Goal: Task Accomplishment & Management: Manage account settings

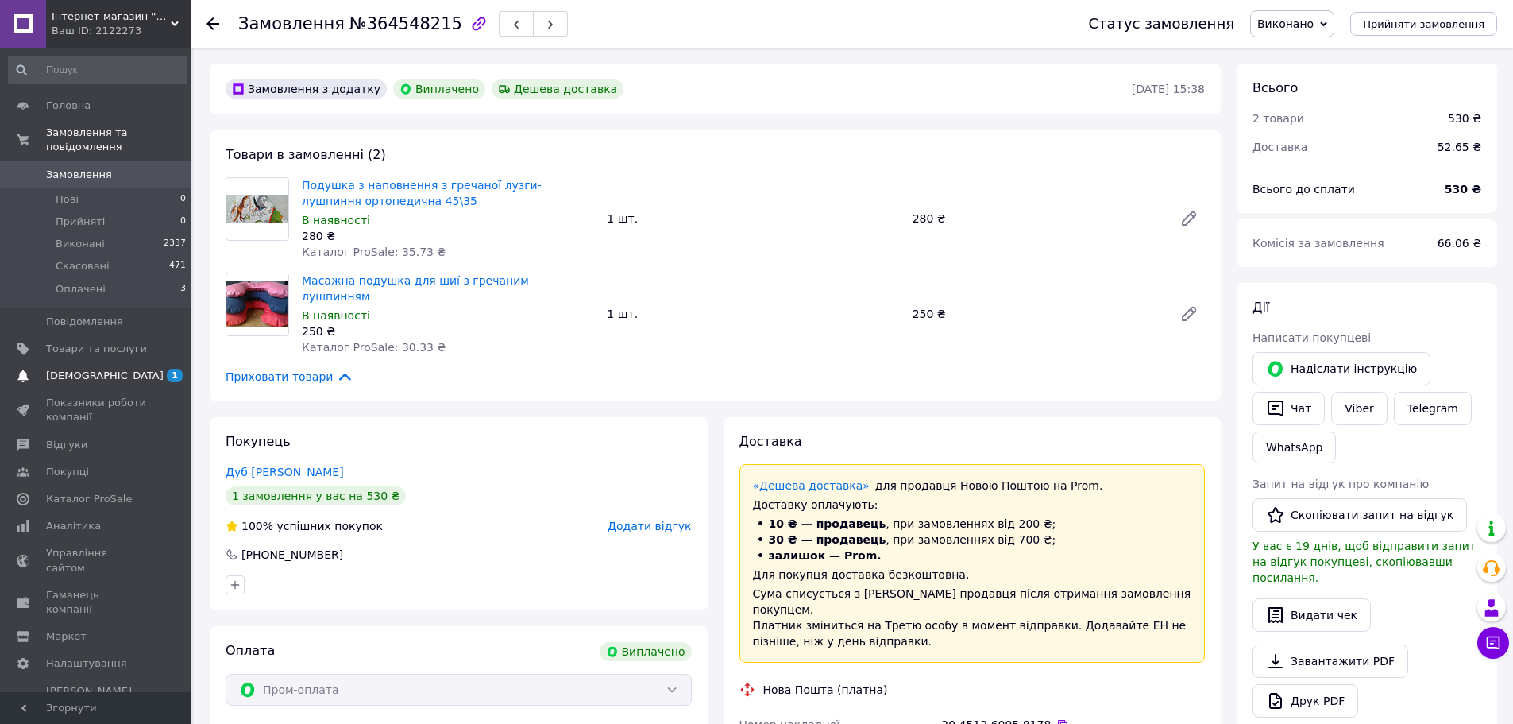
click at [179, 369] on span "1" at bounding box center [175, 376] width 16 height 14
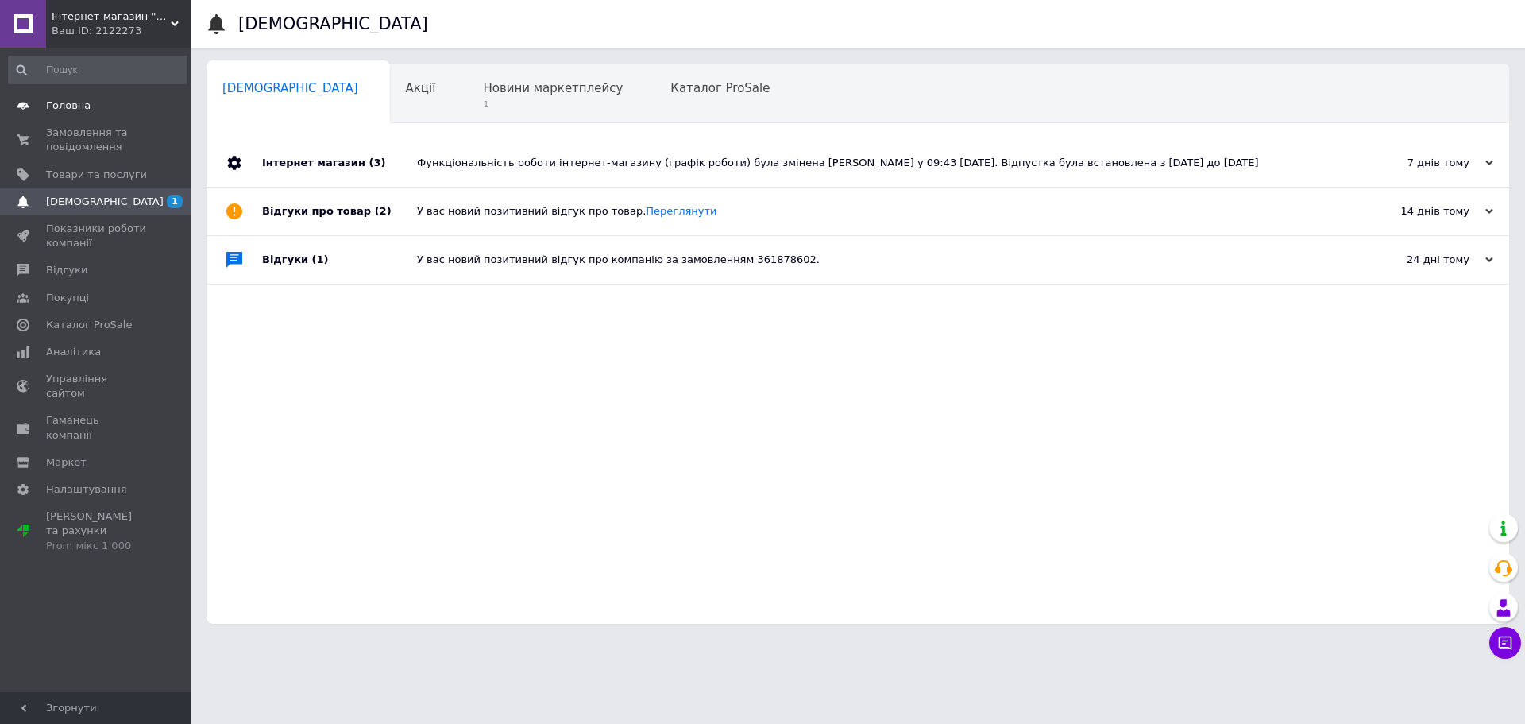
click at [85, 103] on span "Головна" at bounding box center [68, 105] width 44 height 14
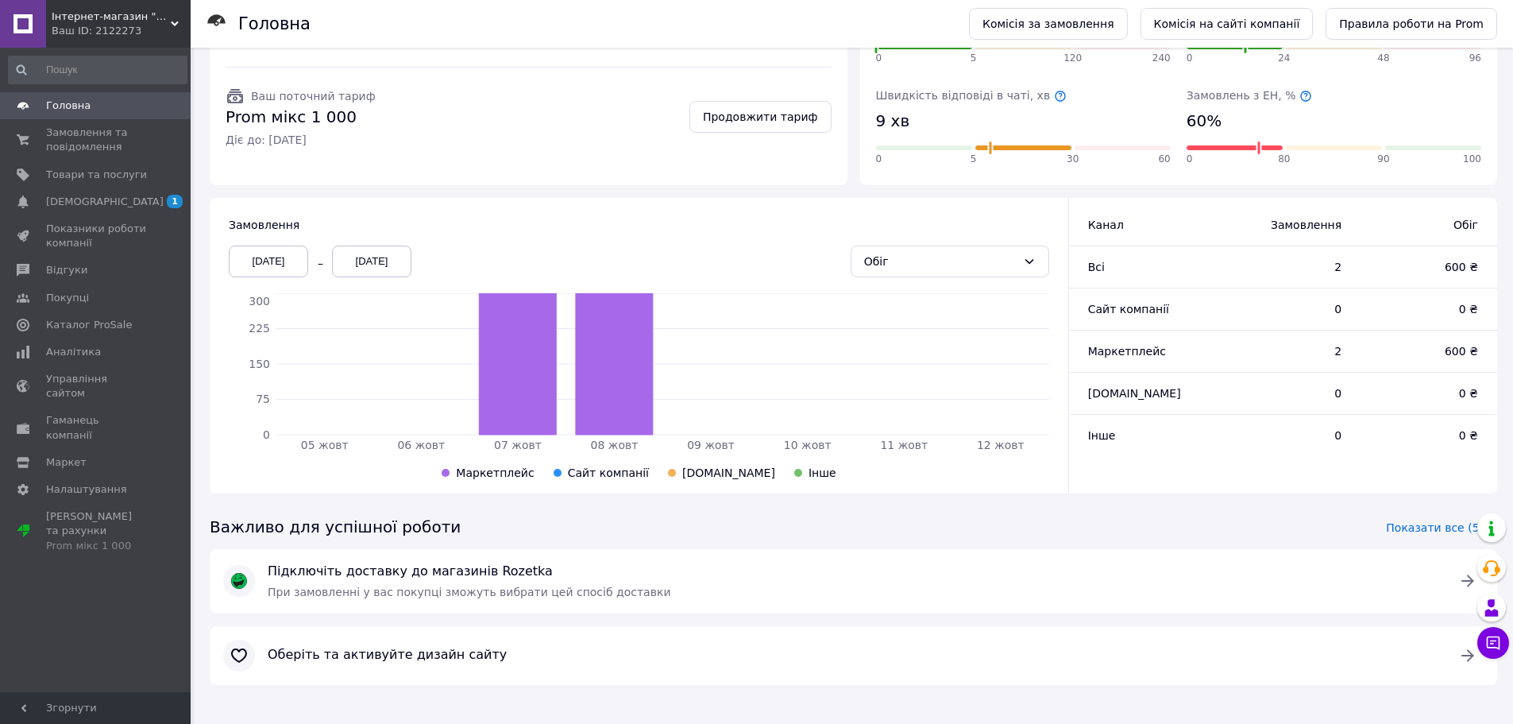
scroll to position [256, 0]
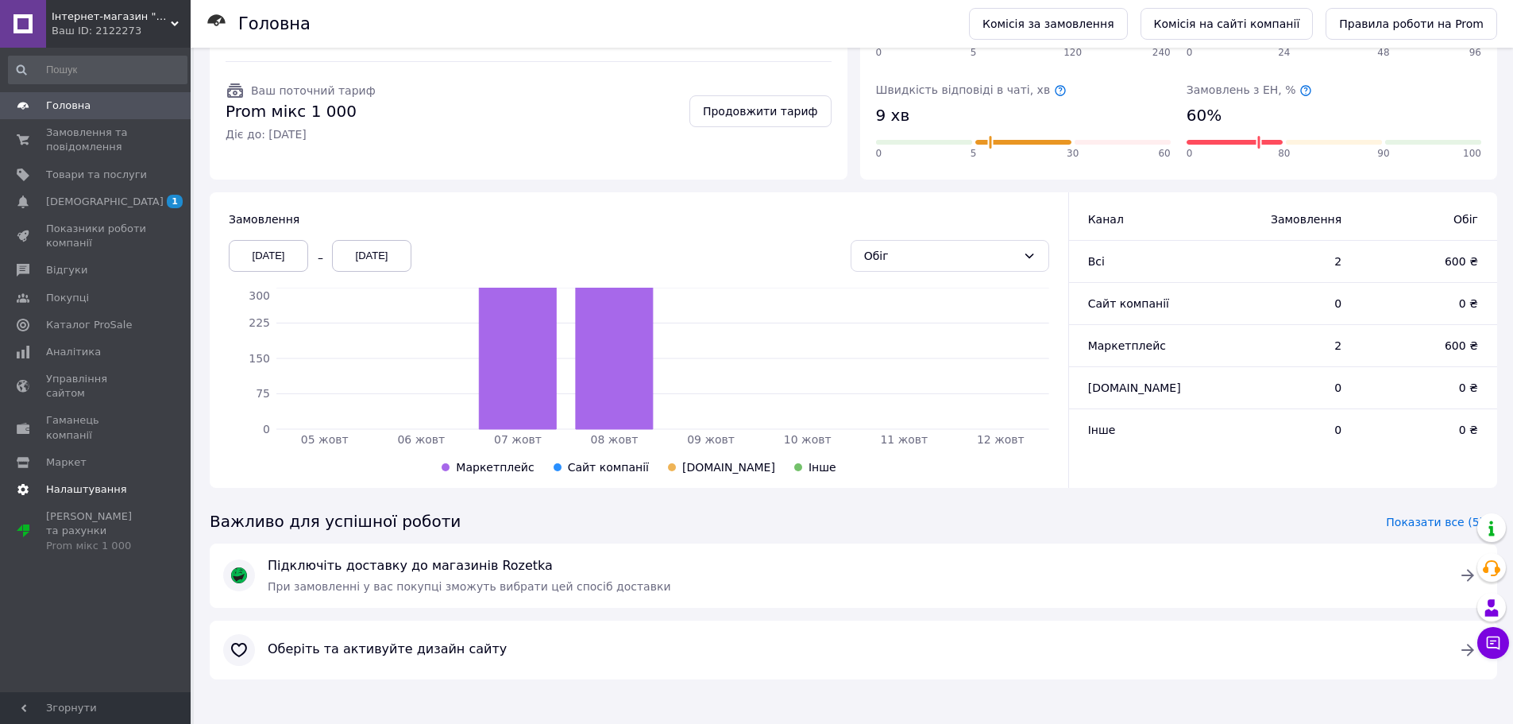
click at [89, 482] on span "Налаштування" at bounding box center [86, 489] width 81 height 14
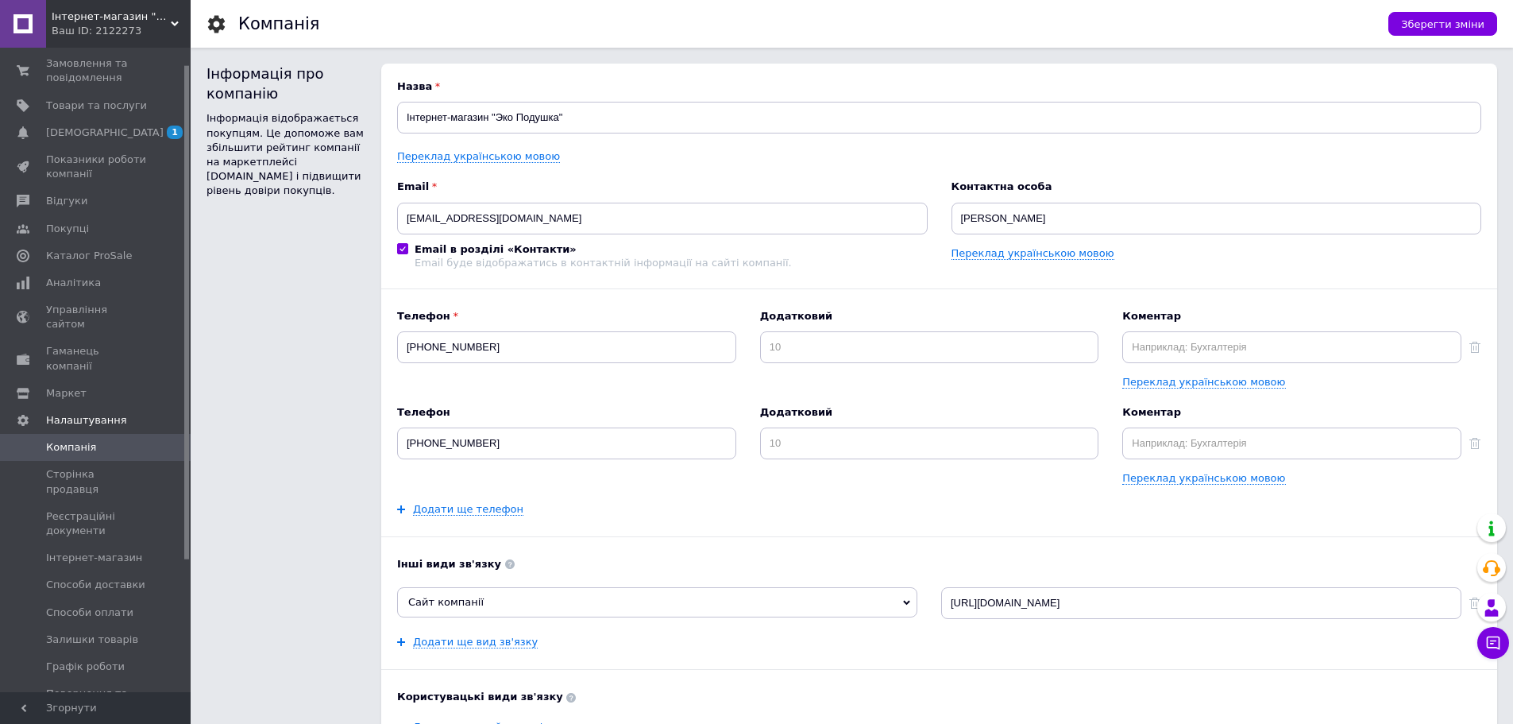
scroll to position [79, 0]
click at [105, 649] on span "Графік роботи" at bounding box center [85, 656] width 79 height 14
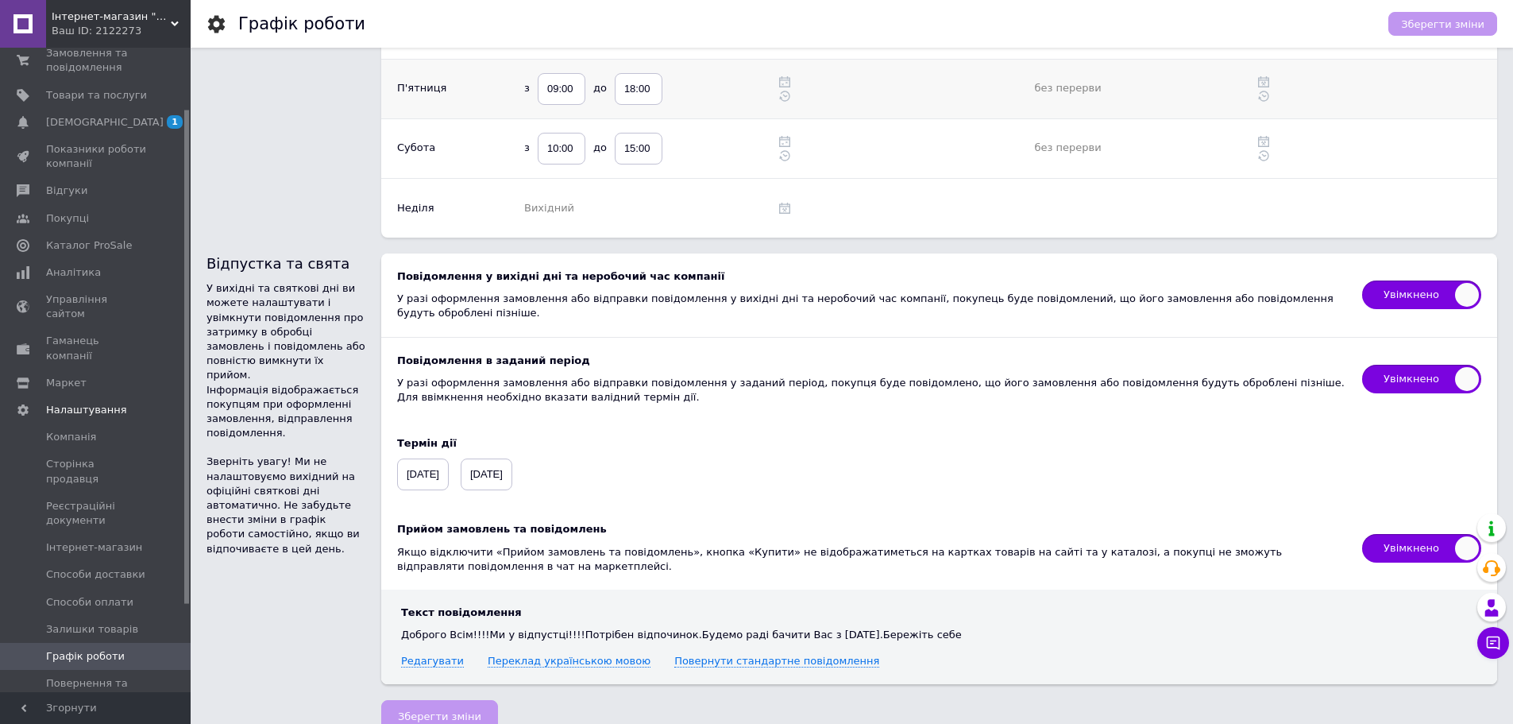
scroll to position [345, 0]
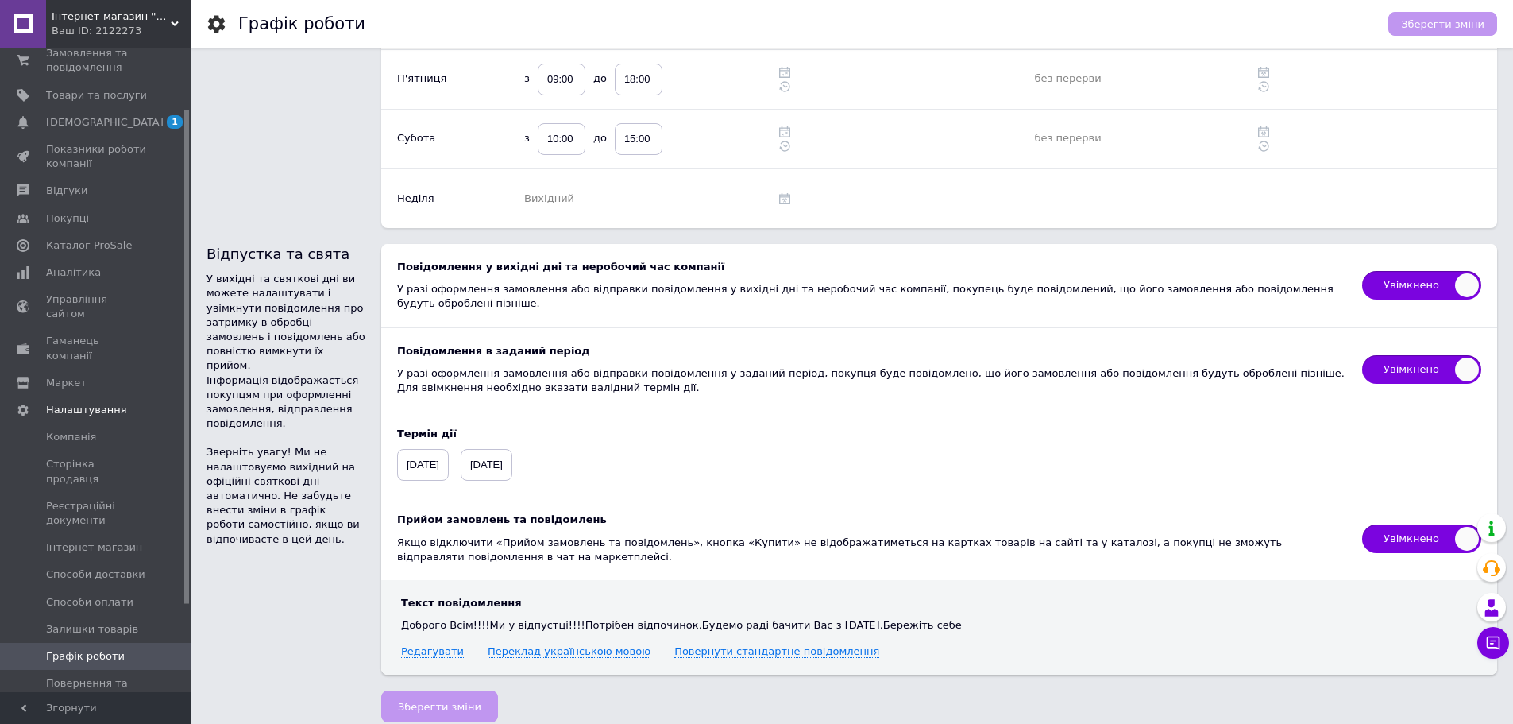
click at [1370, 356] on span "Увімкнено" at bounding box center [1421, 369] width 119 height 29
click at [1362, 355] on input "Увімкнено" at bounding box center [1357, 350] width 10 height 10
checkbox input "false"
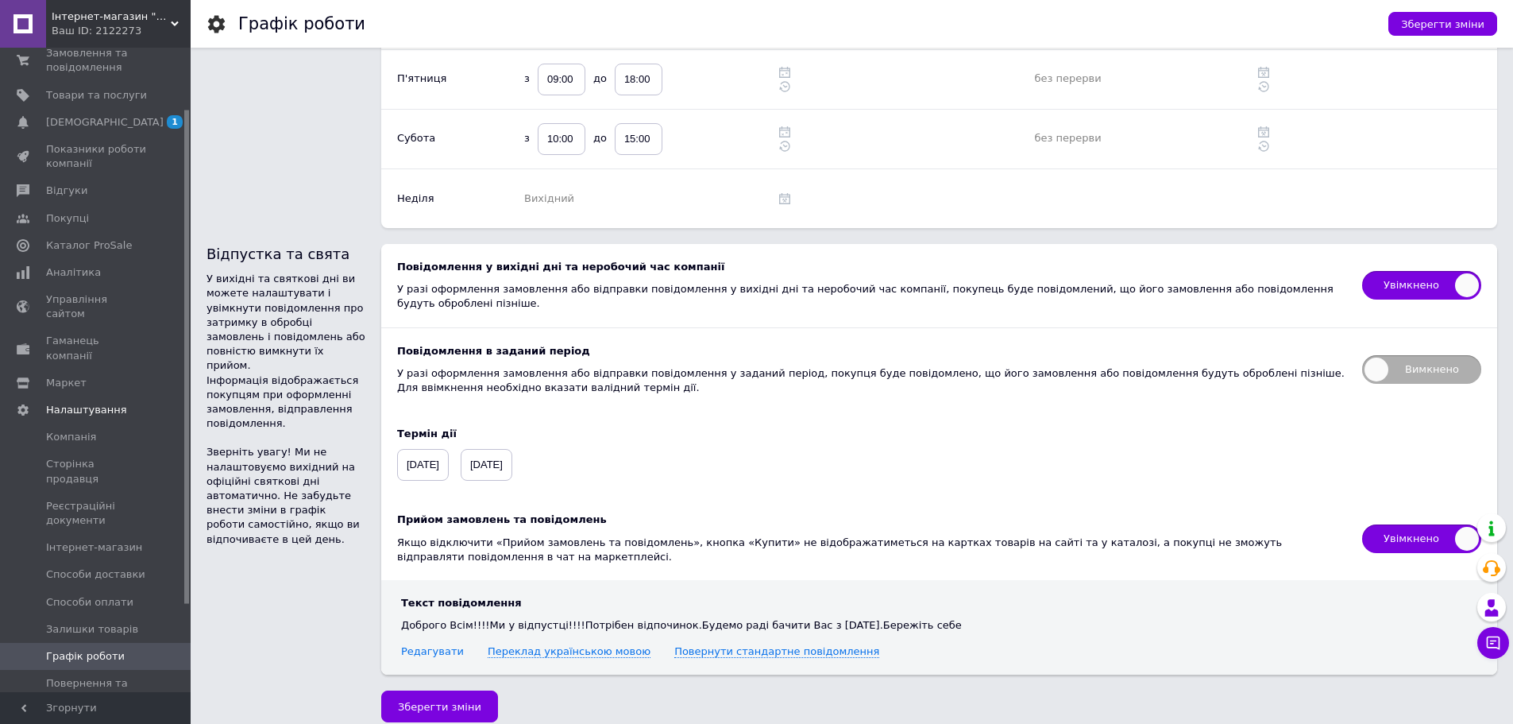
click at [438, 645] on link "Редагувати" at bounding box center [432, 651] width 63 height 13
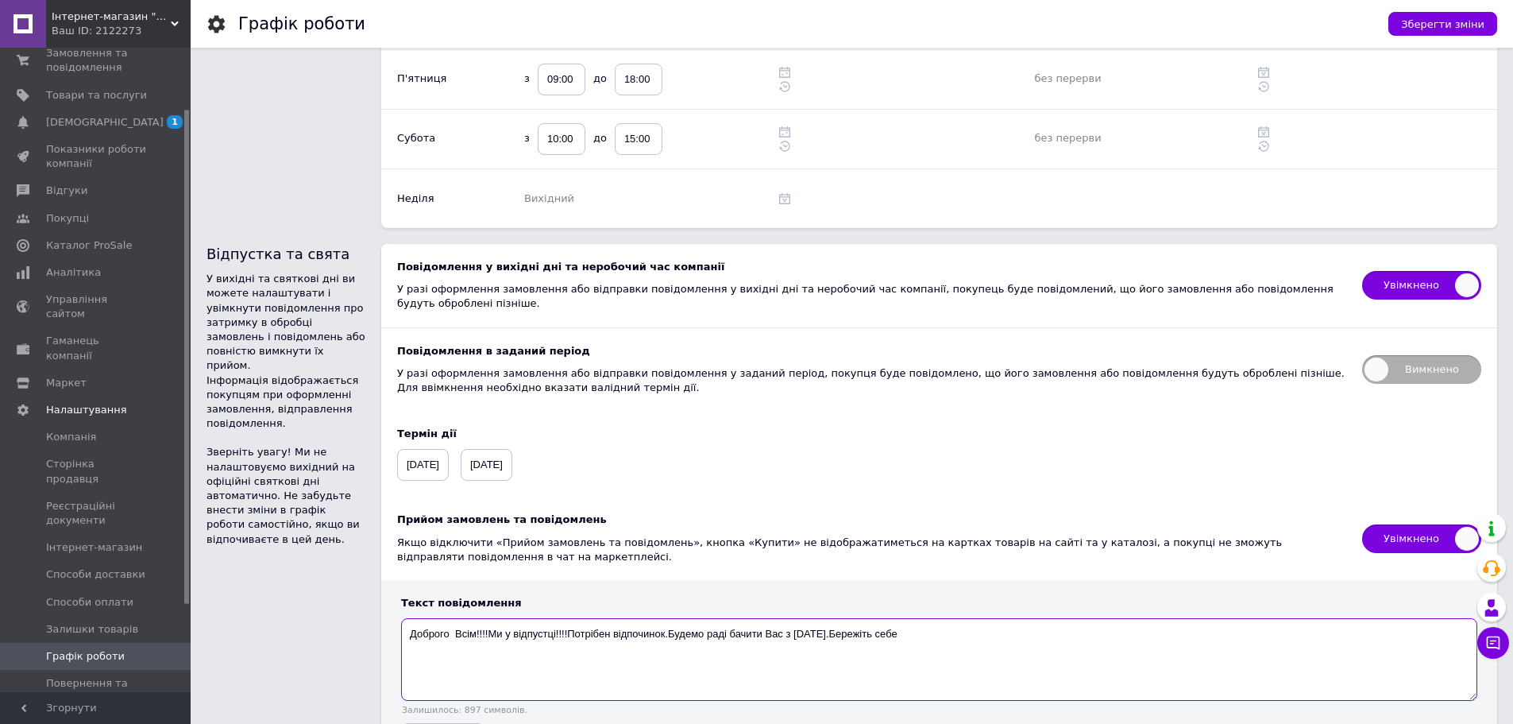
drag, startPoint x: 924, startPoint y: 615, endPoint x: 380, endPoint y: 595, distance: 545.2
click at [380, 595] on div "Відпустка та свята У вихідні та святкові дні ви можете налаштувати і увімкнути …" at bounding box center [851, 507] width 1291 height 527
type textarea "V"
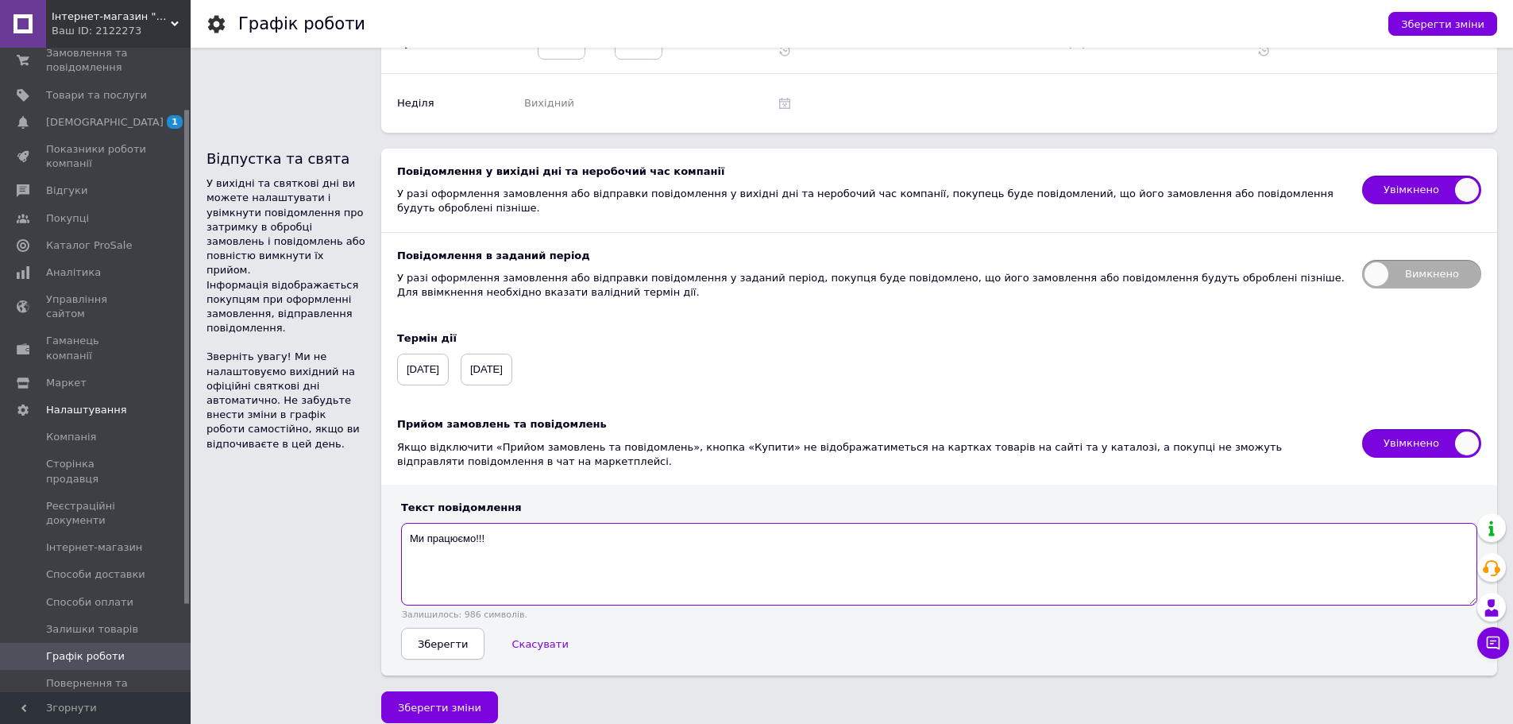
type textarea "Ми працюємо!!!"
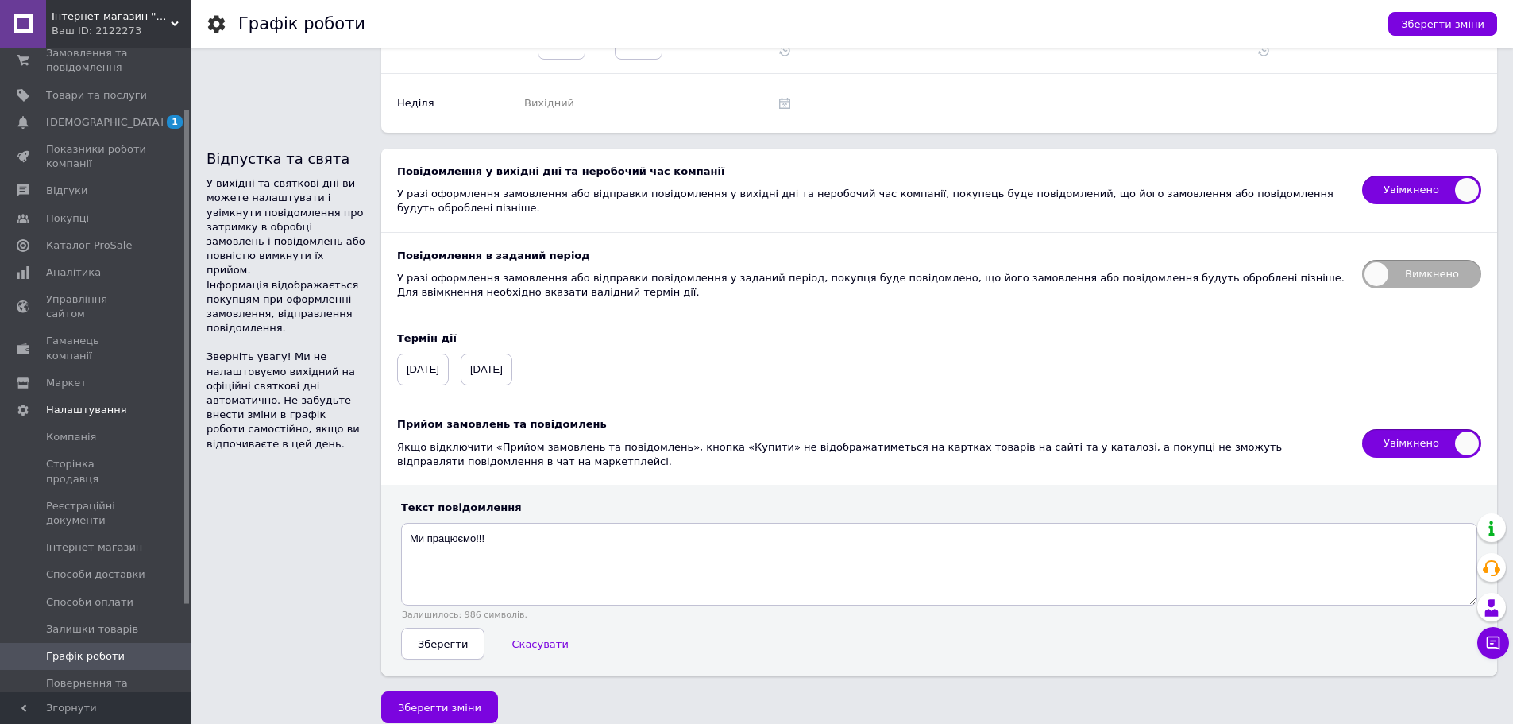
click at [419, 638] on span "Зберегти" at bounding box center [443, 644] width 50 height 12
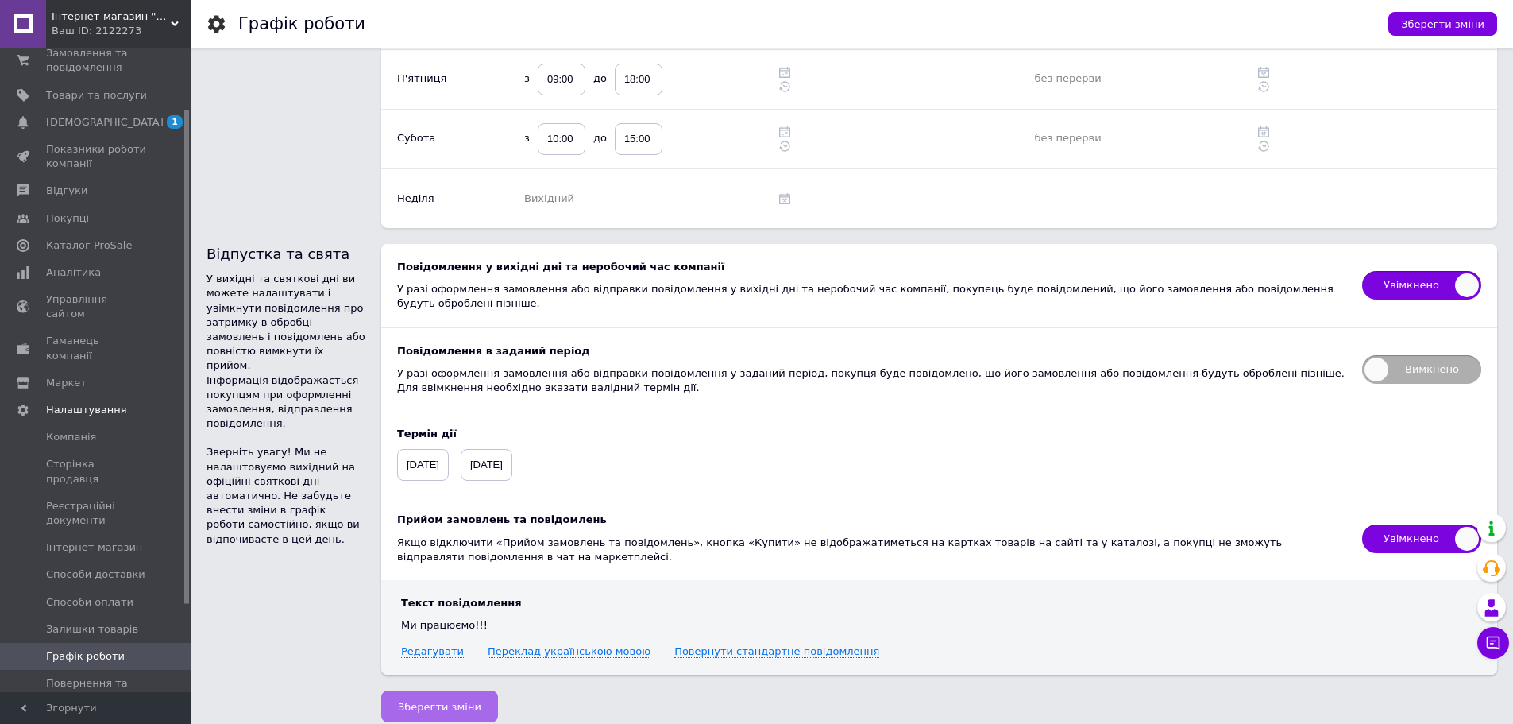
click at [443, 700] on span "Зберегти зміни" at bounding box center [439, 706] width 83 height 12
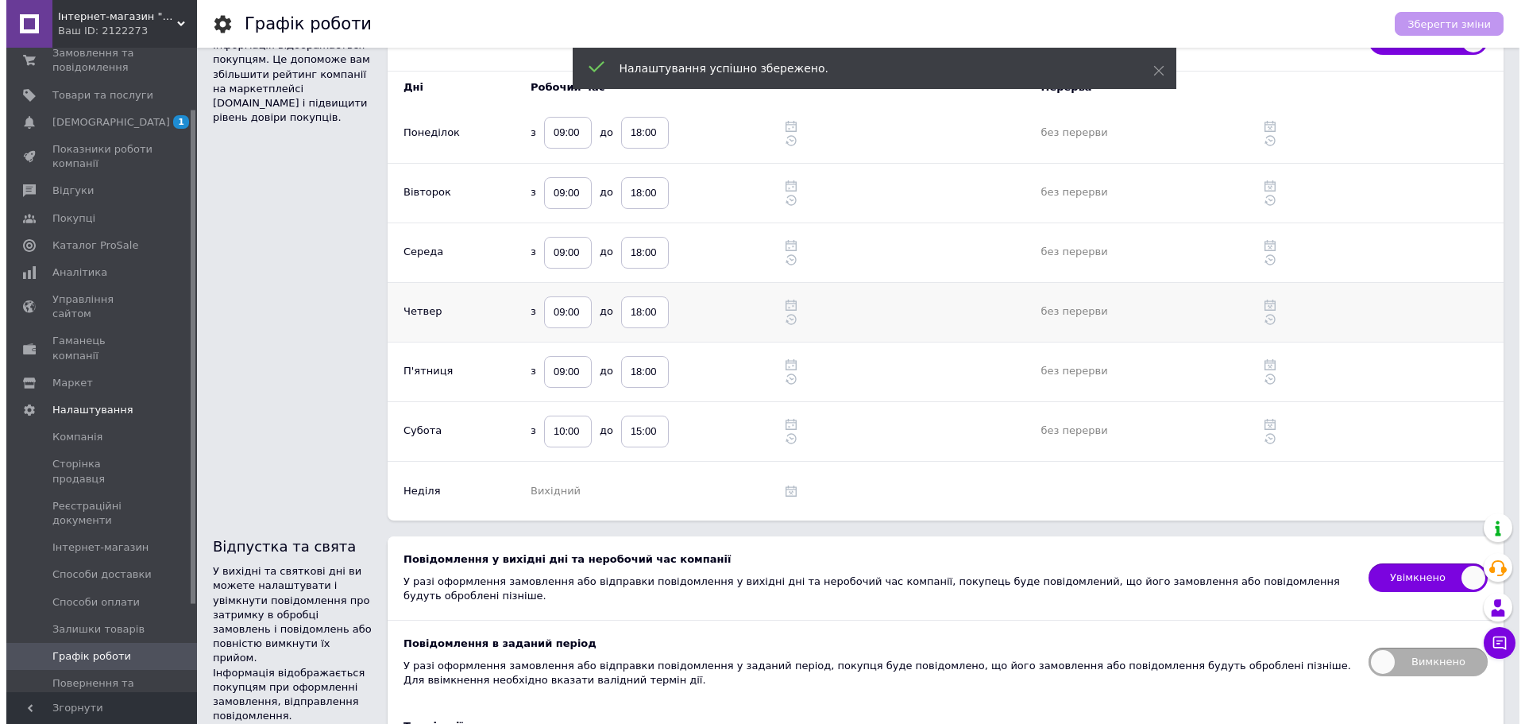
scroll to position [0, 0]
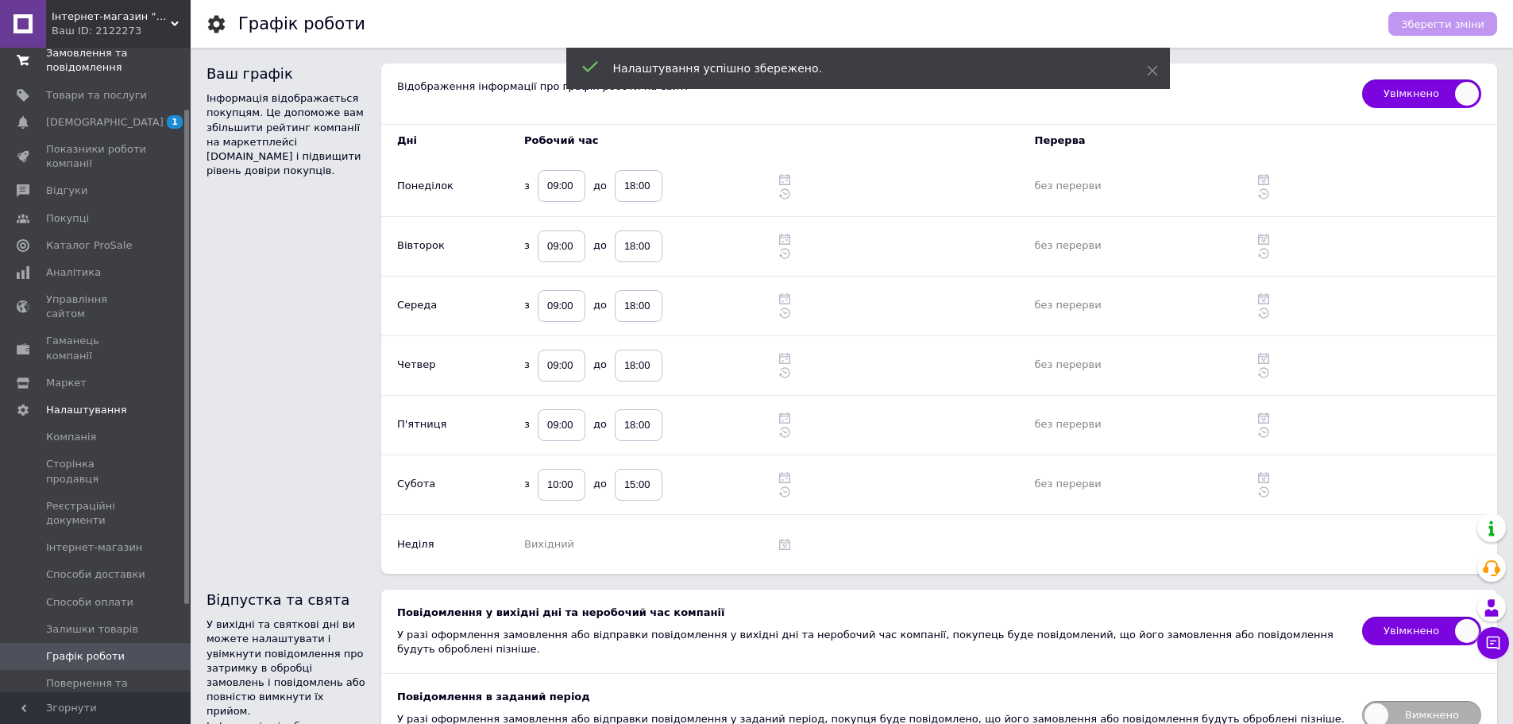
click at [100, 57] on span "Замовлення та повідомлення" at bounding box center [96, 60] width 101 height 29
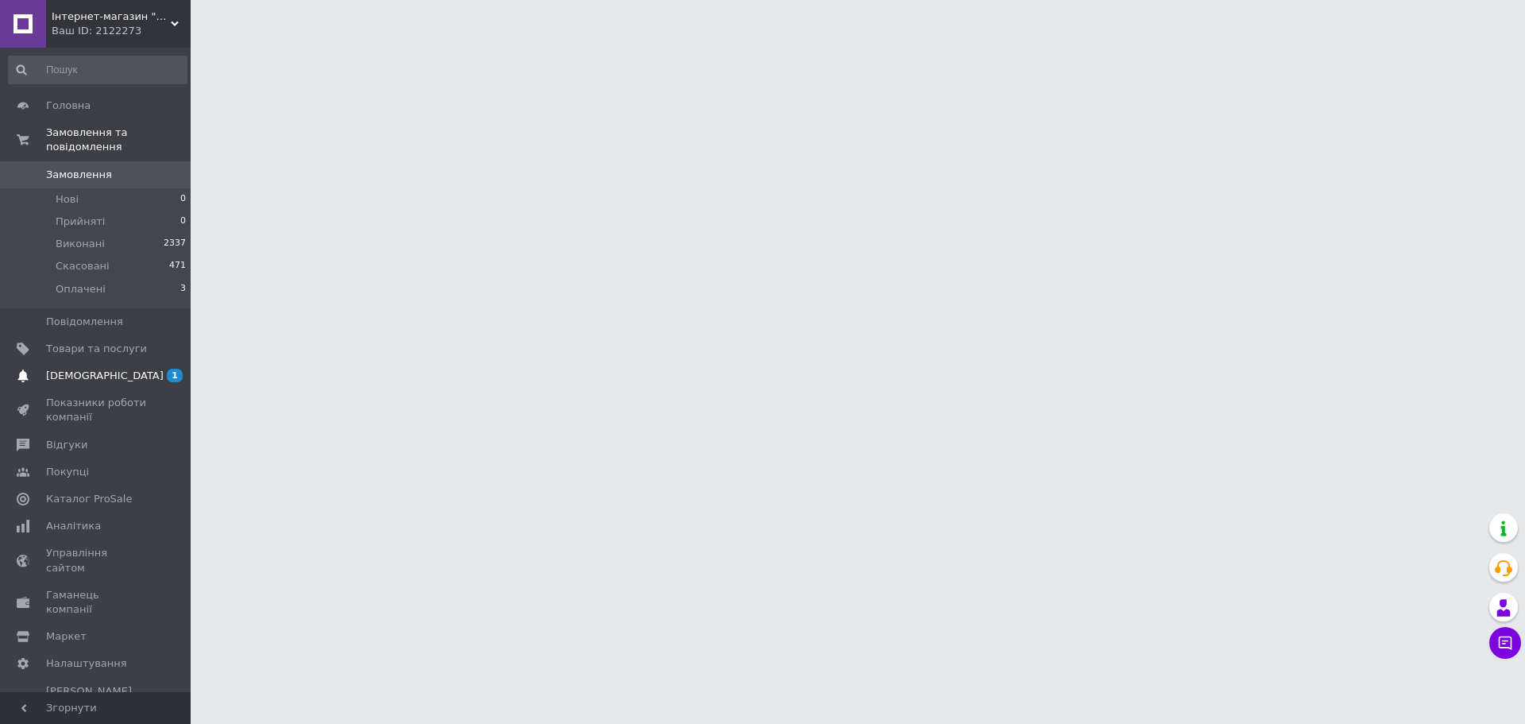
click at [126, 369] on span "[DEMOGRAPHIC_DATA]" at bounding box center [96, 376] width 101 height 14
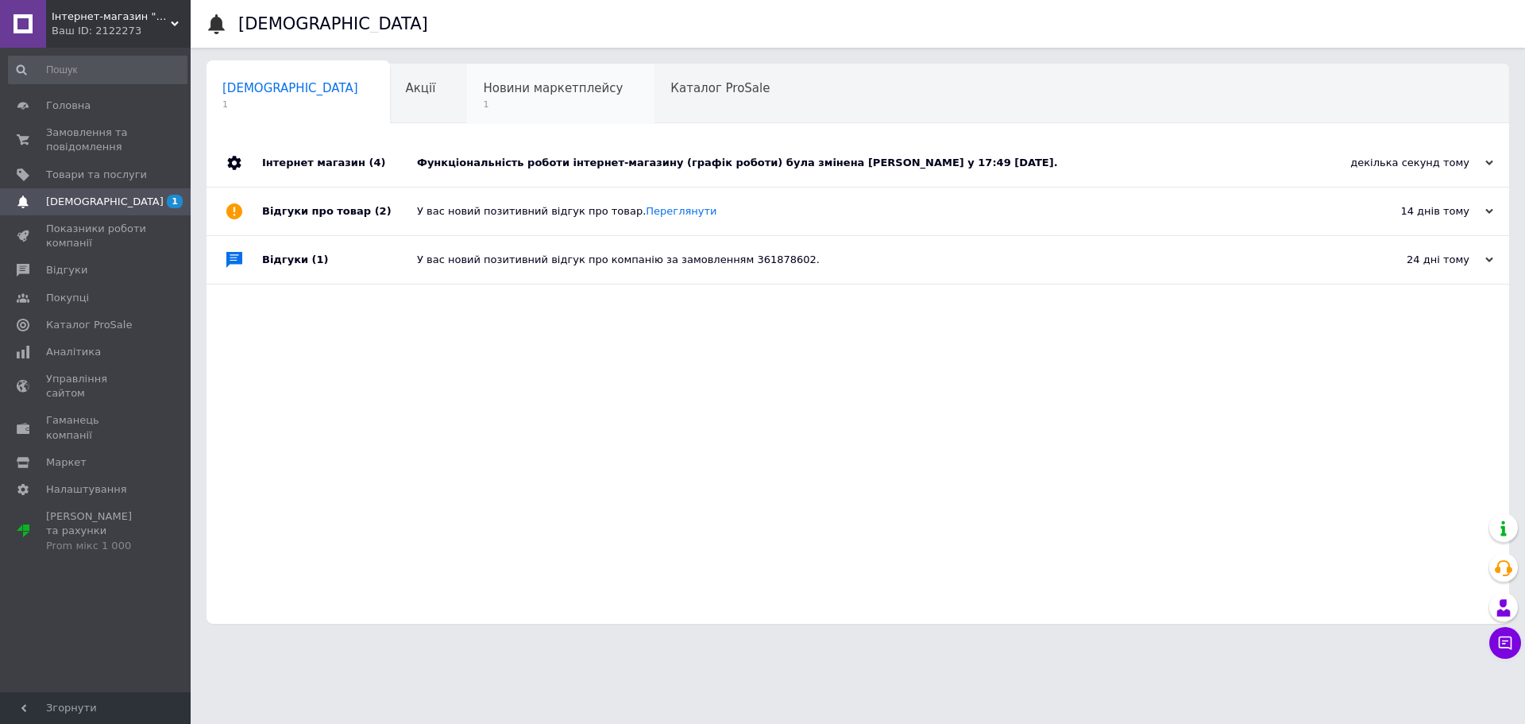
click at [483, 86] on span "Новини маркетплейсу" at bounding box center [553, 88] width 140 height 14
click at [176, 23] on use at bounding box center [175, 23] width 8 height 5
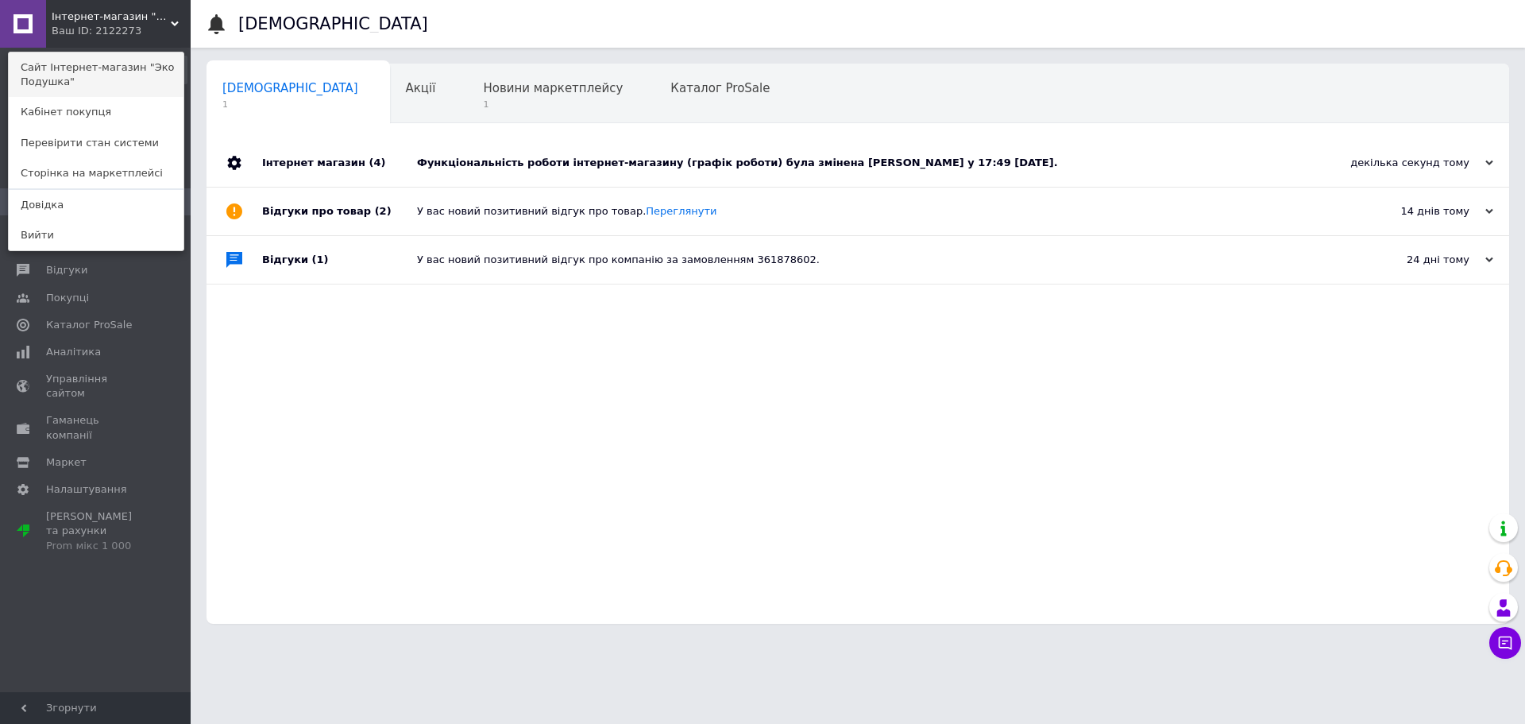
click at [93, 69] on link "Сайт Інтернет-магазин "Эко Подушка"" at bounding box center [96, 74] width 175 height 44
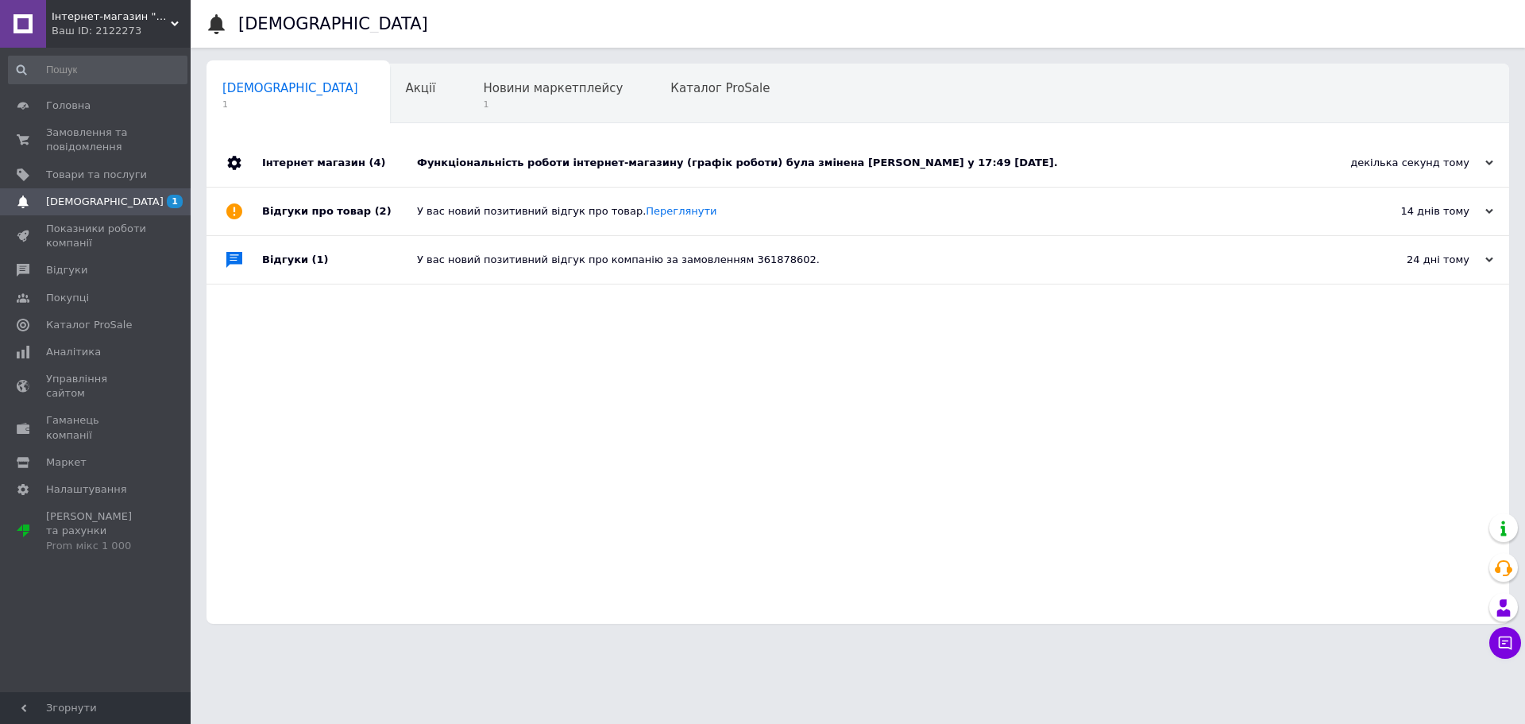
click at [596, 168] on div "Функціональність роботи інтернет-магазину (графік роботи) була змінена [PERSON_…" at bounding box center [875, 163] width 917 height 14
click at [60, 101] on span "Головна" at bounding box center [68, 105] width 44 height 14
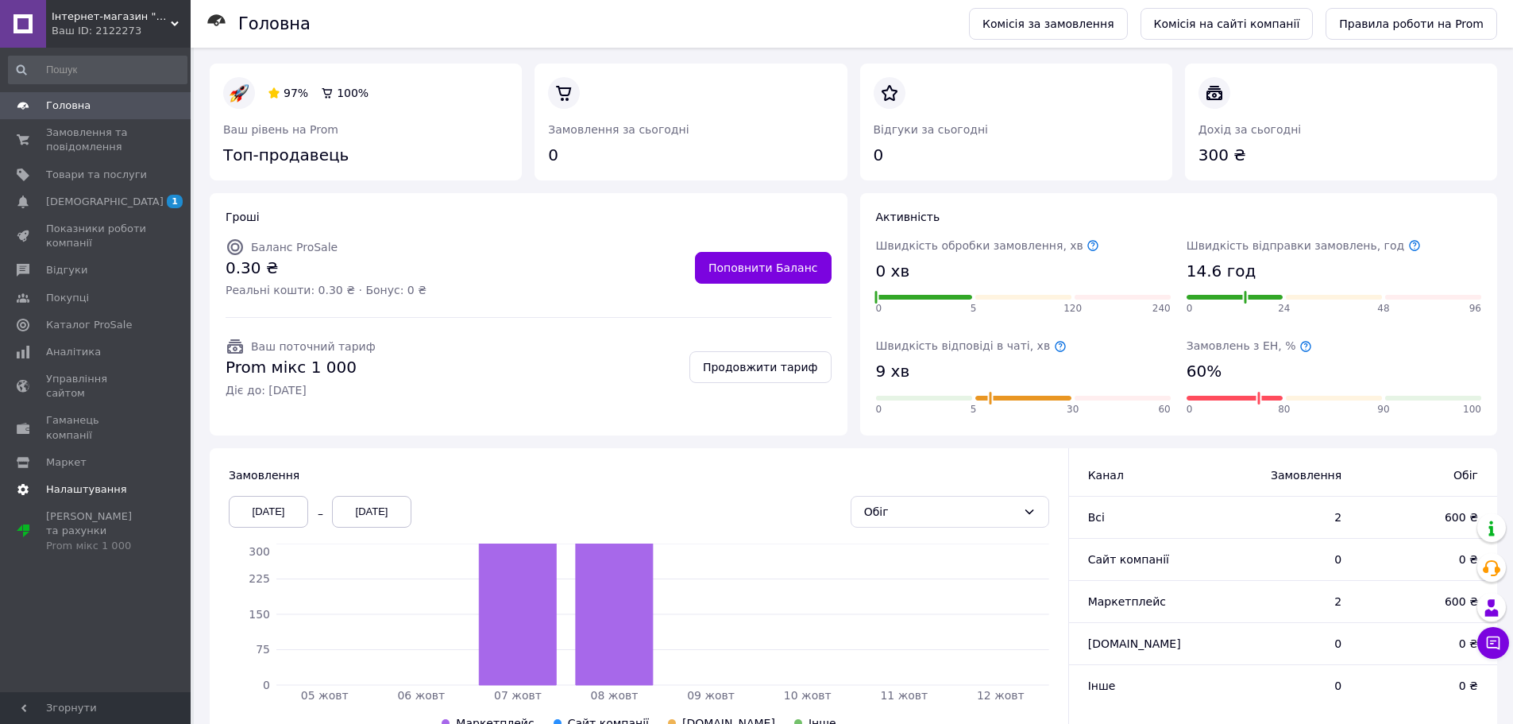
click at [98, 482] on span "Налаштування" at bounding box center [86, 489] width 81 height 14
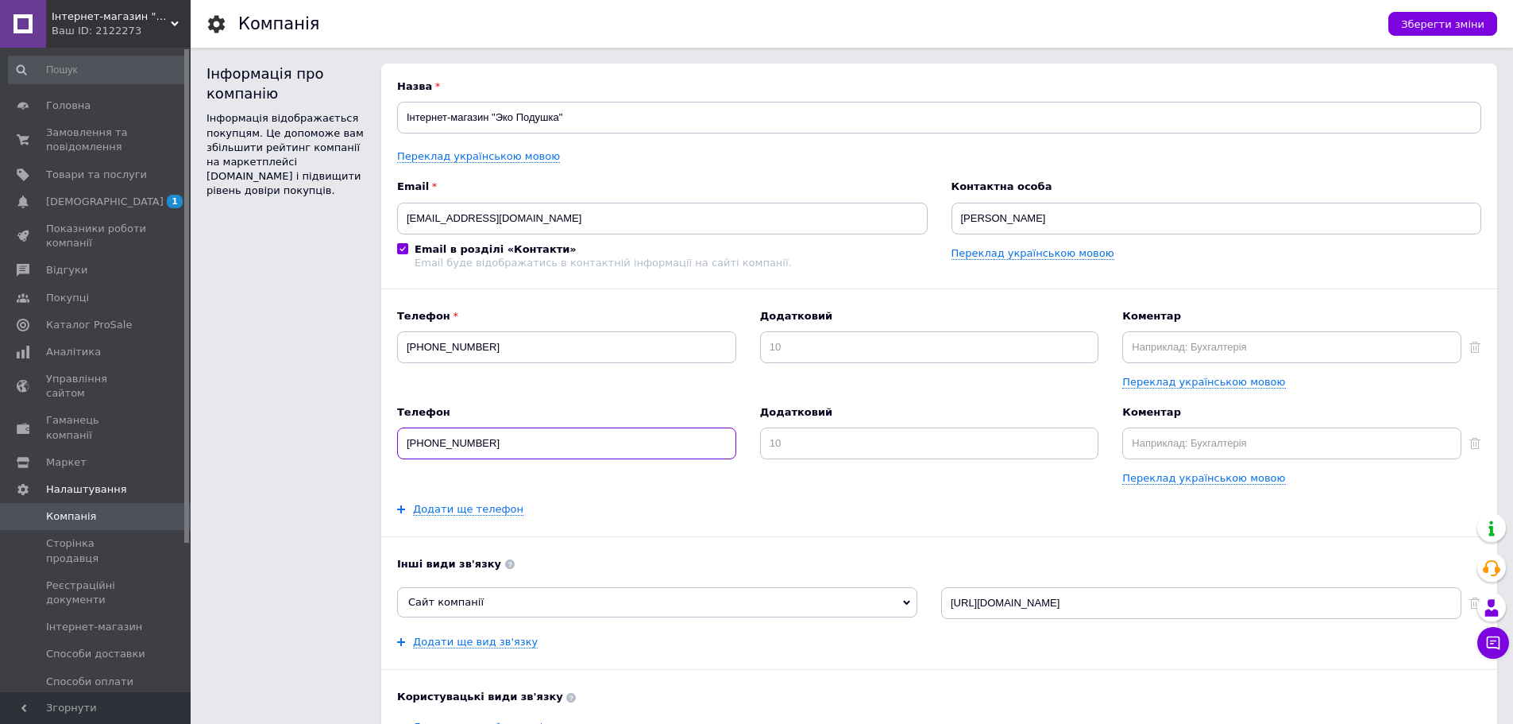
drag, startPoint x: 512, startPoint y: 441, endPoint x: 281, endPoint y: 440, distance: 231.1
click at [281, 440] on div "Інформація про компанію Інформація відображається покупцям. Це допоможе вам збі…" at bounding box center [851, 463] width 1291 height 799
click at [926, 512] on div "Додати ще телефон" at bounding box center [939, 509] width 1084 height 14
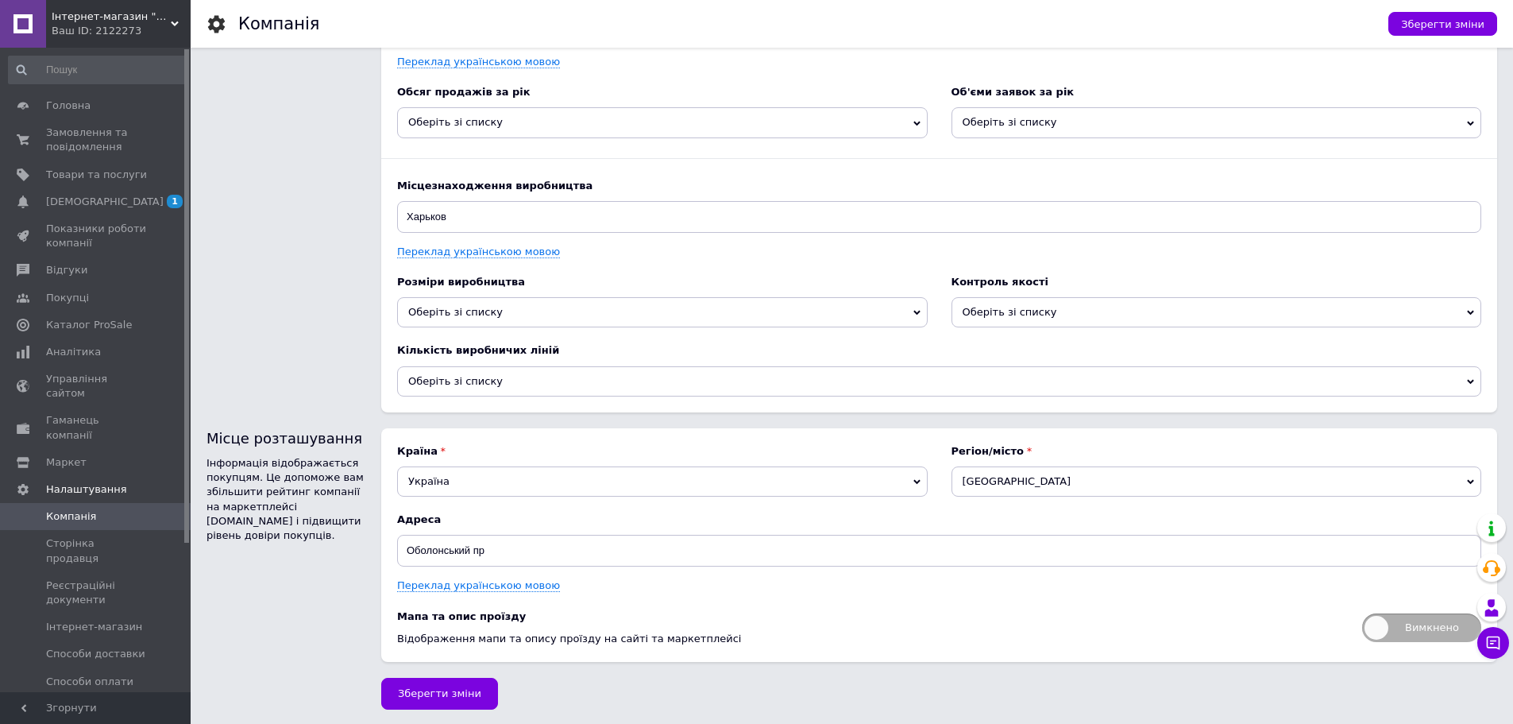
scroll to position [2022, 0]
click at [457, 691] on span "Зберегти зміни" at bounding box center [439, 691] width 83 height 12
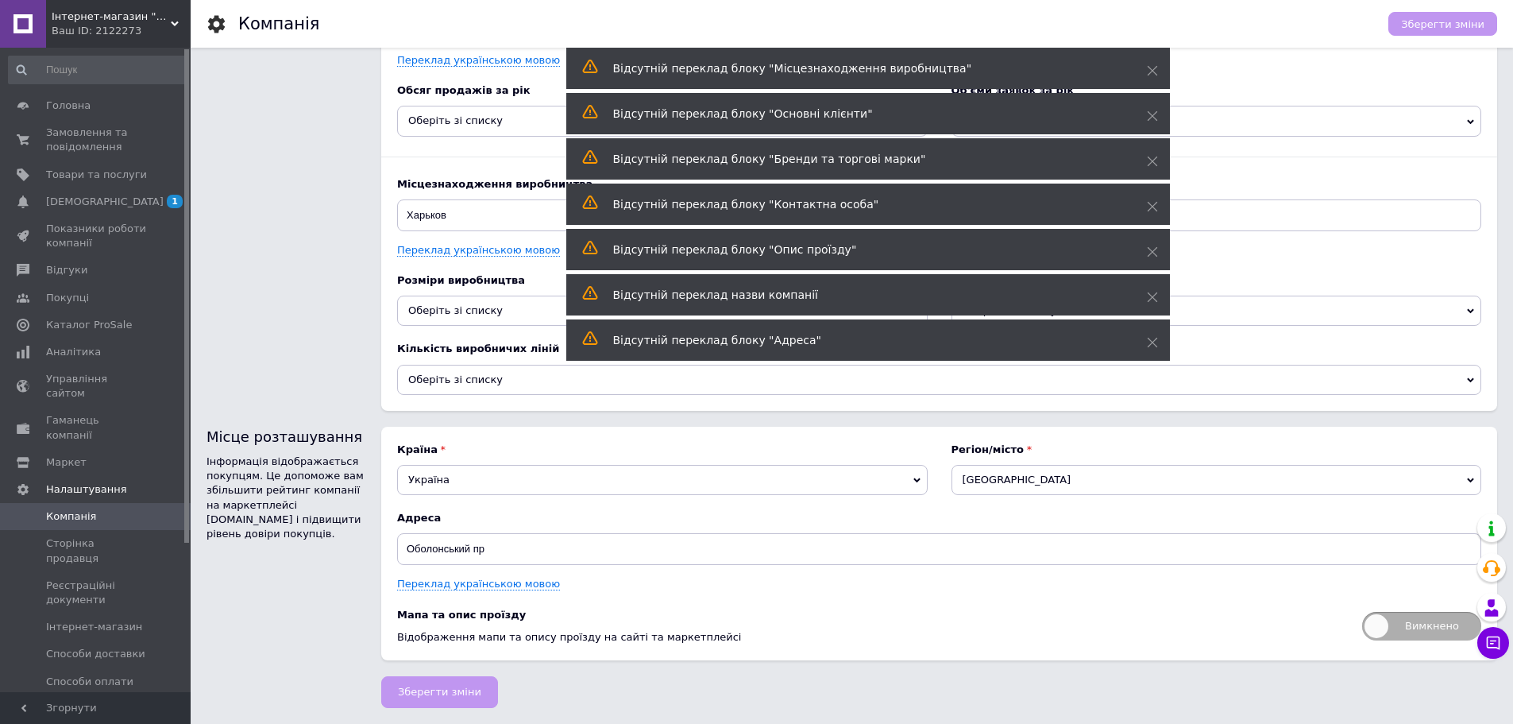
click at [168, 21] on span "Інтернет-магазин "Эко Подушка"" at bounding box center [111, 17] width 119 height 14
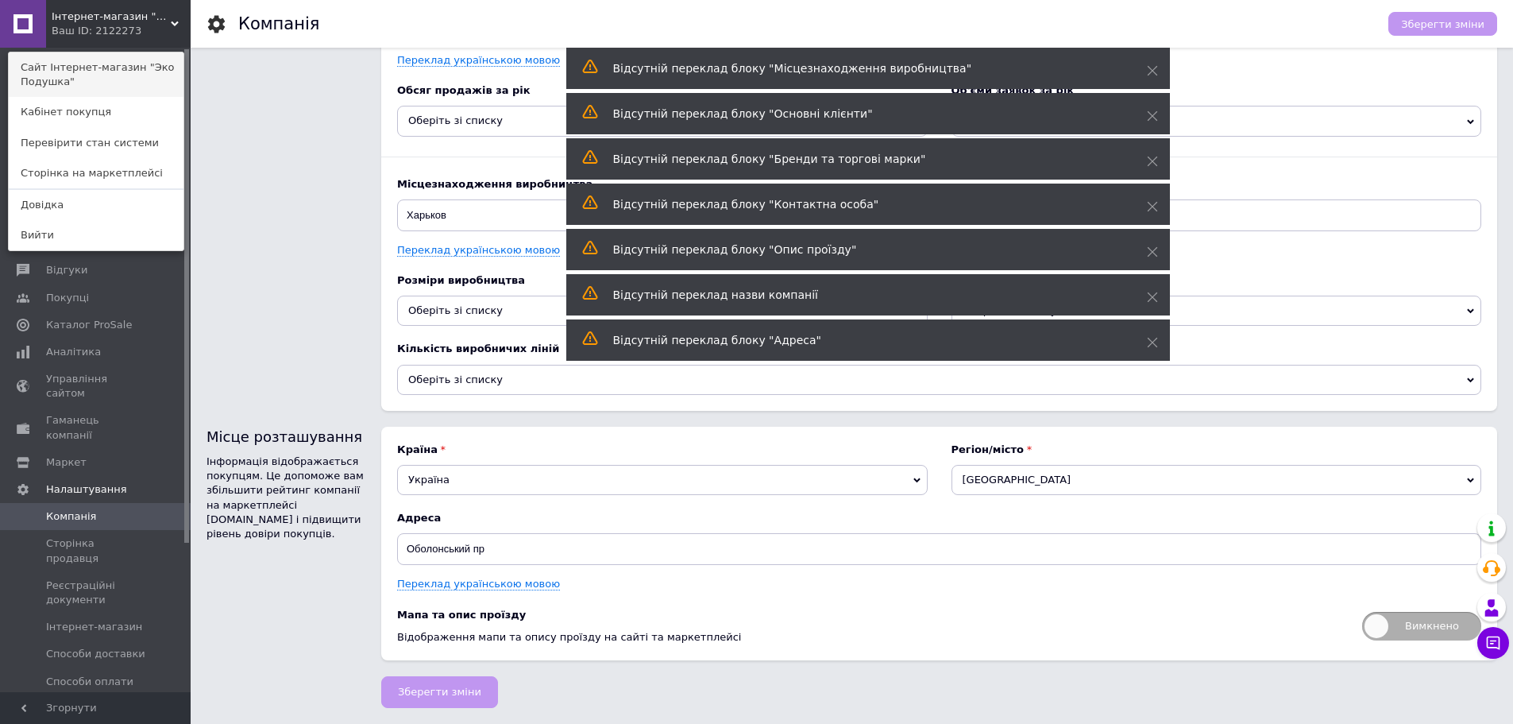
click at [102, 68] on link "Сайт Інтернет-магазин "Эко Подушка"" at bounding box center [96, 74] width 175 height 44
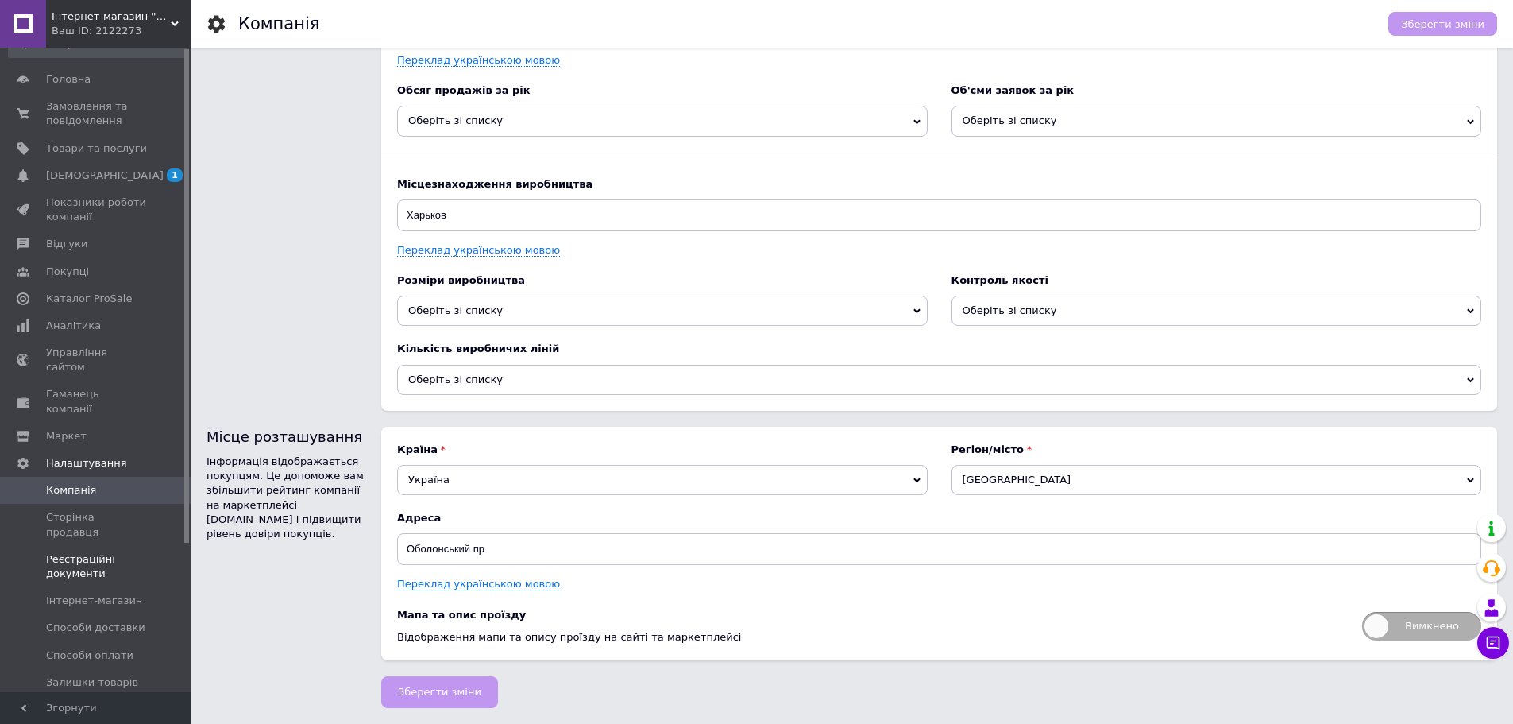
scroll to position [79, 0]
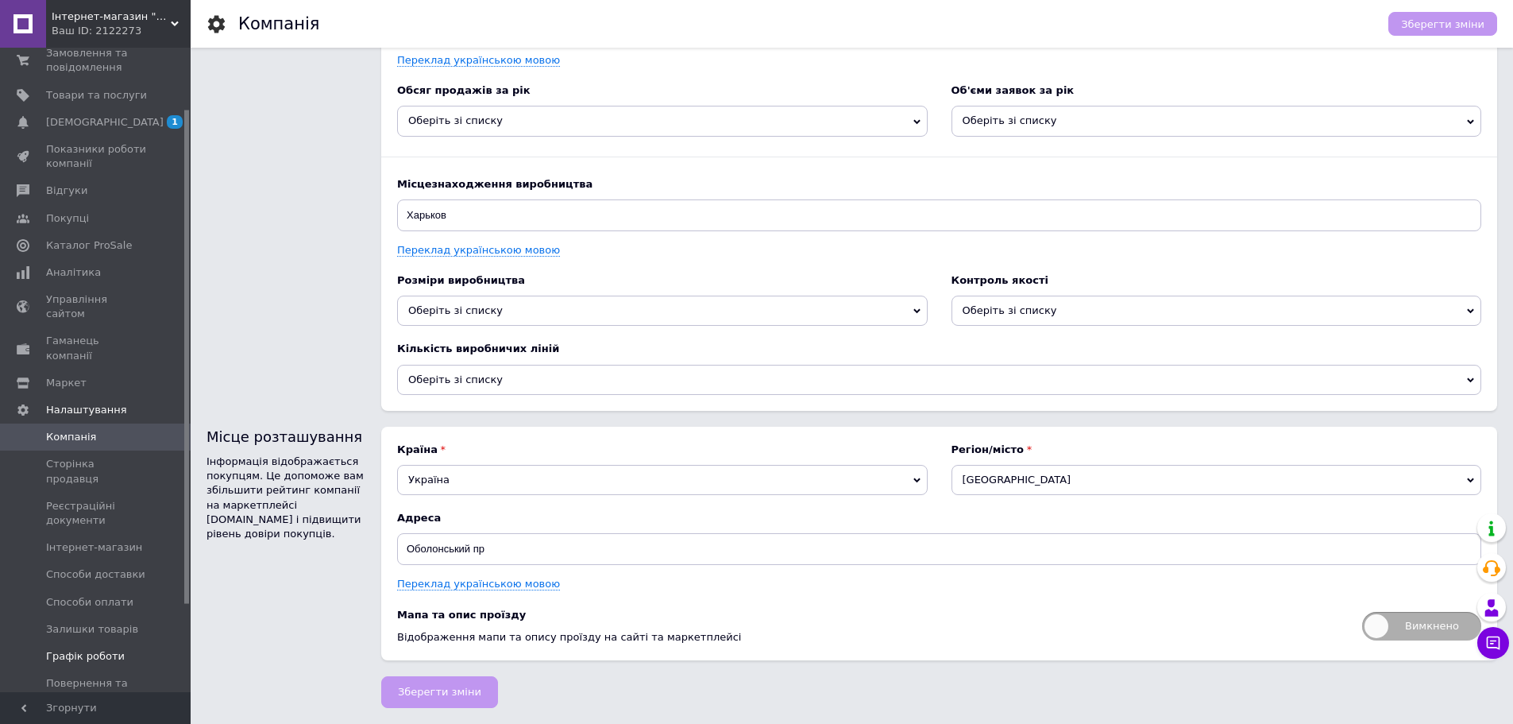
click at [108, 649] on span "Графік роботи" at bounding box center [85, 656] width 79 height 14
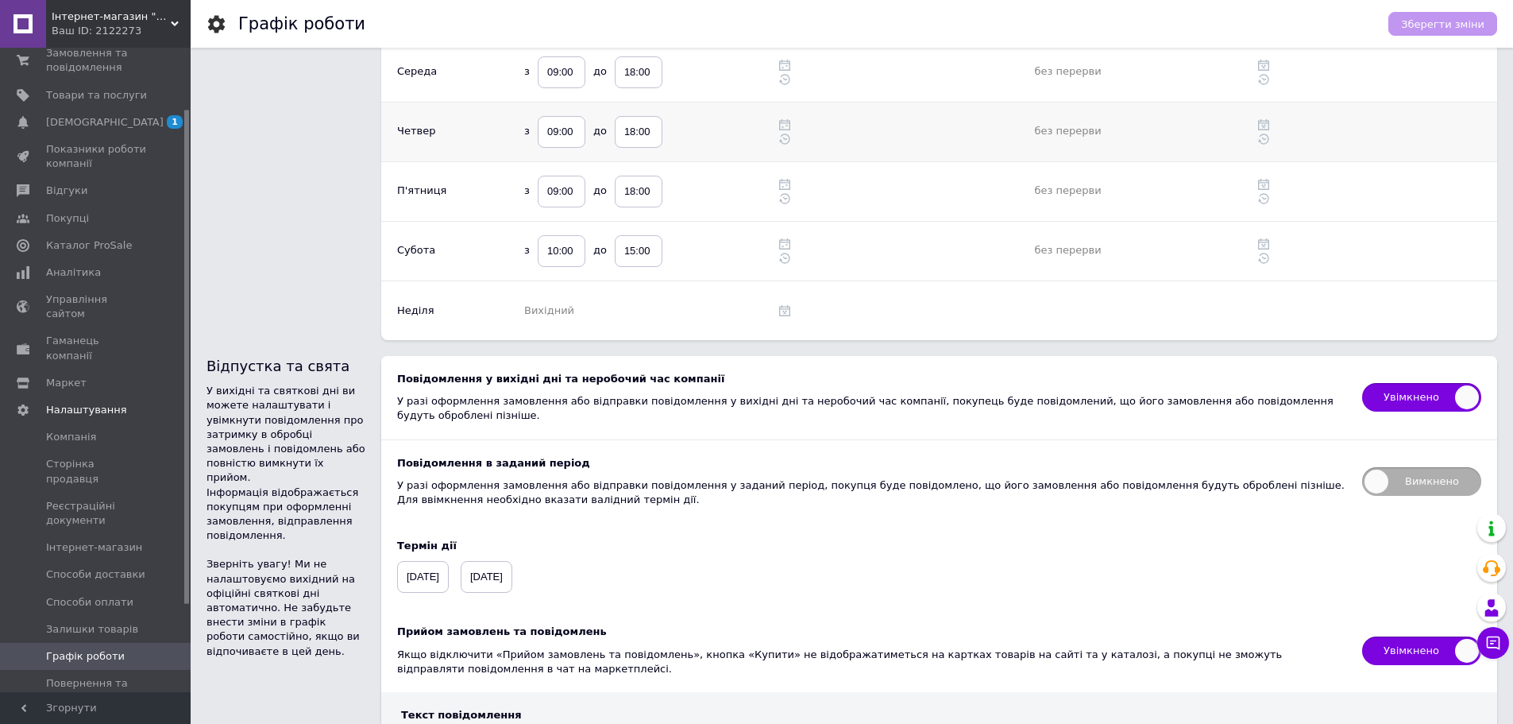
scroll to position [238, 0]
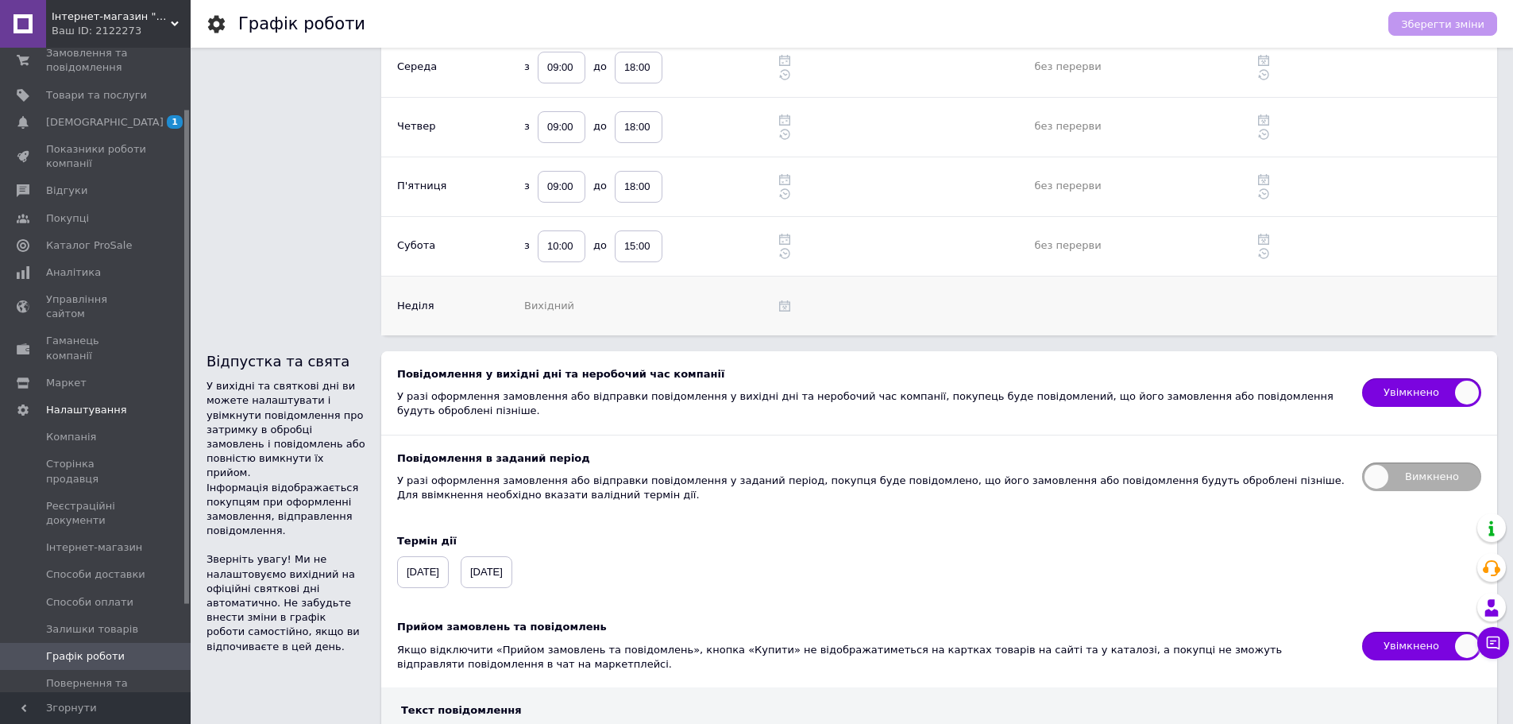
click at [557, 305] on span "Вихідний" at bounding box center [549, 305] width 50 height 12
click at [789, 305] on use at bounding box center [784, 305] width 11 height 11
click at [630, 303] on input "18:00" at bounding box center [639, 306] width 48 height 32
click at [634, 301] on input "18:00" at bounding box center [639, 306] width 48 height 32
type input "15:00"
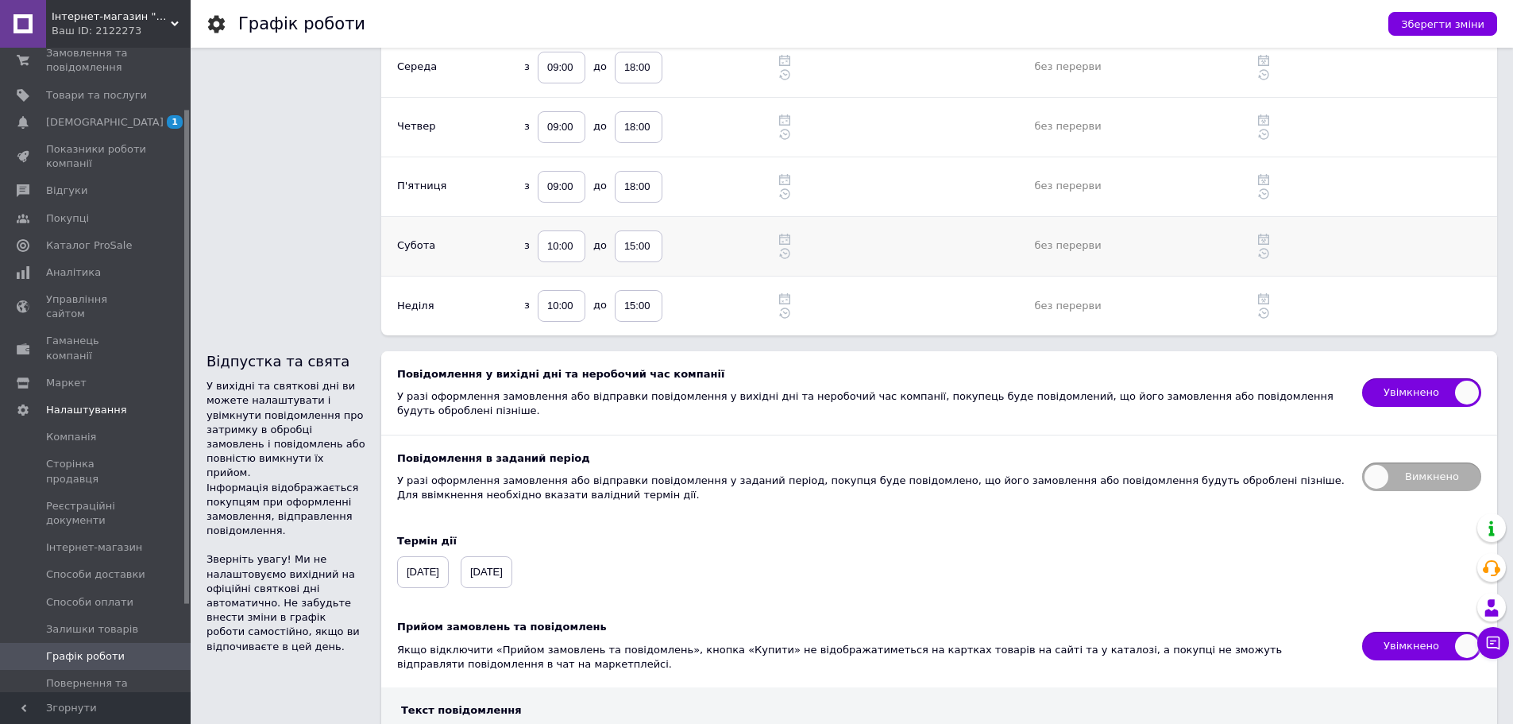
click at [1388, 251] on div at bounding box center [1377, 253] width 239 height 14
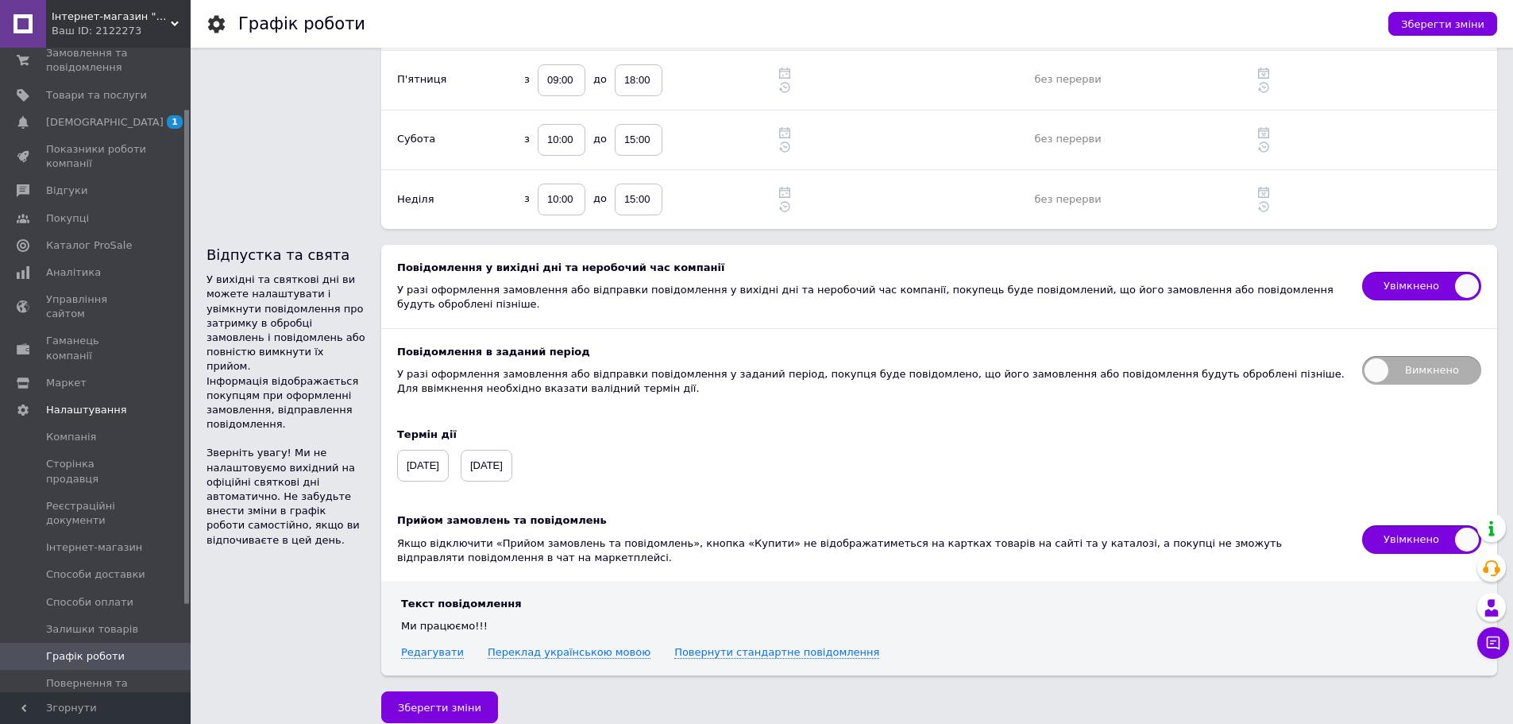
scroll to position [345, 0]
click at [447, 700] on span "Зберегти зміни" at bounding box center [439, 706] width 83 height 12
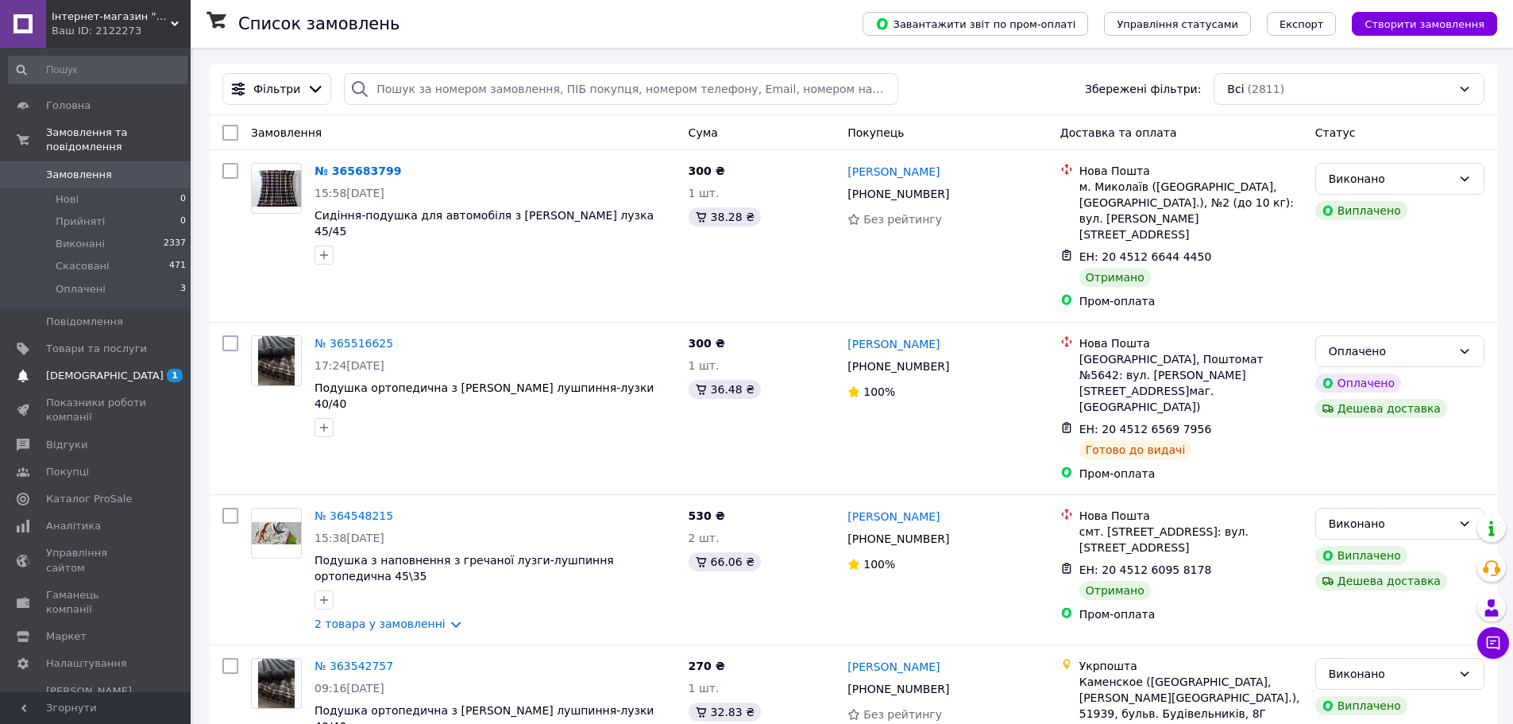
click at [98, 369] on span "[DEMOGRAPHIC_DATA]" at bounding box center [105, 376] width 118 height 14
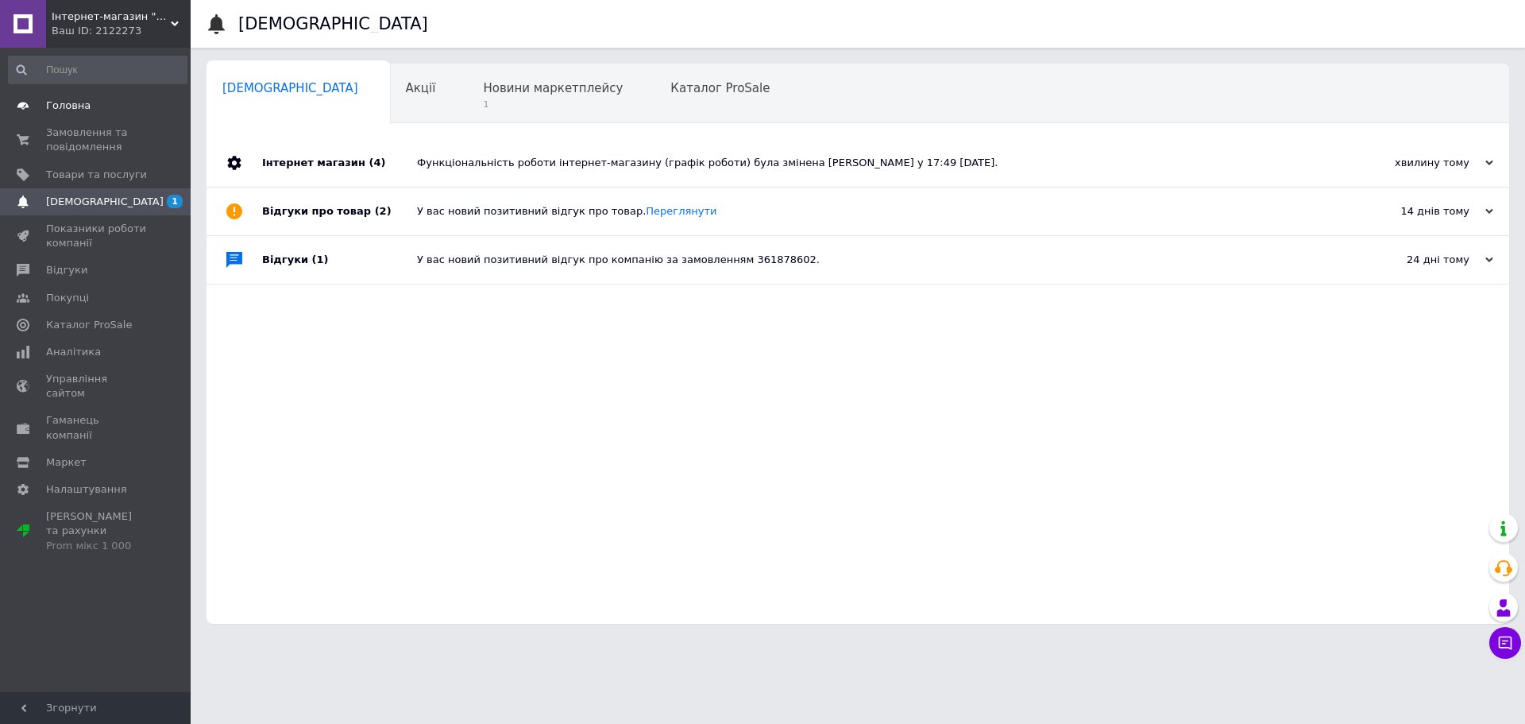
click at [67, 103] on span "Головна" at bounding box center [68, 105] width 44 height 14
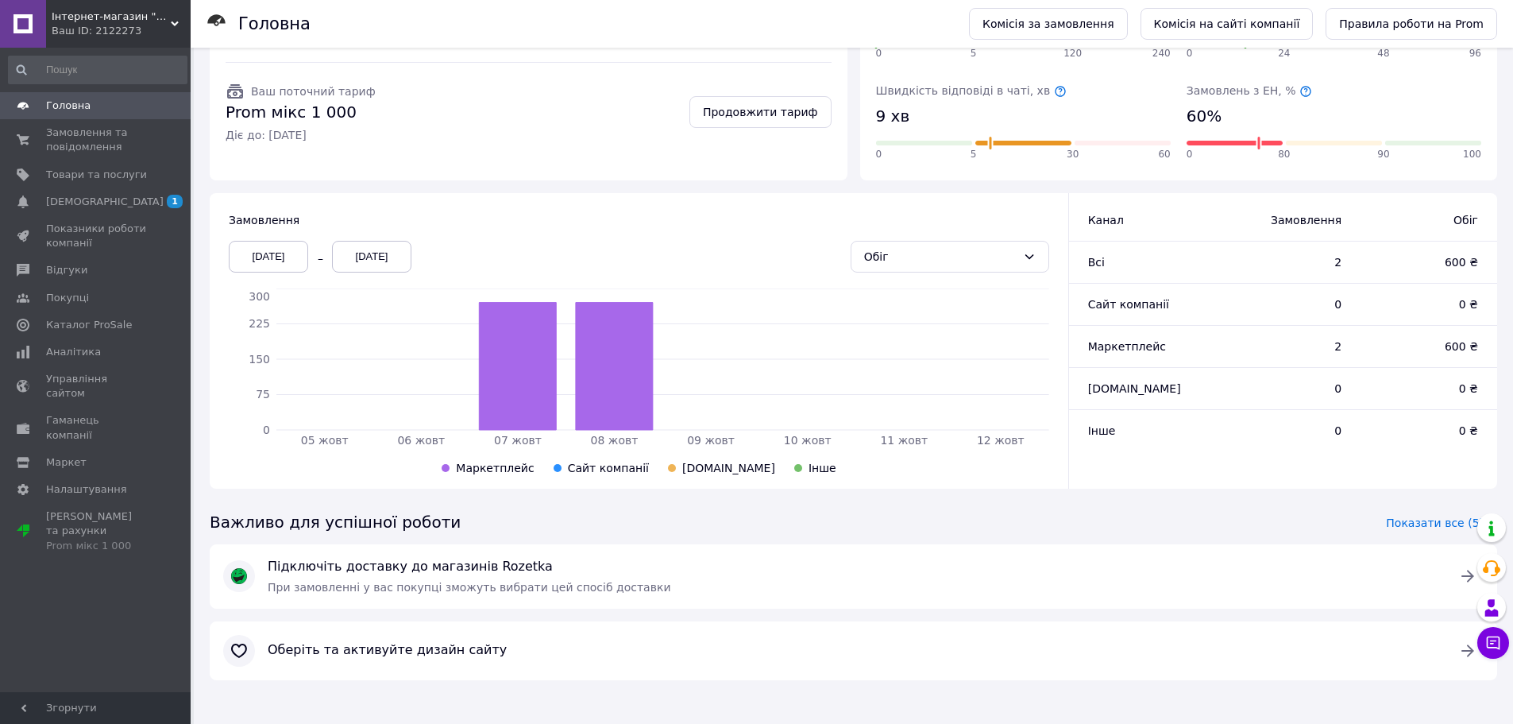
scroll to position [256, 0]
click at [78, 482] on span "Налаштування" at bounding box center [86, 489] width 81 height 14
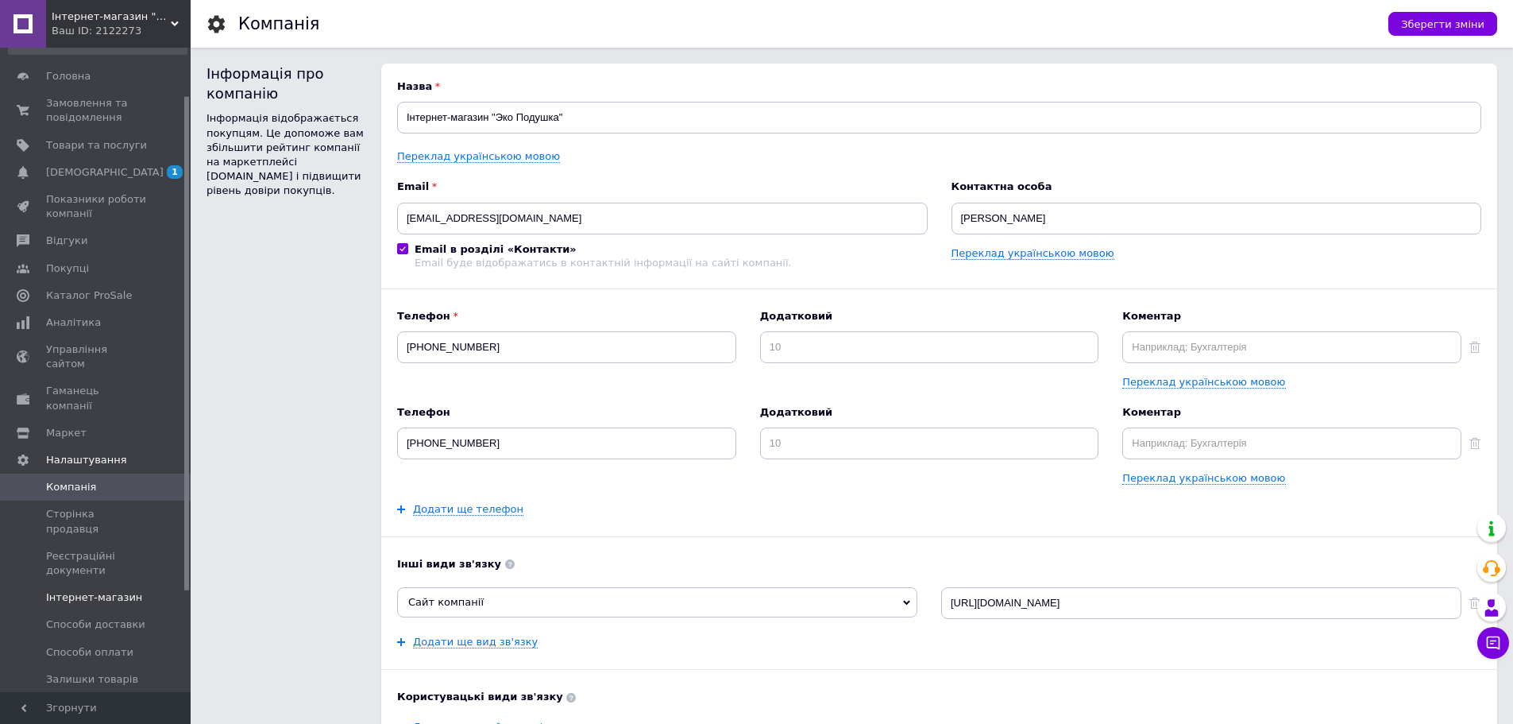
scroll to position [79, 0]
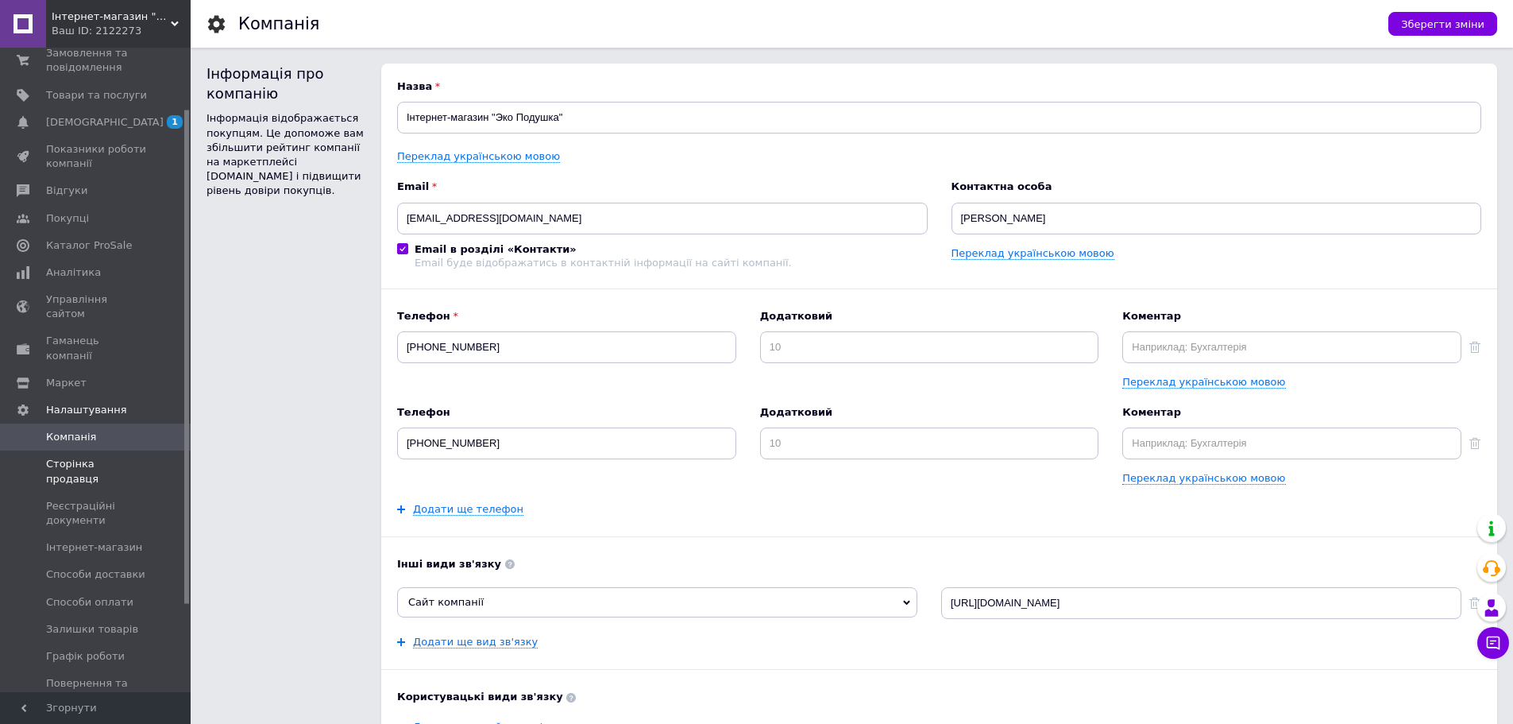
click at [118, 457] on span "Сторінка продавця" at bounding box center [96, 471] width 101 height 29
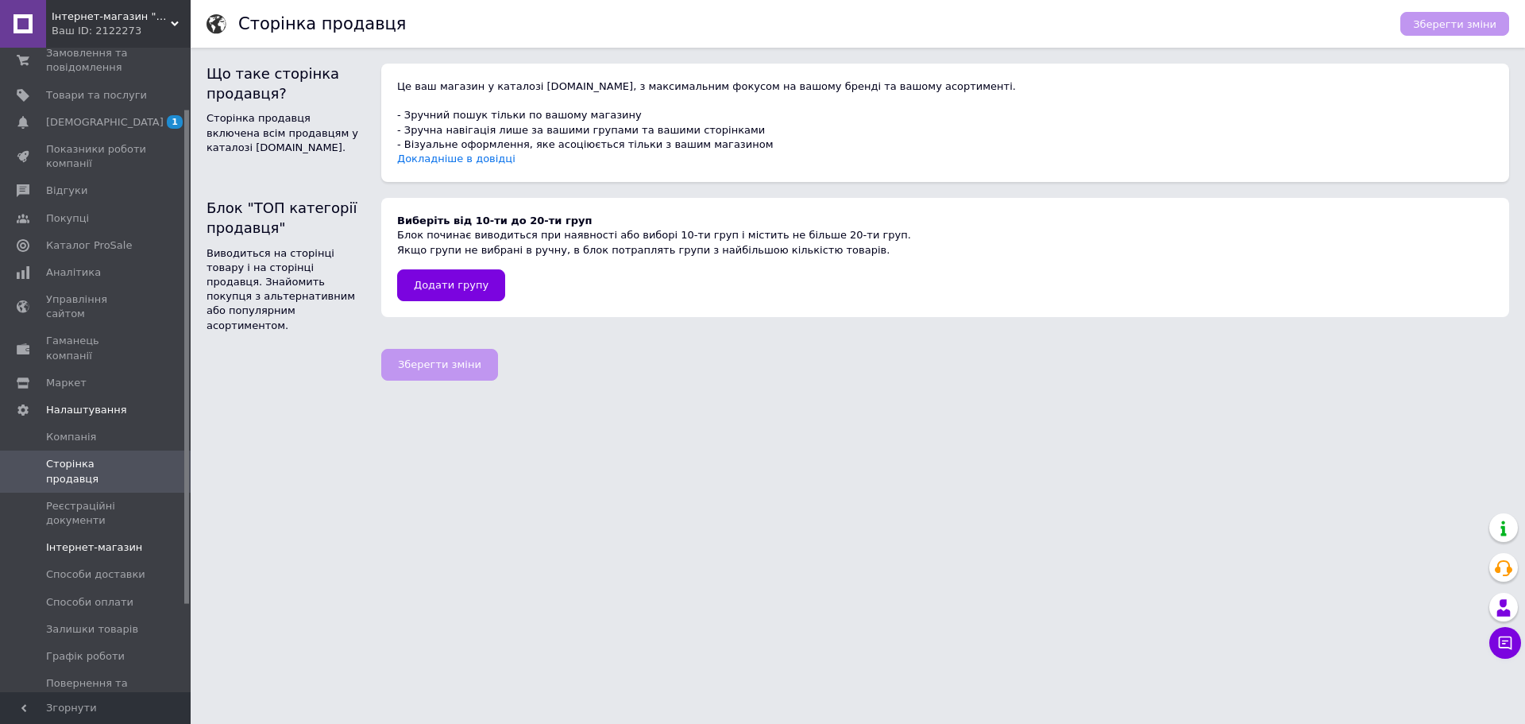
click at [107, 540] on span "Інтернет-магазин" at bounding box center [94, 547] width 96 height 14
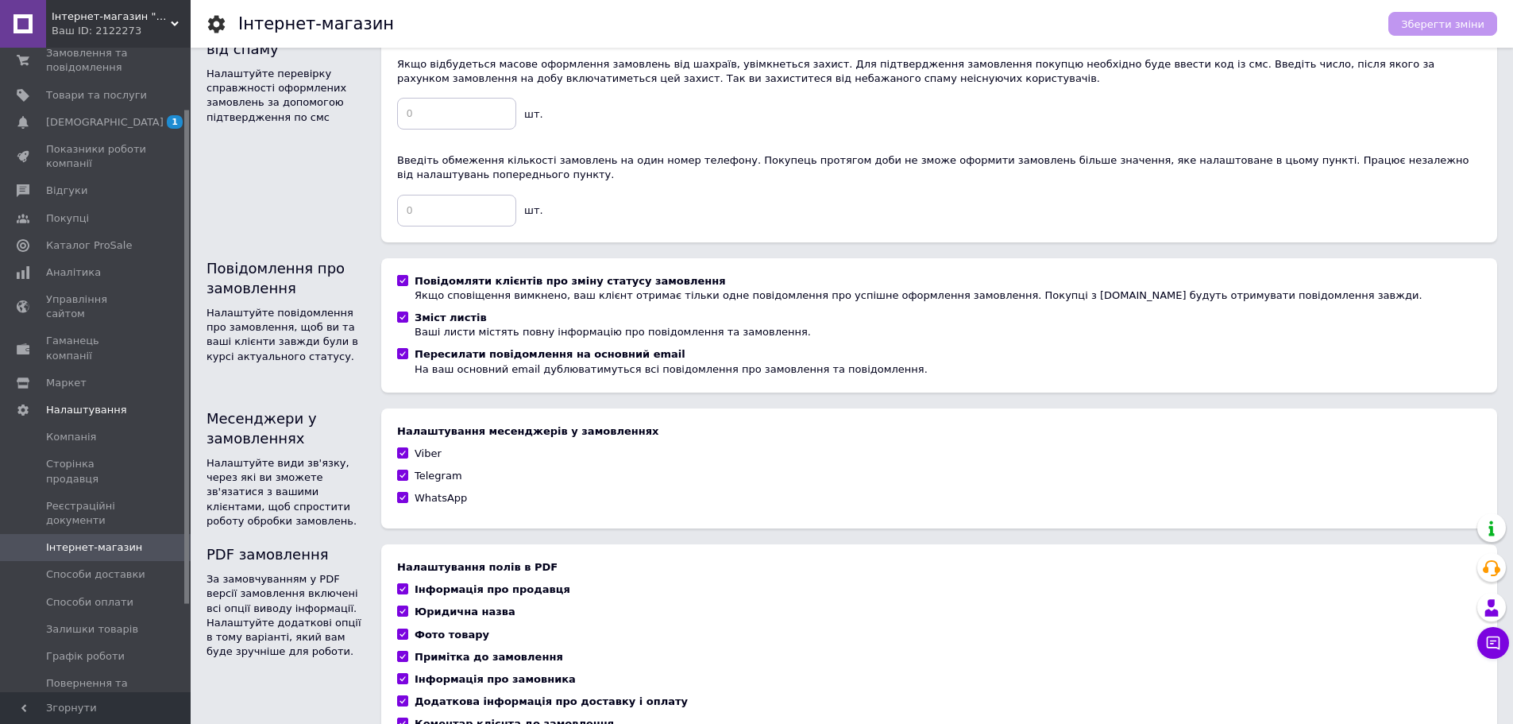
scroll to position [858, 0]
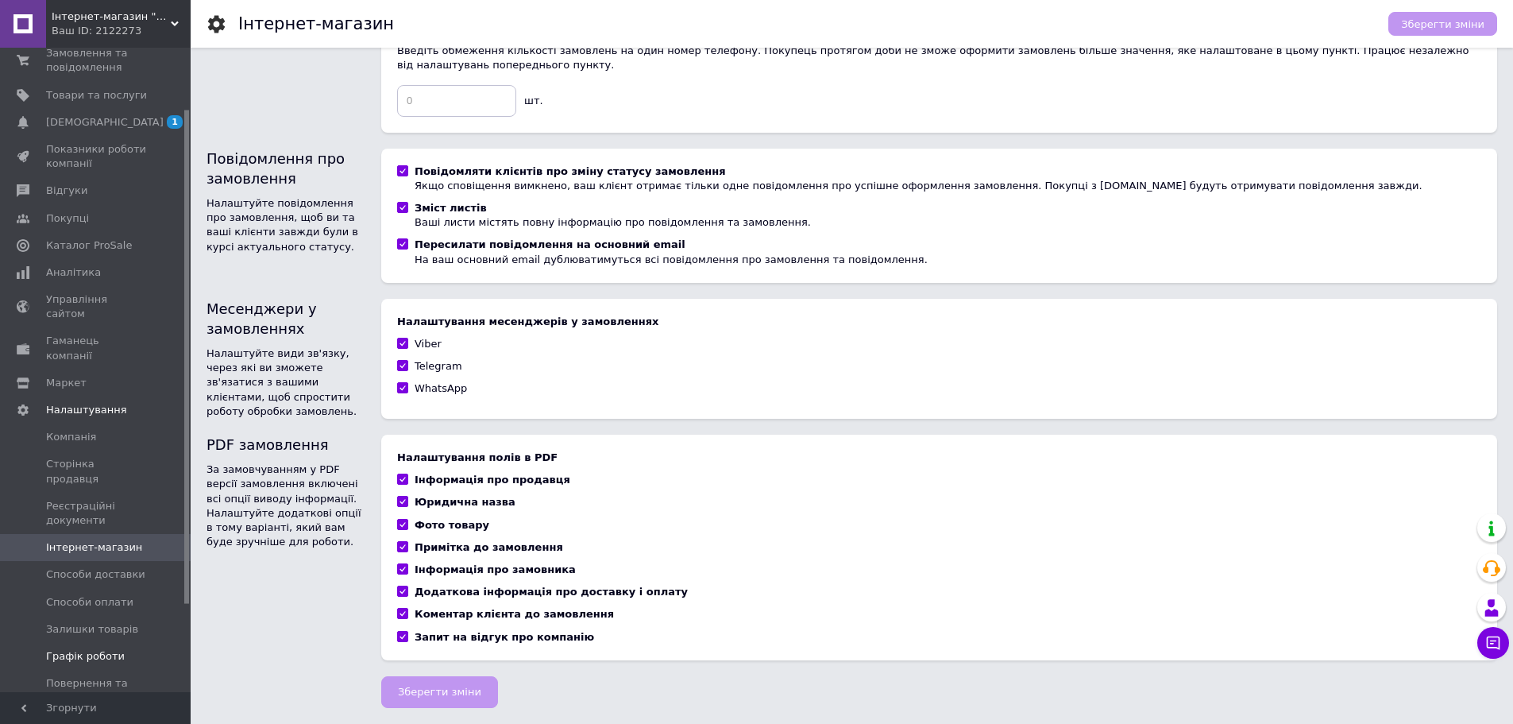
click at [96, 649] on span "Графік роботи" at bounding box center [85, 656] width 79 height 14
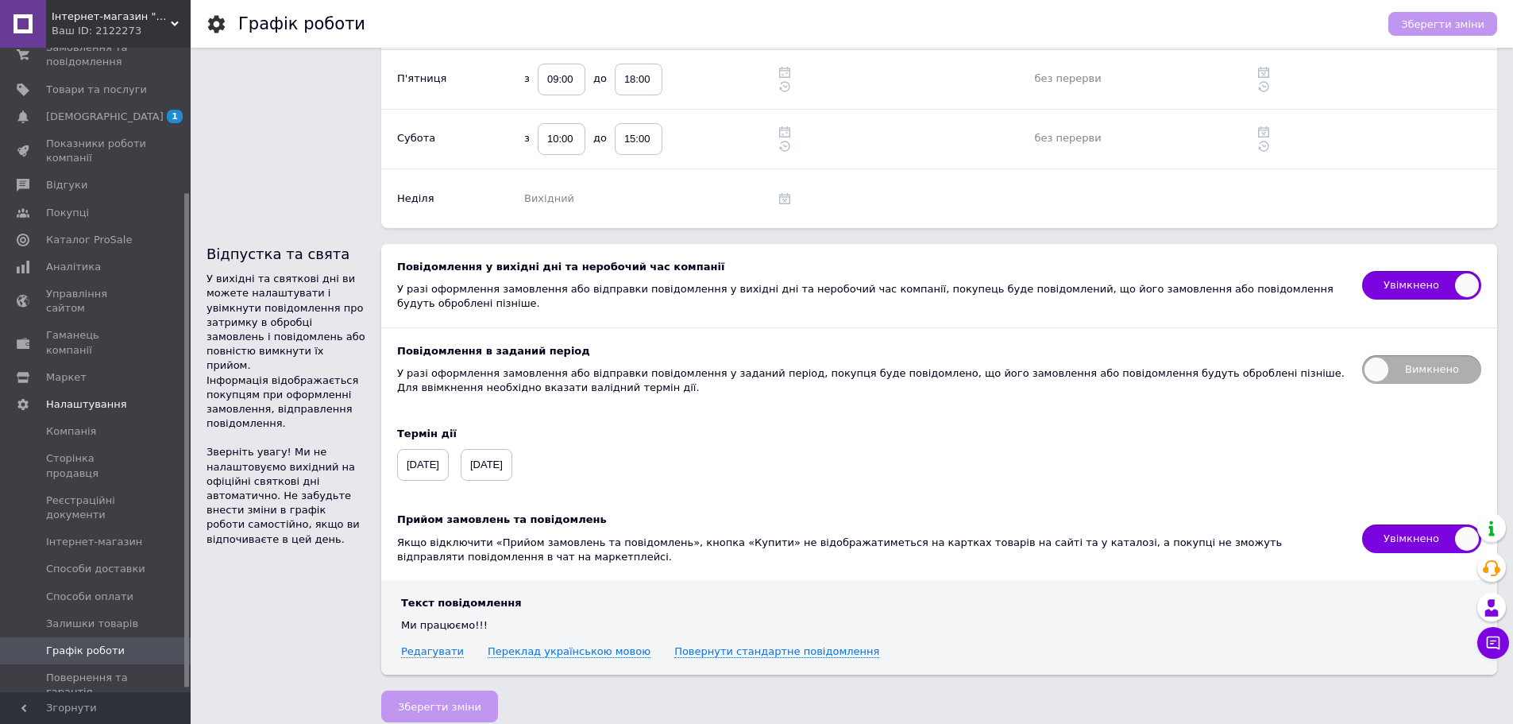
scroll to position [34, 0]
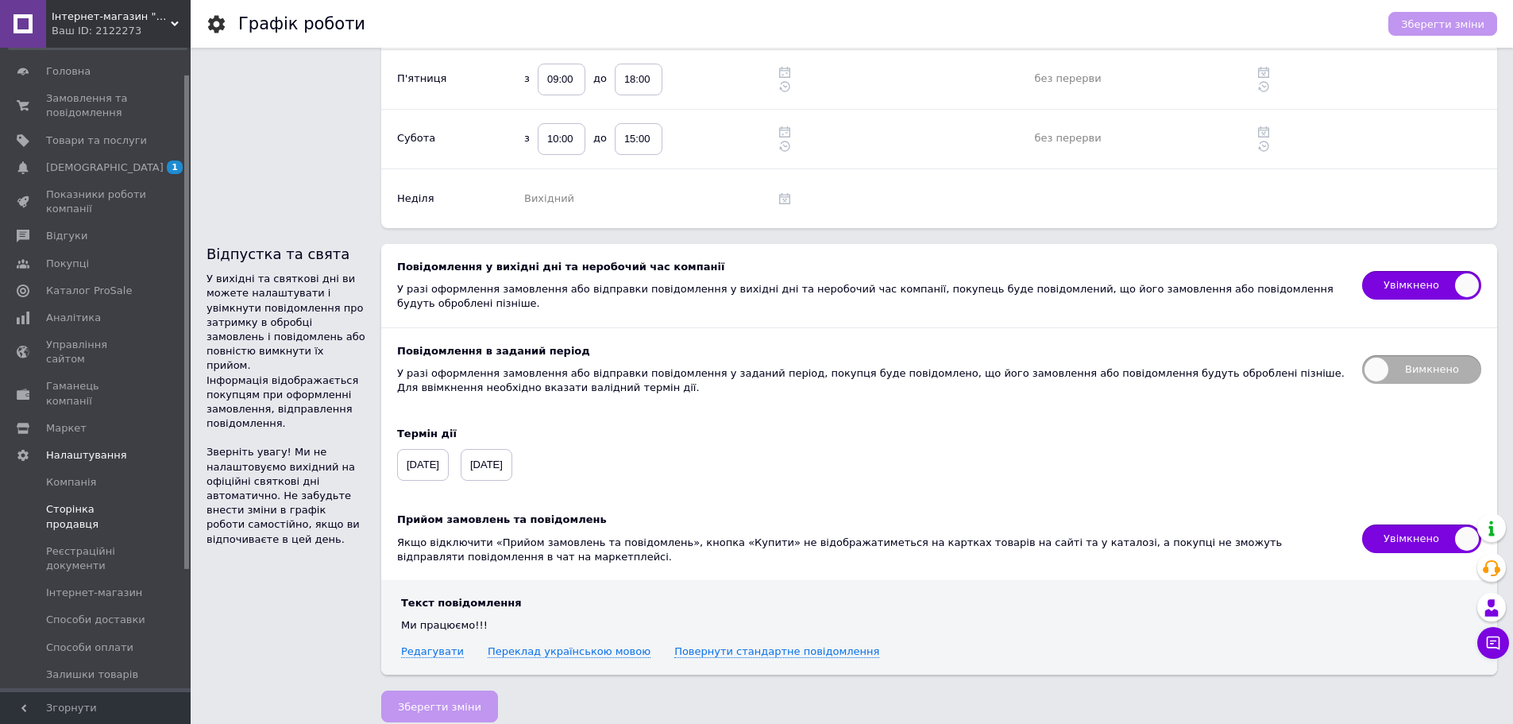
click at [110, 502] on span "Сторінка продавця" at bounding box center [96, 516] width 101 height 29
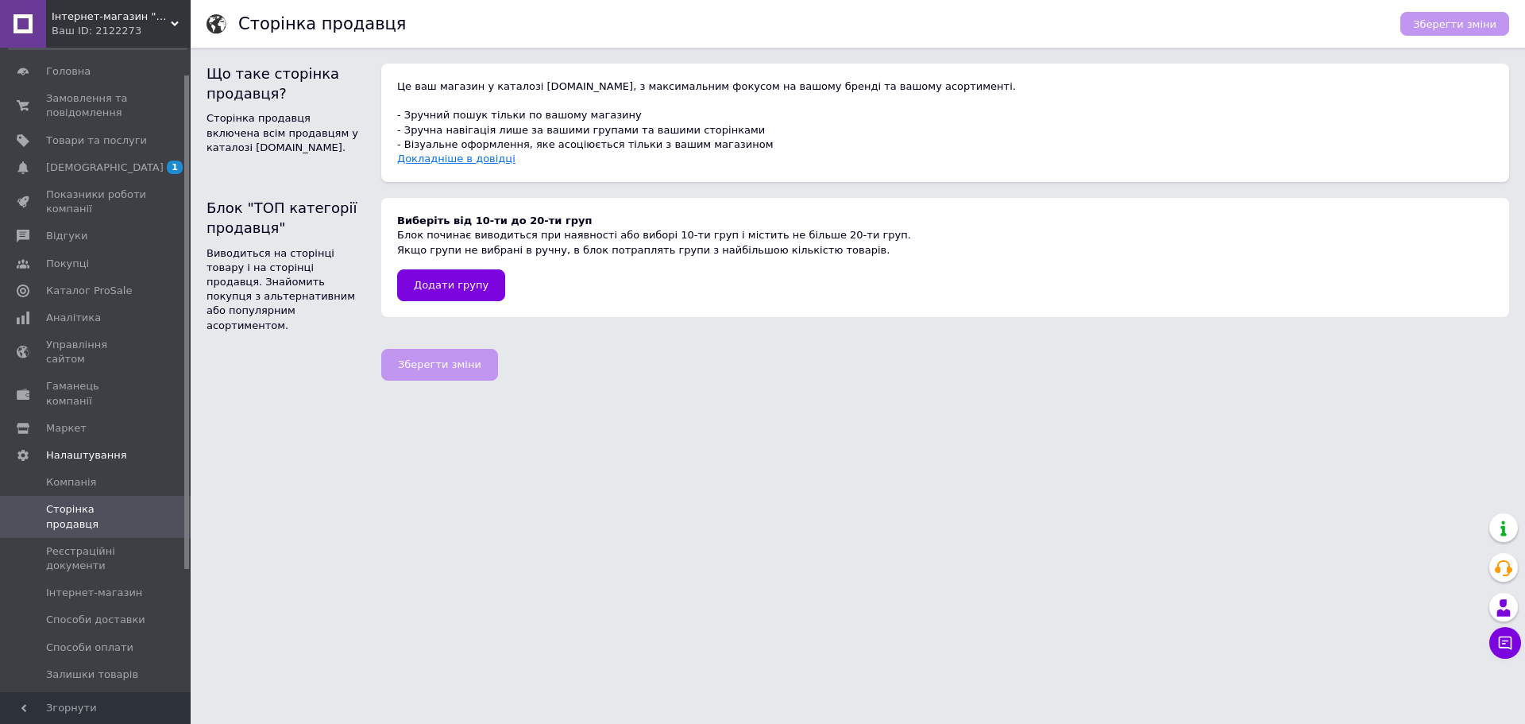
click at [480, 162] on link "Докладніше в довідці" at bounding box center [456, 158] width 118 height 12
click at [95, 98] on span "Замовлення та повідомлення" at bounding box center [96, 105] width 101 height 29
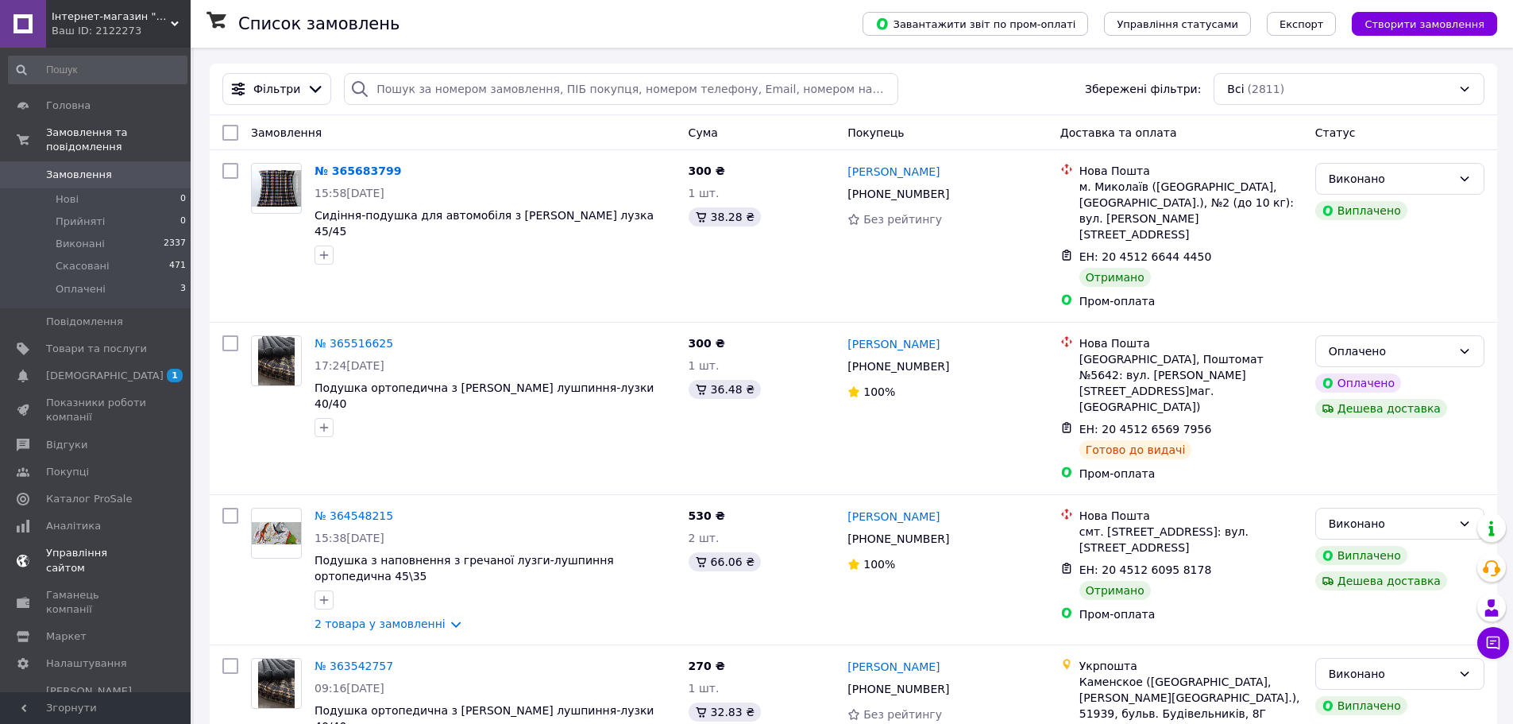
click at [115, 546] on span "Управління сайтом" at bounding box center [96, 560] width 101 height 29
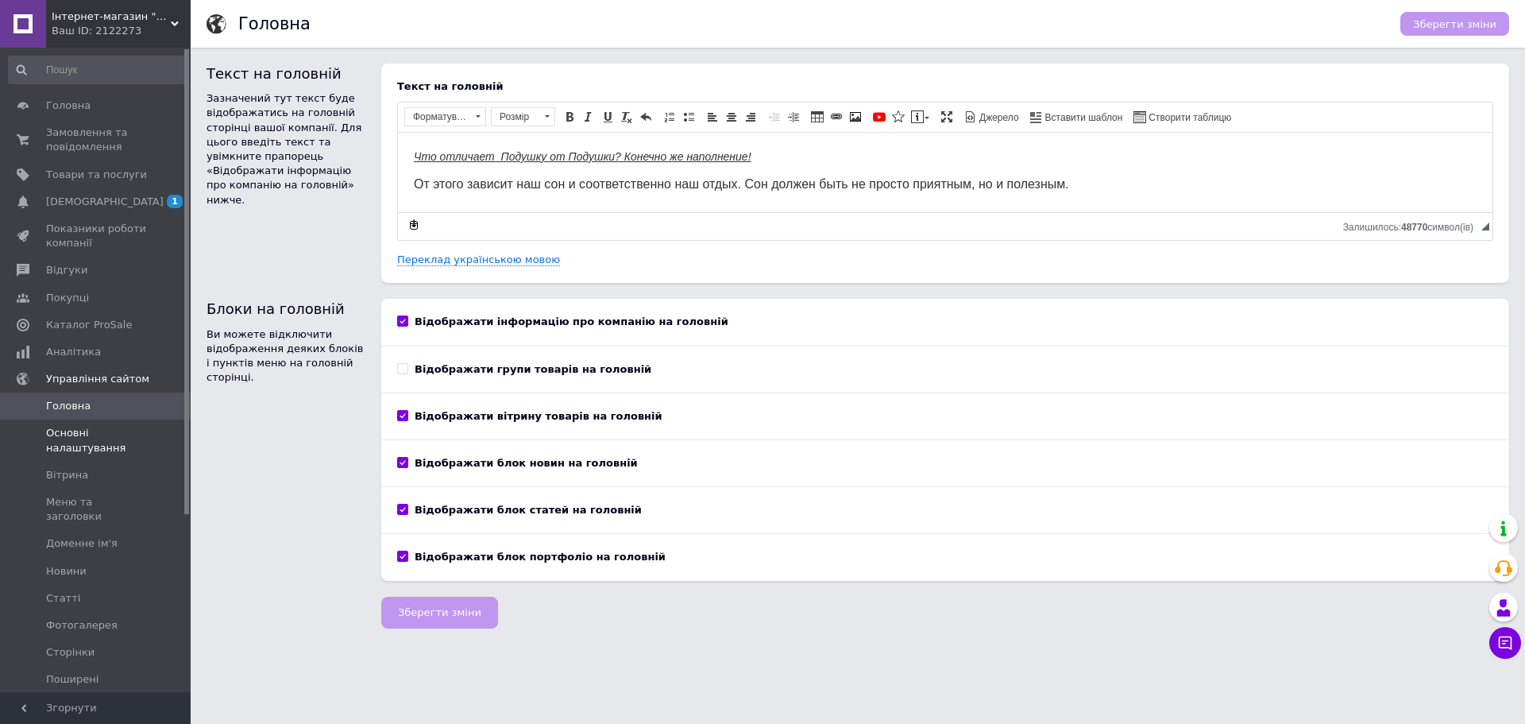
click at [83, 434] on span "Основні налаштування" at bounding box center [96, 440] width 101 height 29
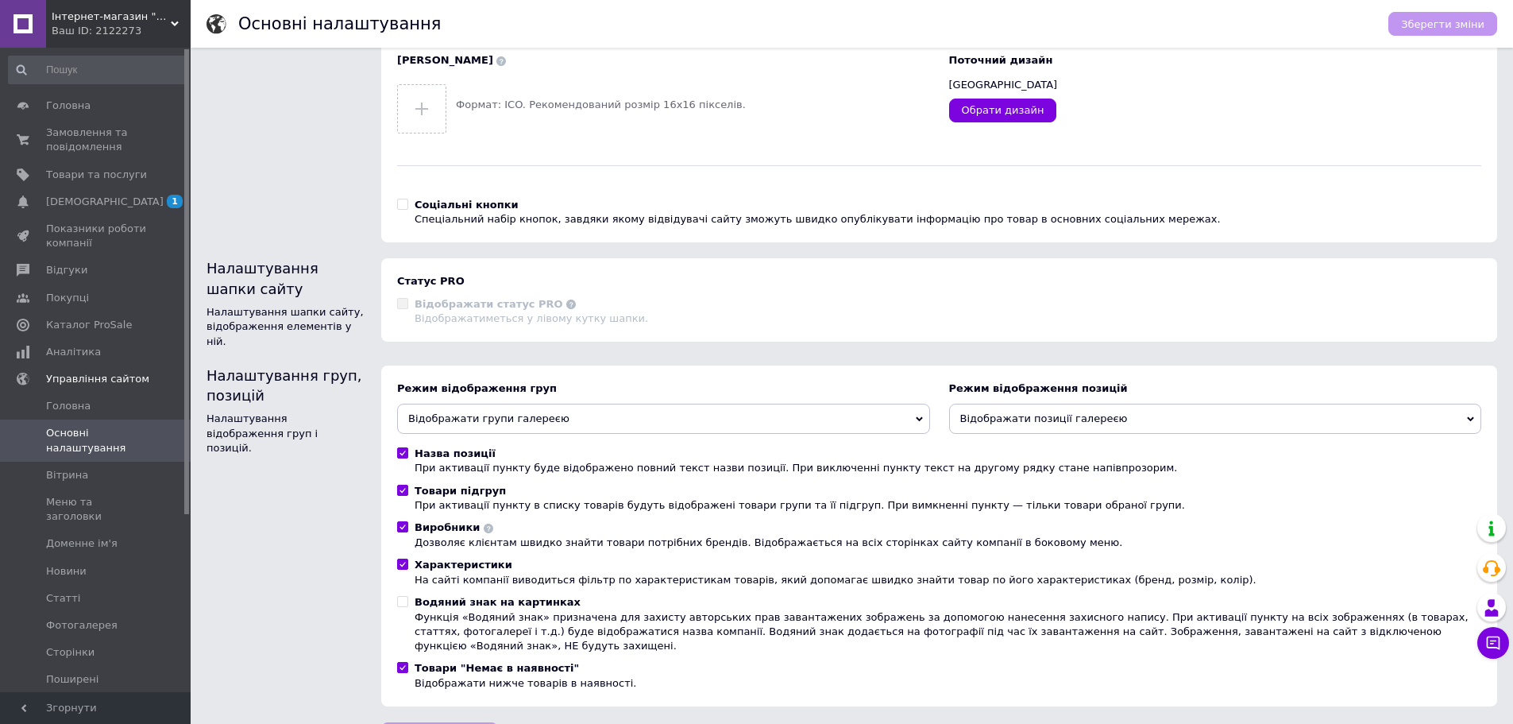
scroll to position [147, 0]
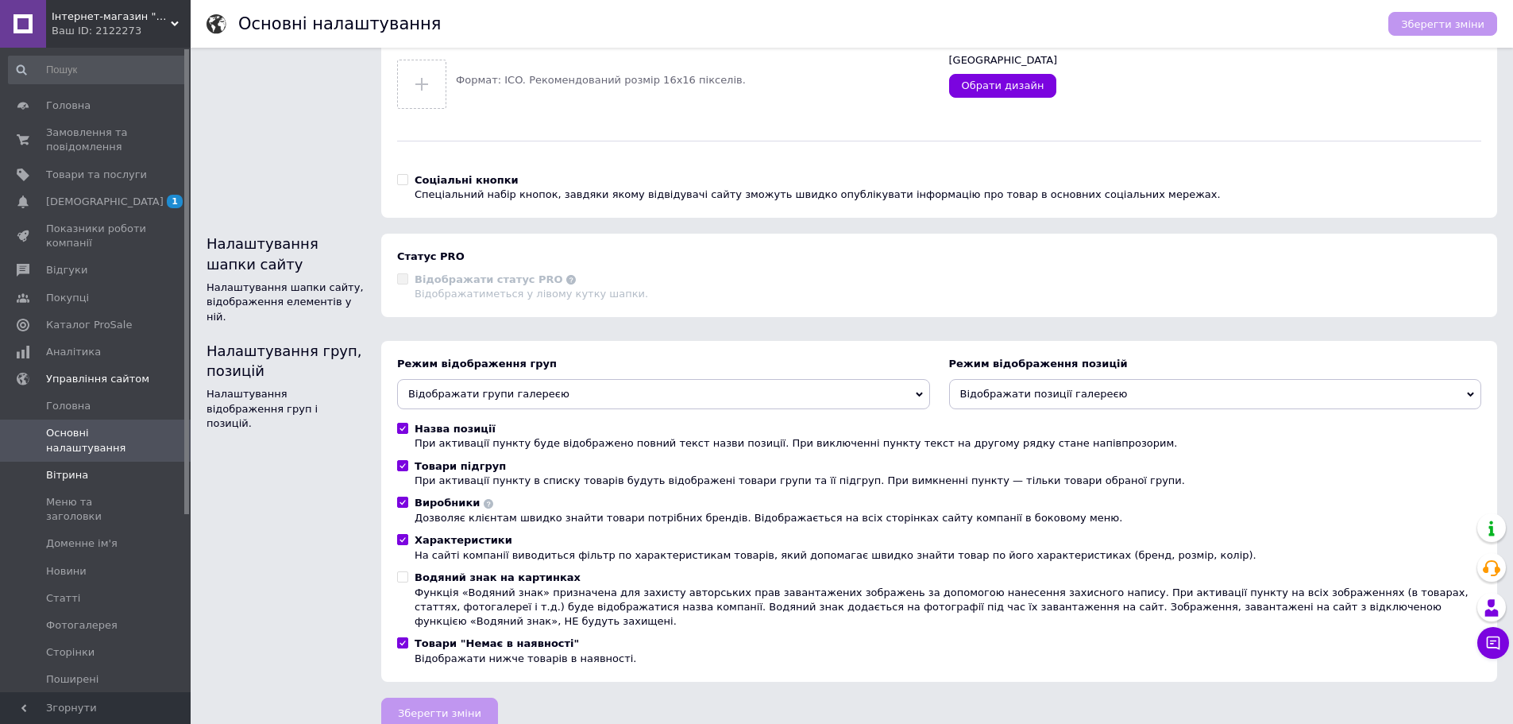
click at [70, 481] on span "Вітрина" at bounding box center [67, 475] width 42 height 14
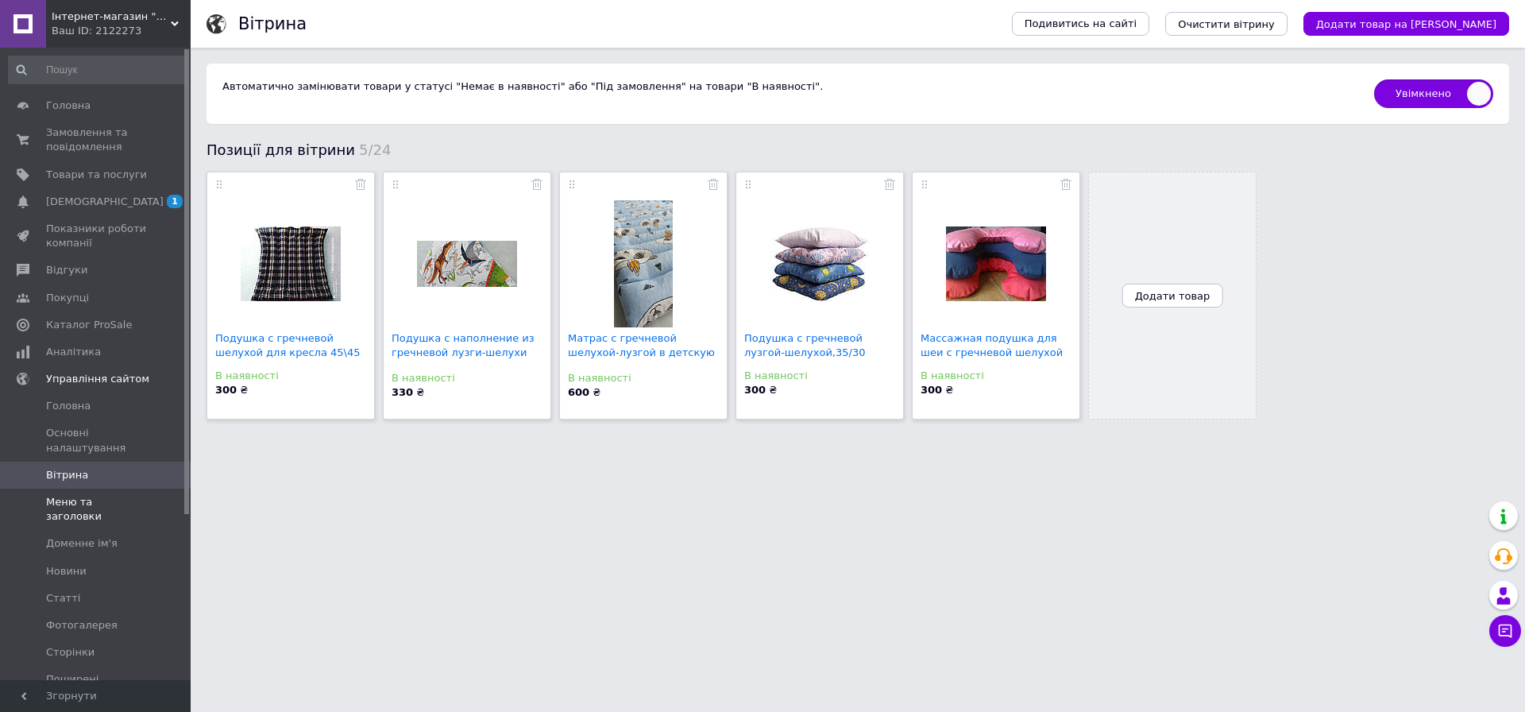
click at [85, 503] on span "Меню та заголовки" at bounding box center [96, 509] width 101 height 29
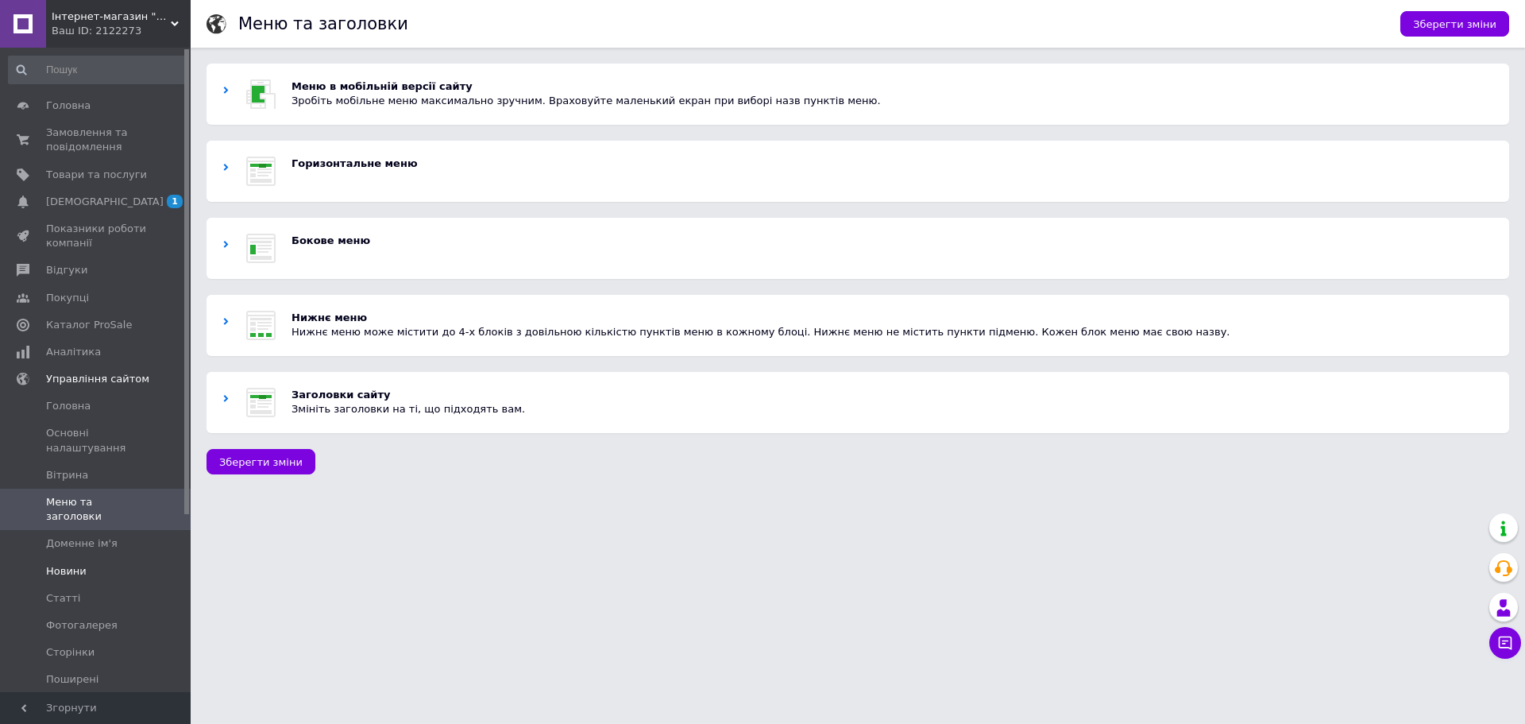
click at [63, 564] on span "Новини" at bounding box center [66, 571] width 41 height 14
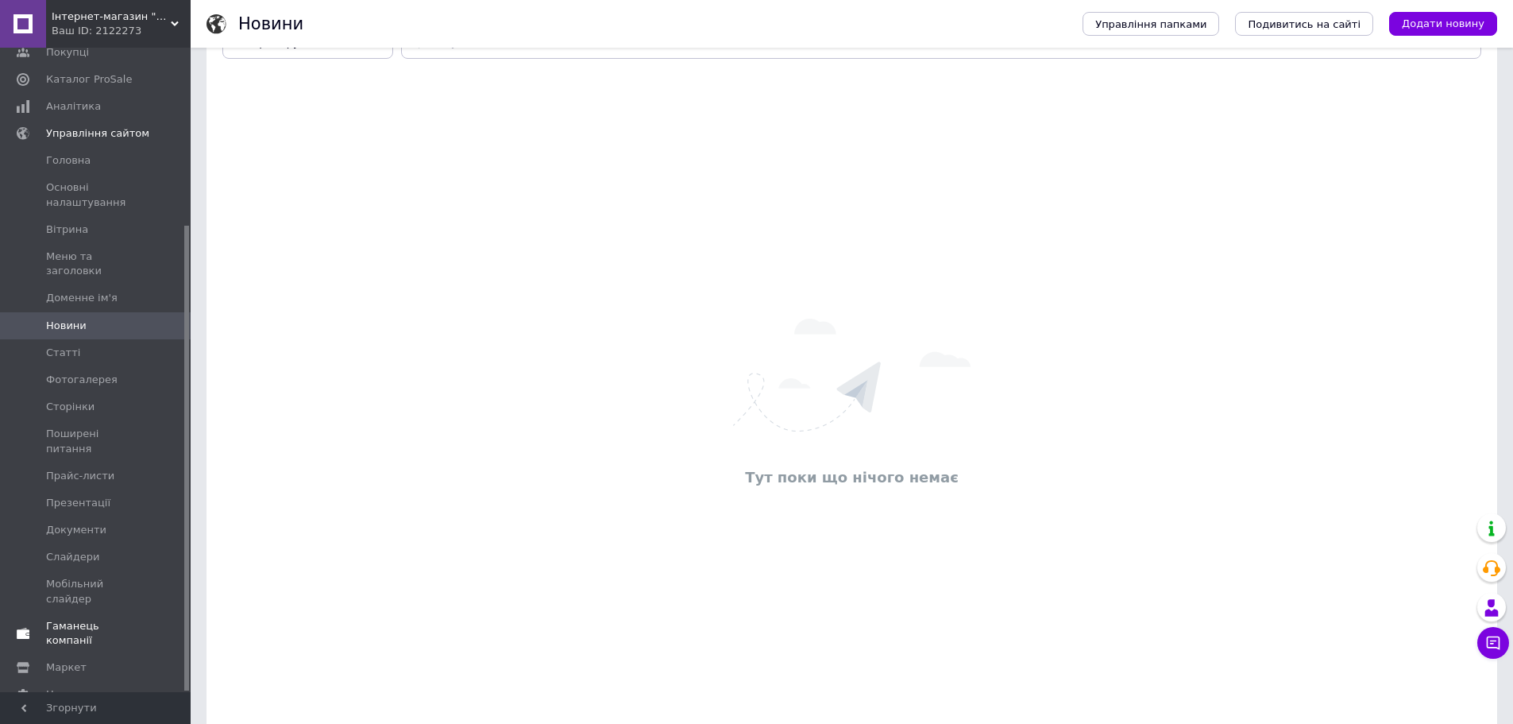
scroll to position [159, 0]
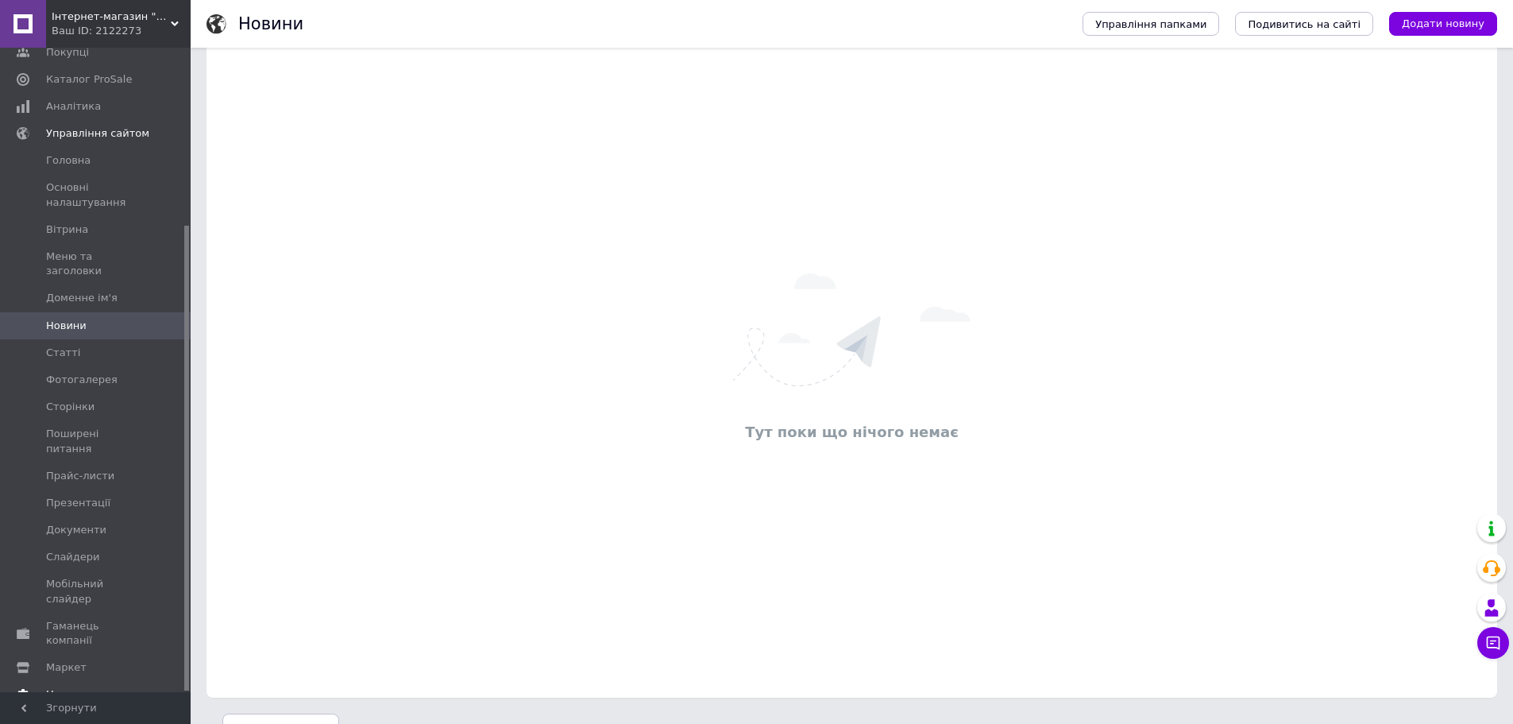
click at [84, 687] on span "Налаштування" at bounding box center [86, 694] width 81 height 14
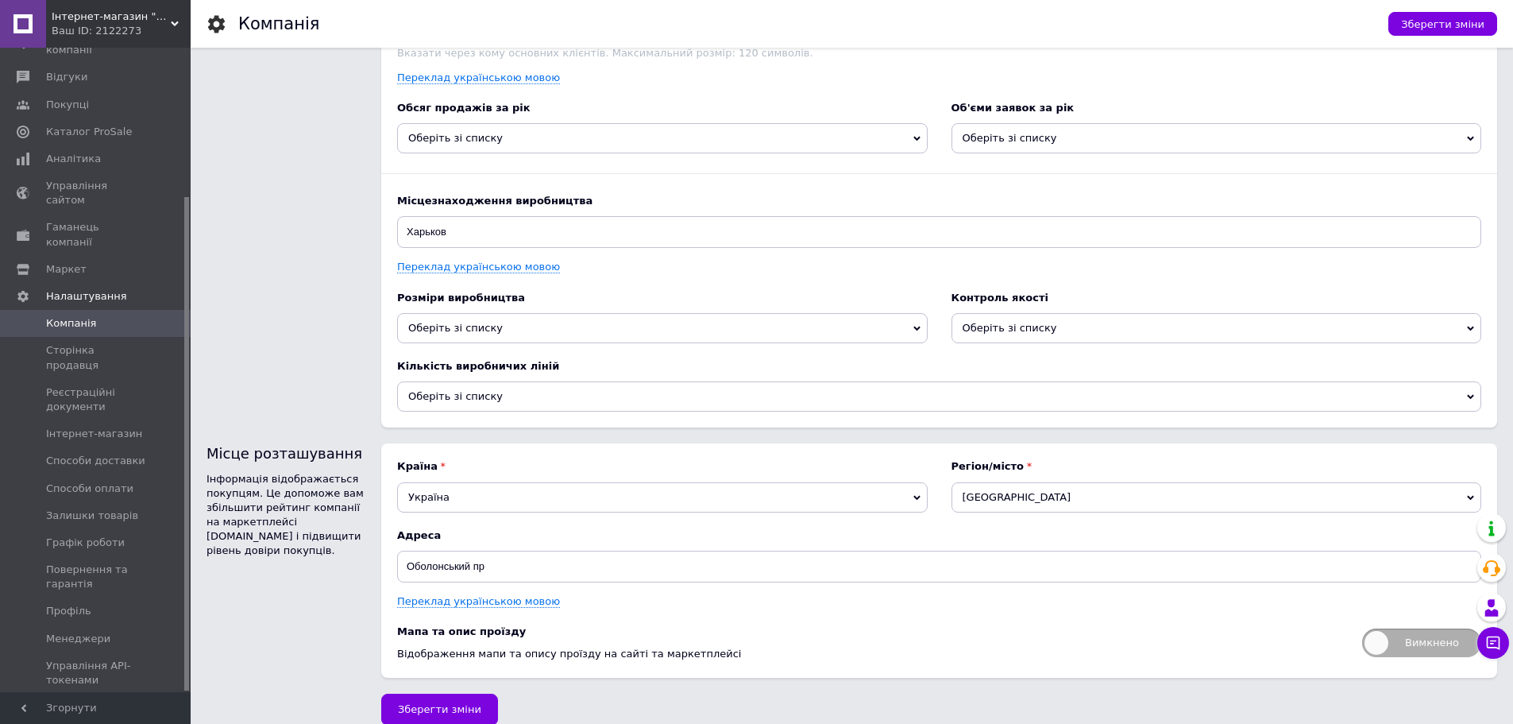
scroll to position [1926, 0]
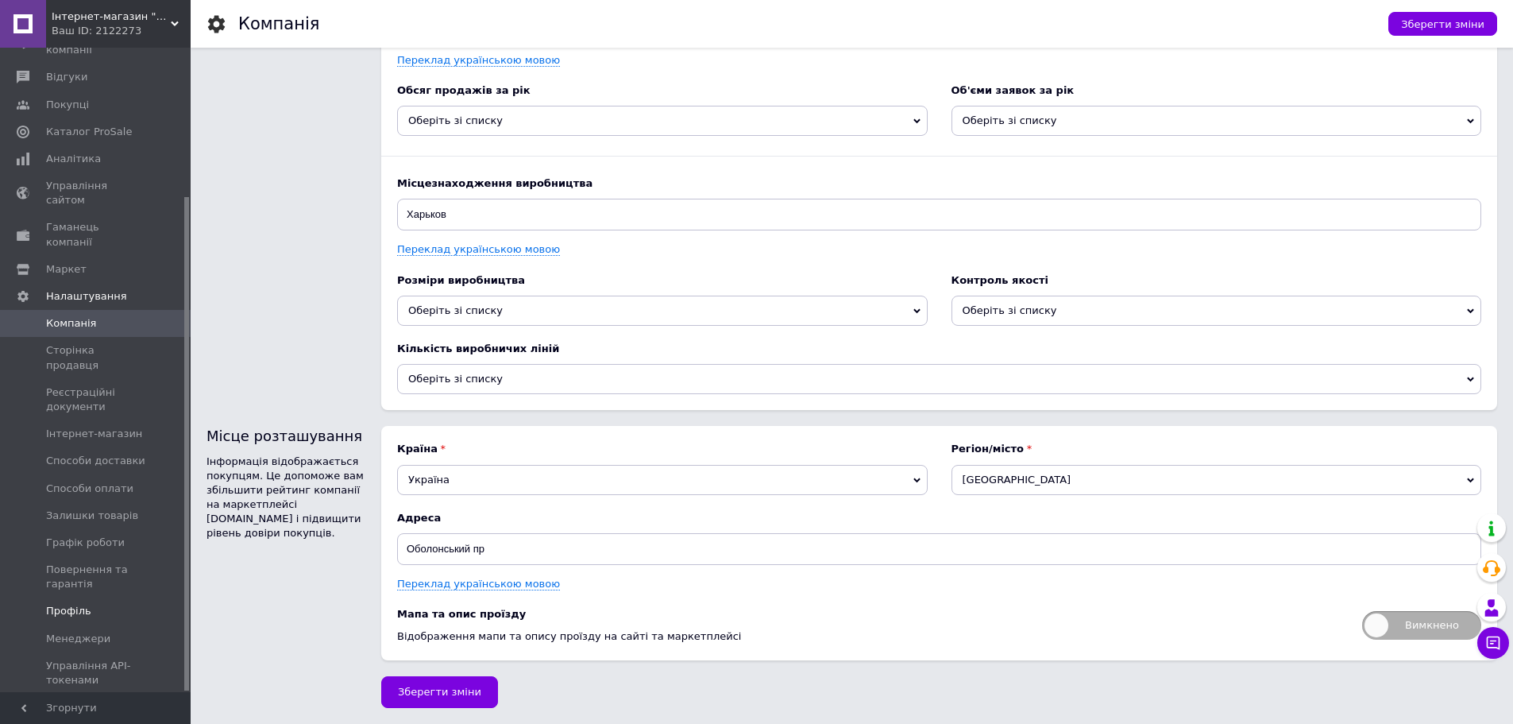
click at [66, 604] on span "Профіль" at bounding box center [68, 611] width 45 height 14
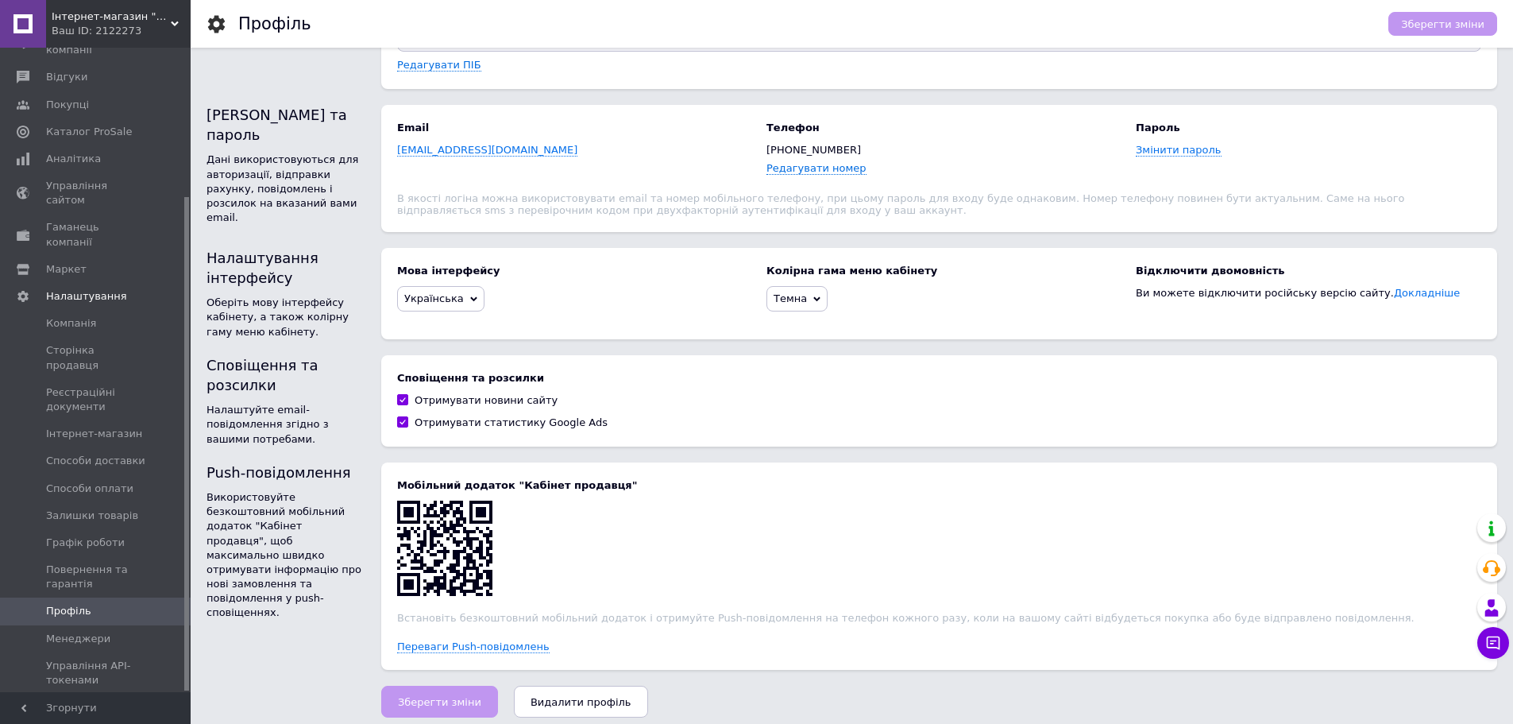
scroll to position [166, 0]
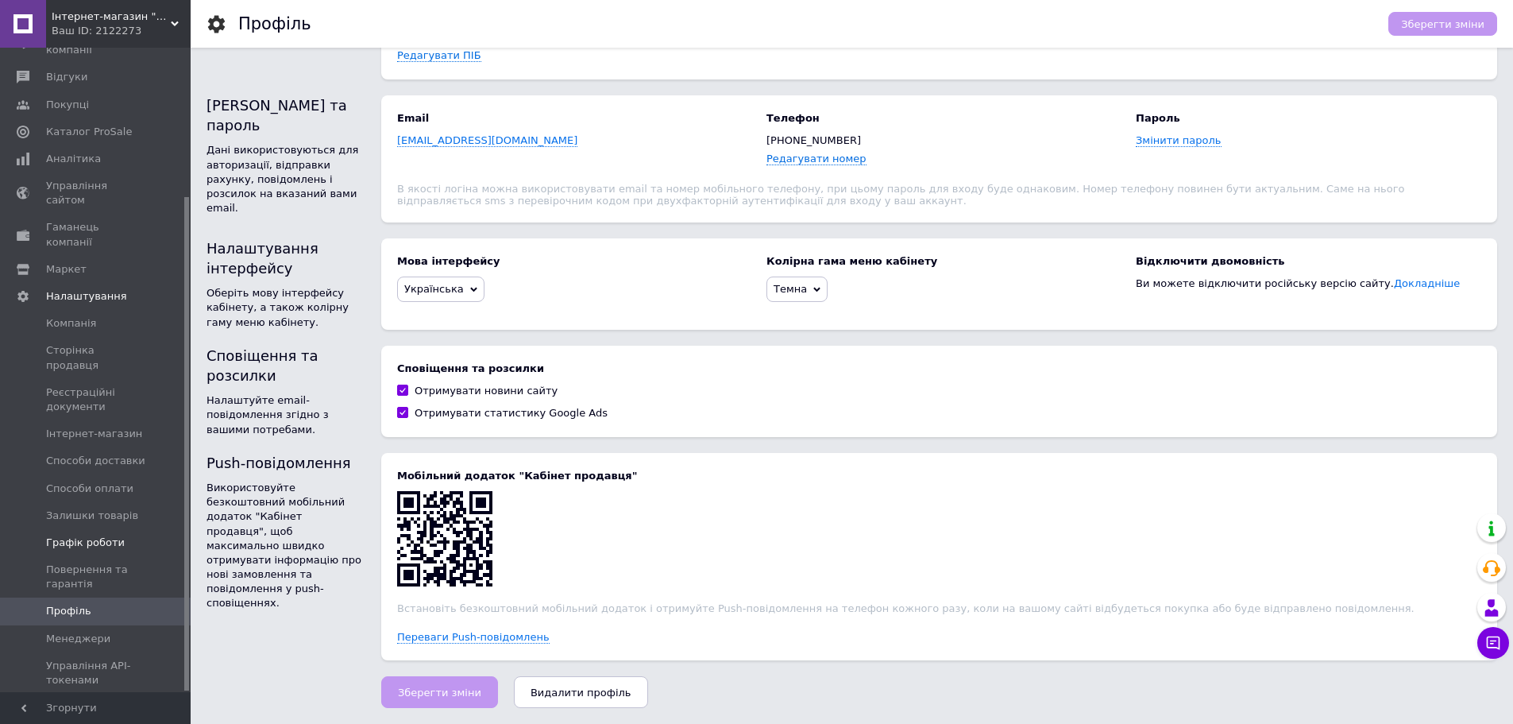
click at [98, 535] on span "Графік роботи" at bounding box center [85, 542] width 79 height 14
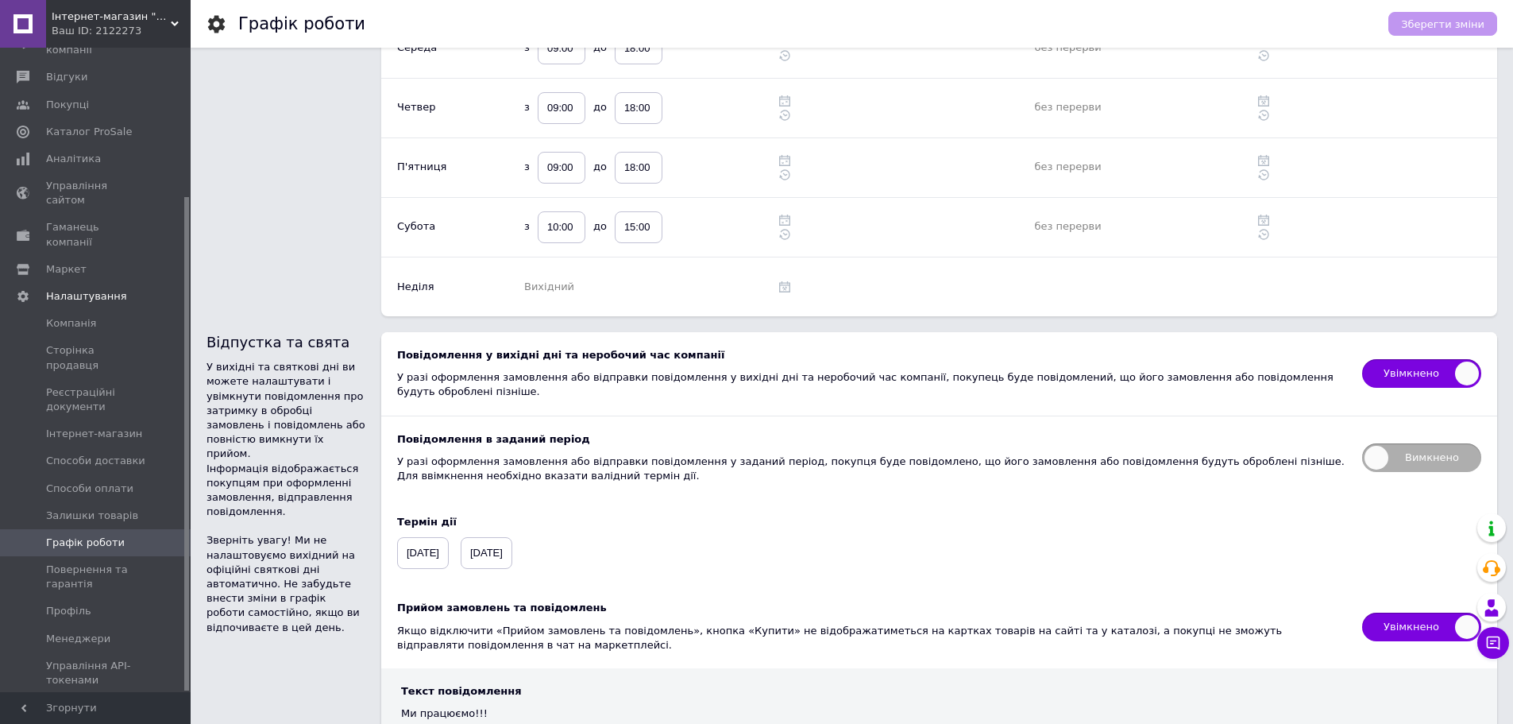
scroll to position [345, 0]
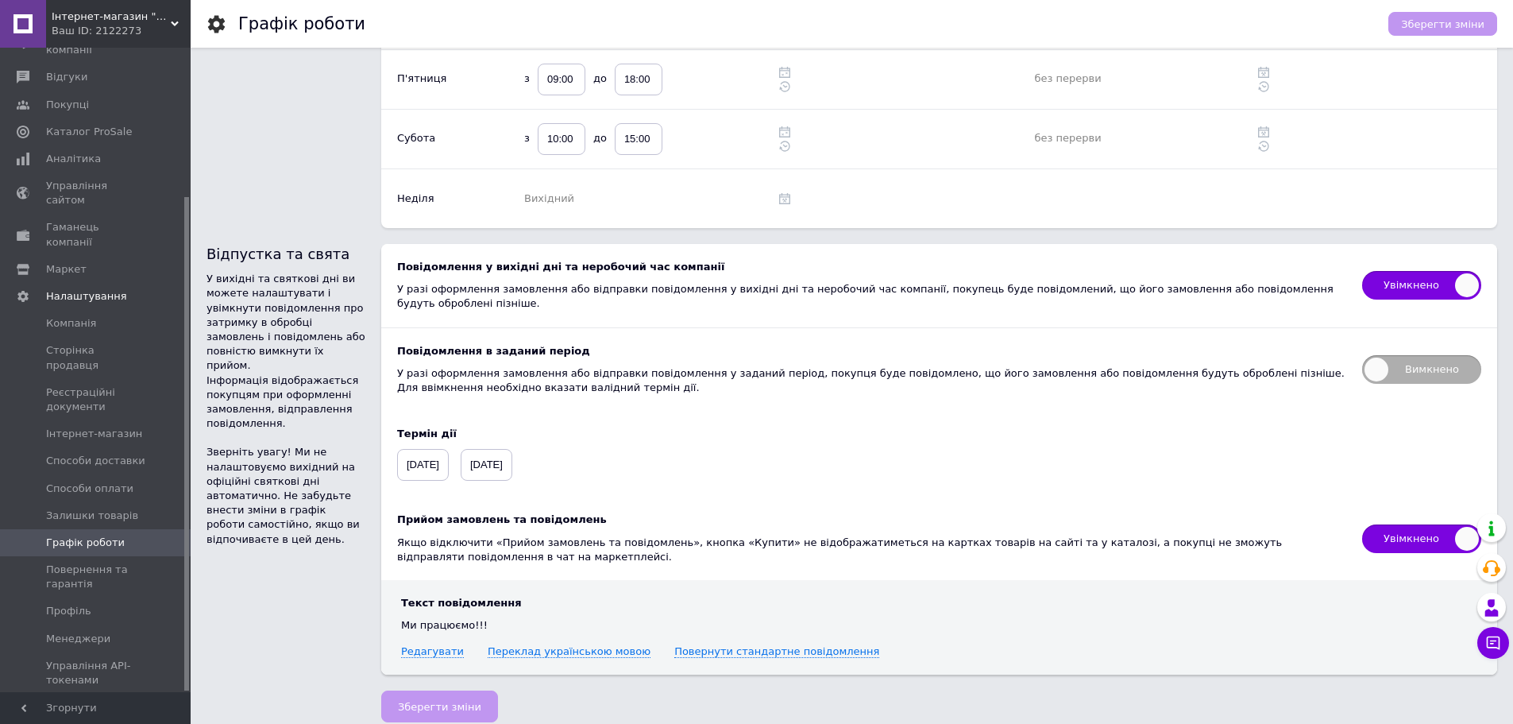
click at [497, 453] on span "[DATE]" at bounding box center [487, 465] width 52 height 32
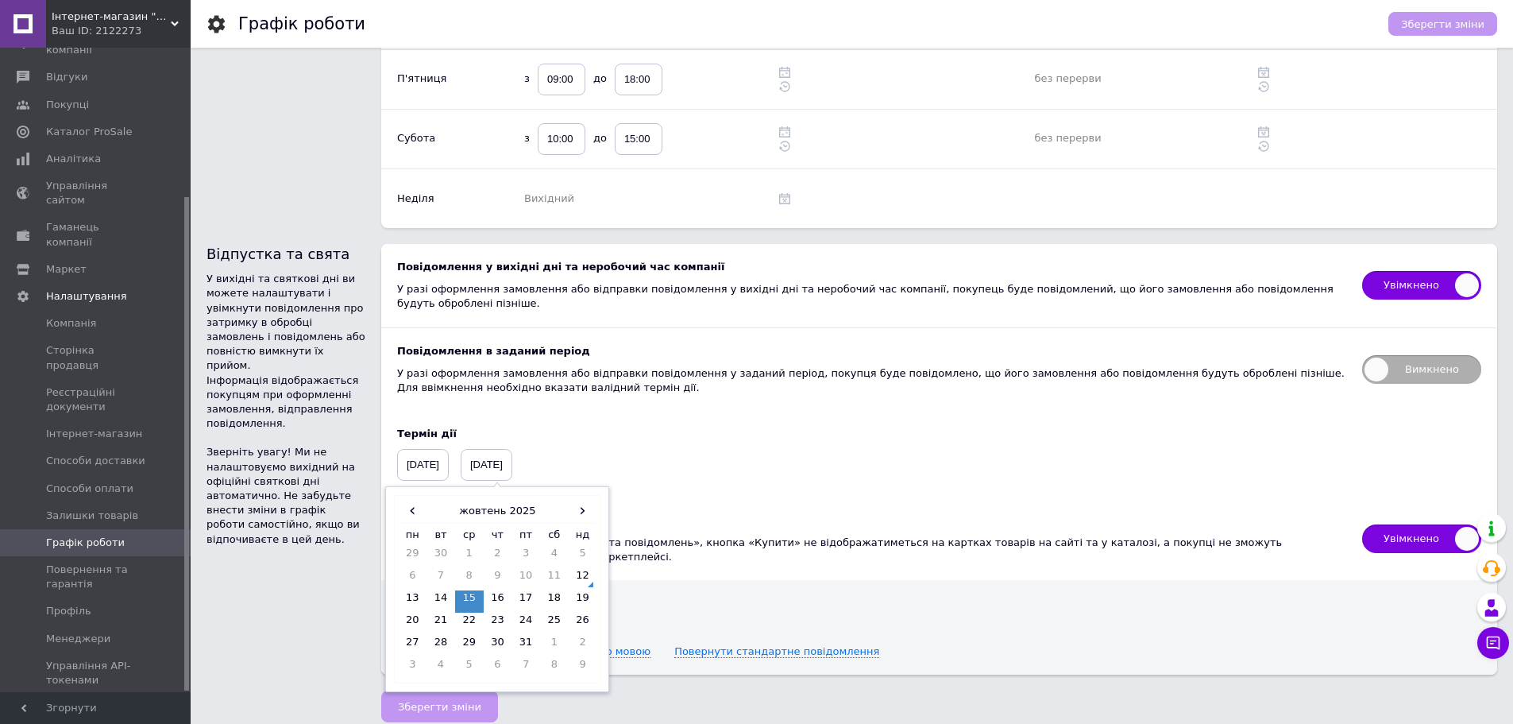
click at [484, 590] on td "15" at bounding box center [469, 601] width 29 height 22
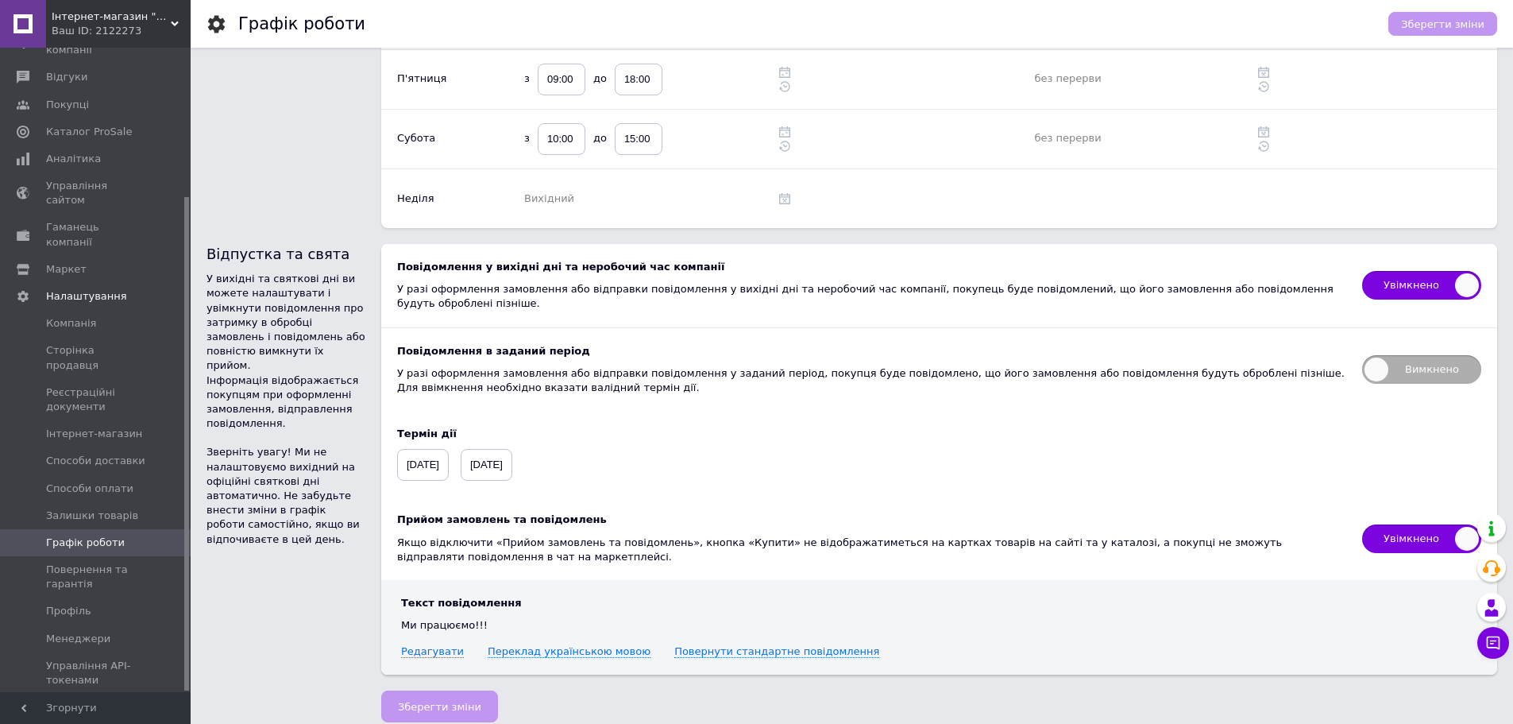
click at [430, 452] on span "[DATE]" at bounding box center [423, 465] width 52 height 32
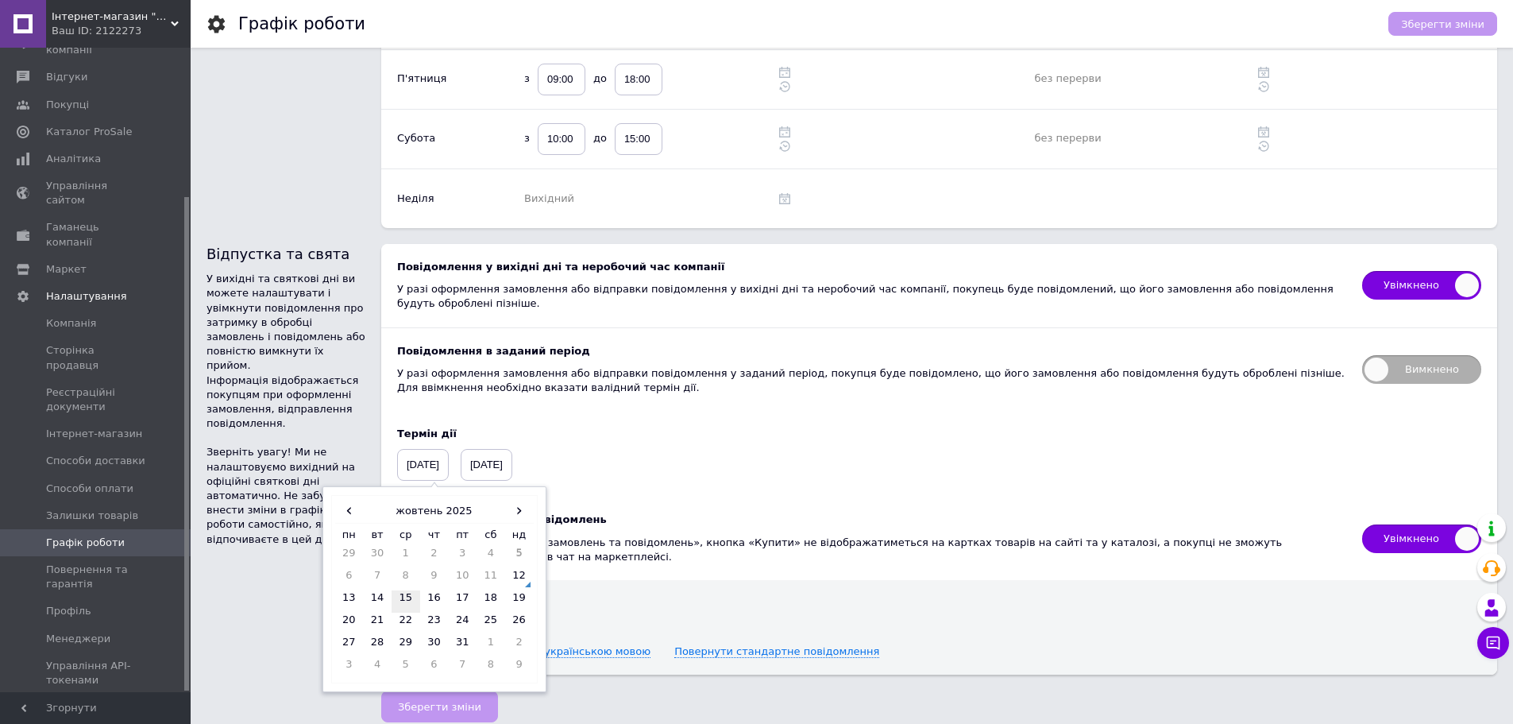
click at [410, 590] on td "15" at bounding box center [406, 601] width 29 height 22
click at [813, 460] on div "Термін дії [DATE] ‹ жовтень 2025 › пн вт ср чт пт сб нд 29 30 1 2 3 4 5 6 7 8 9…" at bounding box center [939, 454] width 1116 height 86
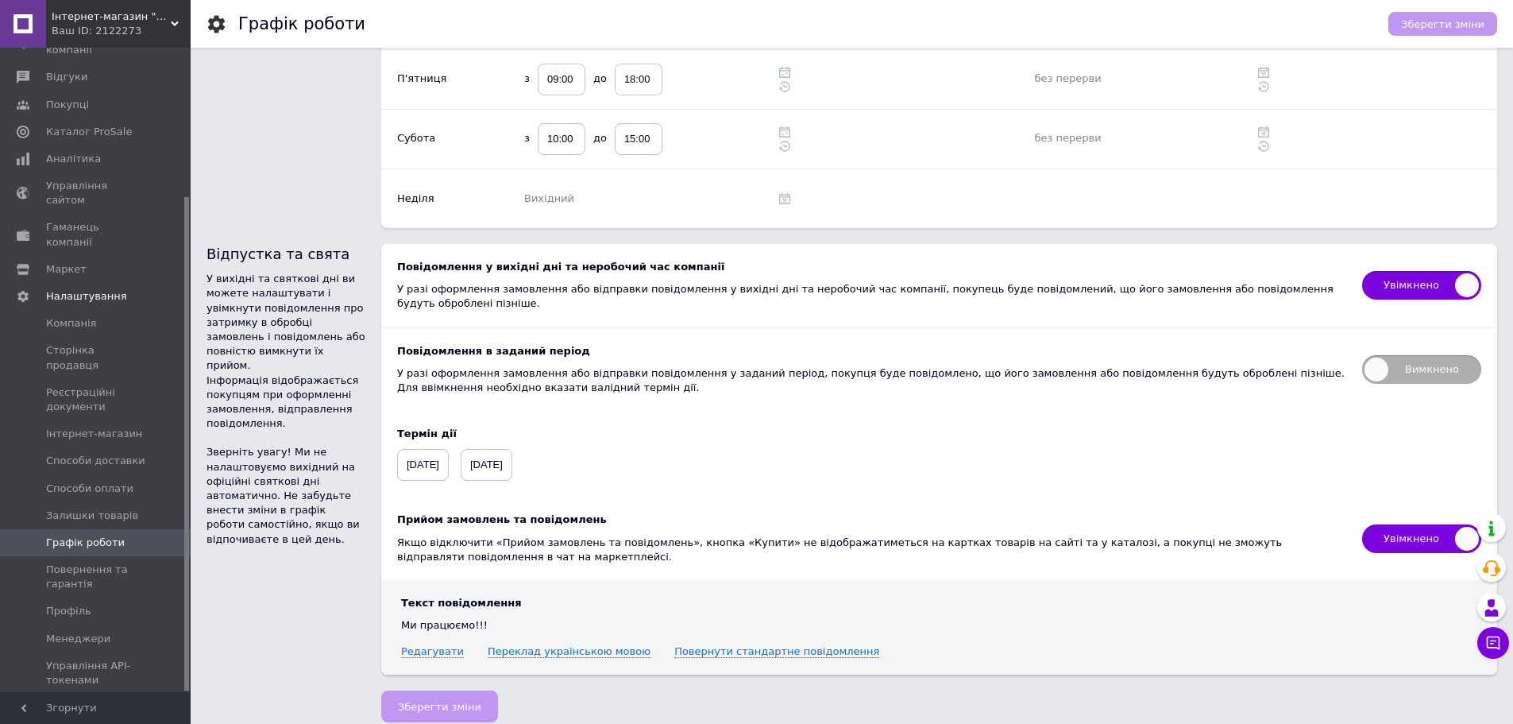
click at [438, 699] on div "Зберегти зміни" at bounding box center [439, 706] width 117 height 32
click at [64, 262] on span "Маркет" at bounding box center [66, 269] width 41 height 14
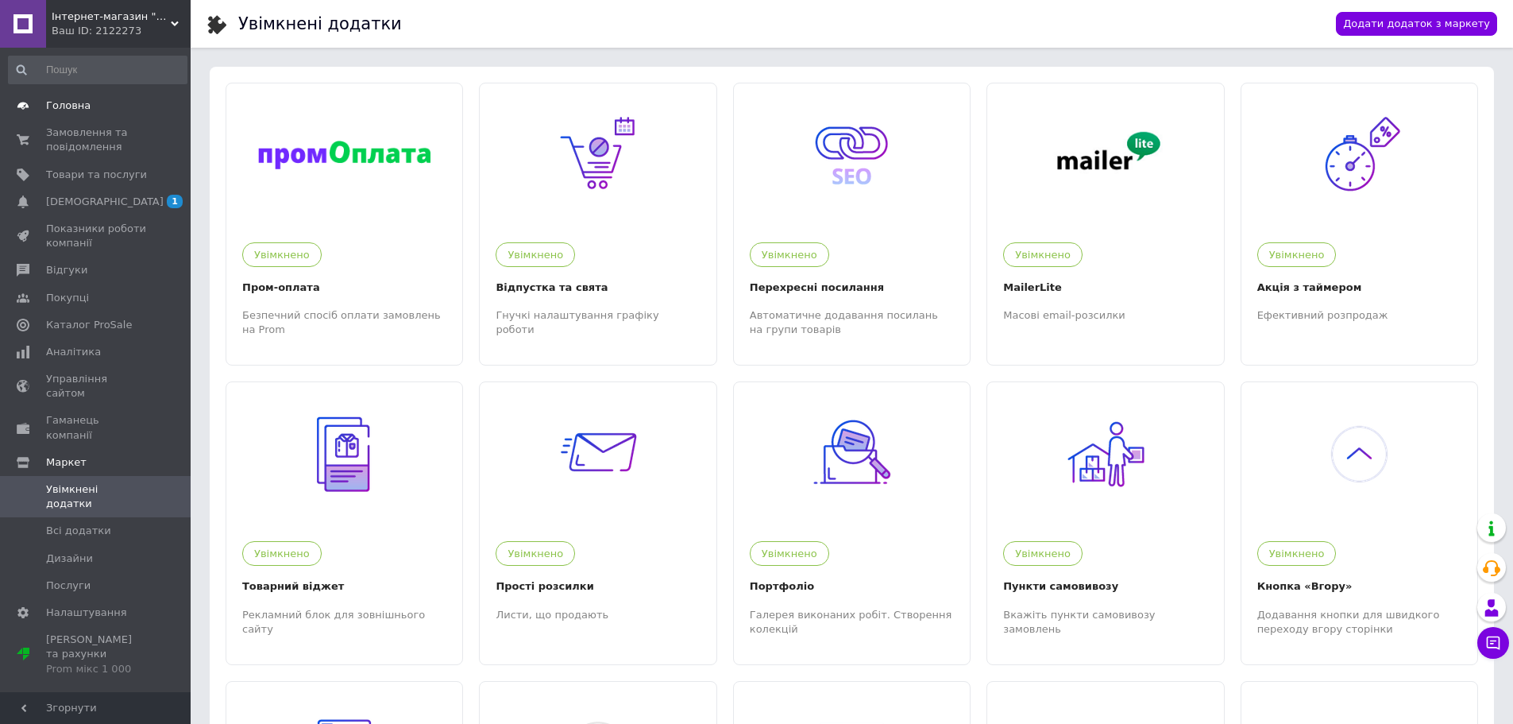
click at [71, 98] on span "Головна" at bounding box center [68, 105] width 44 height 14
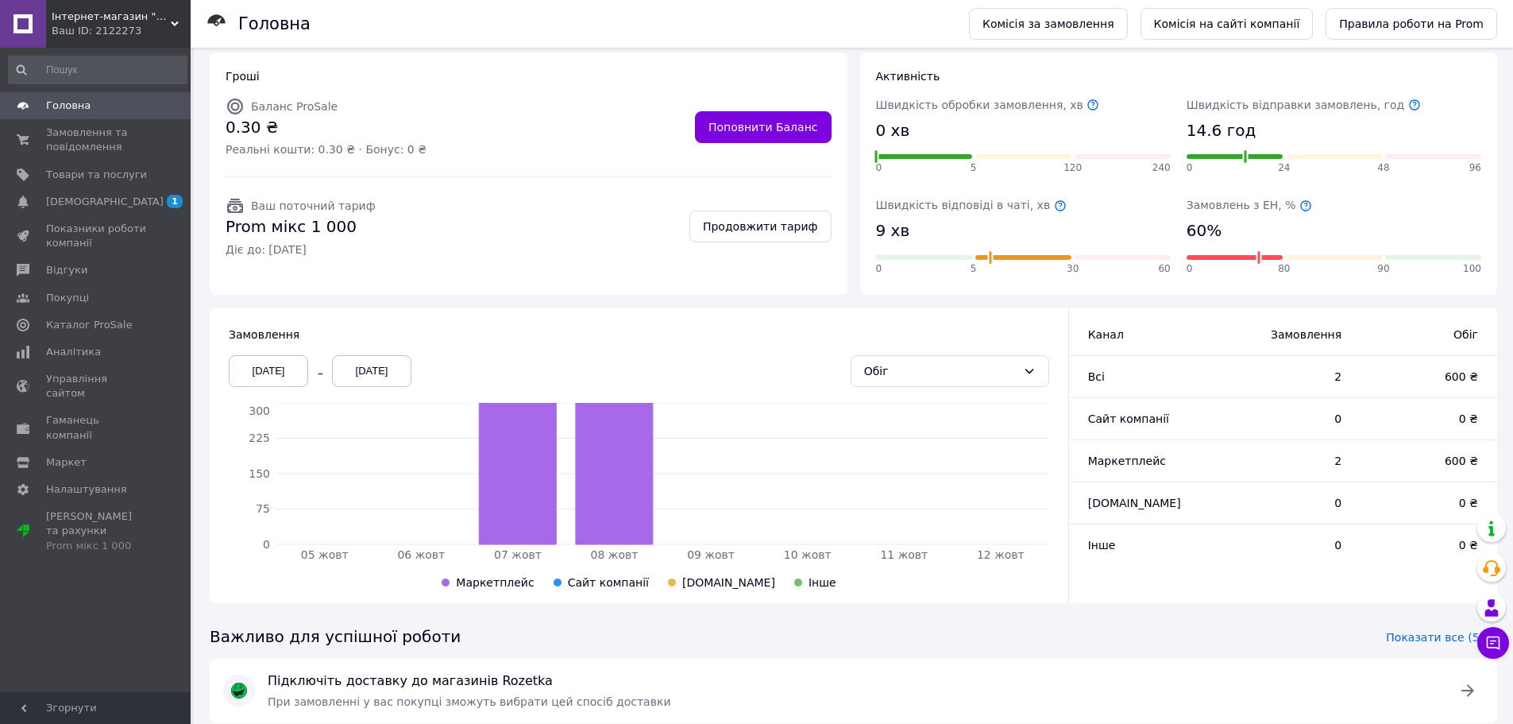
scroll to position [256, 0]
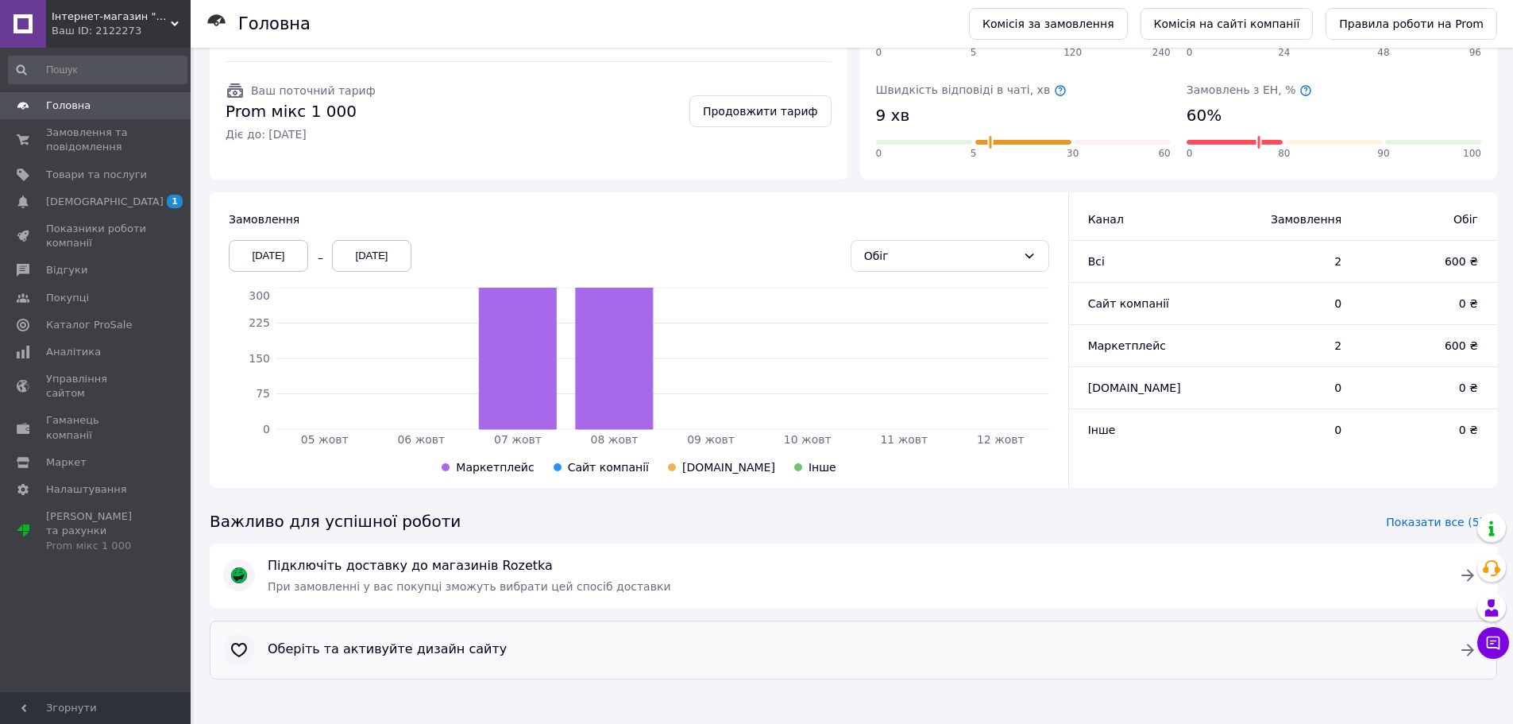
click at [395, 651] on span "Оберіть та активуйте дизайн сайту" at bounding box center [853, 649] width 1171 height 18
click at [94, 372] on span "Управління сайтом" at bounding box center [96, 386] width 101 height 29
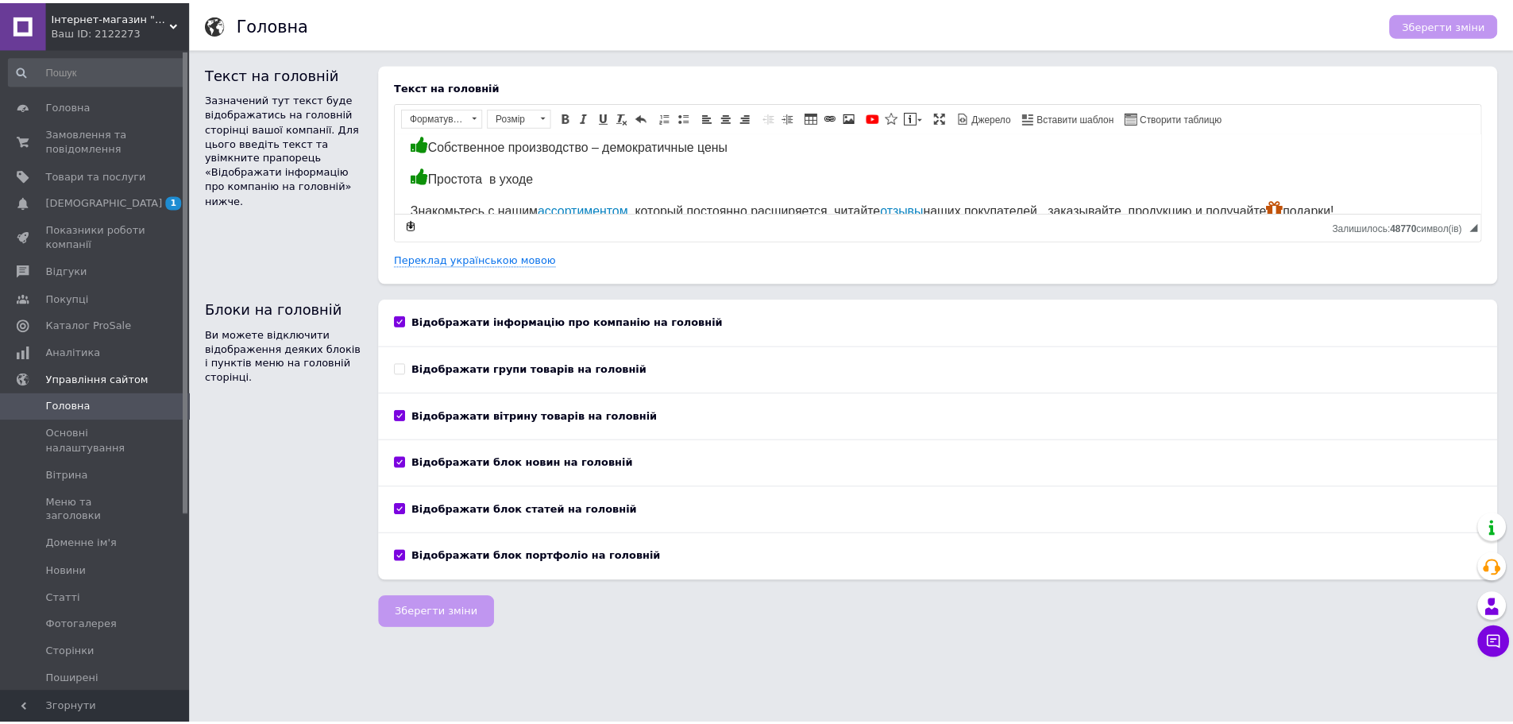
scroll to position [457, 0]
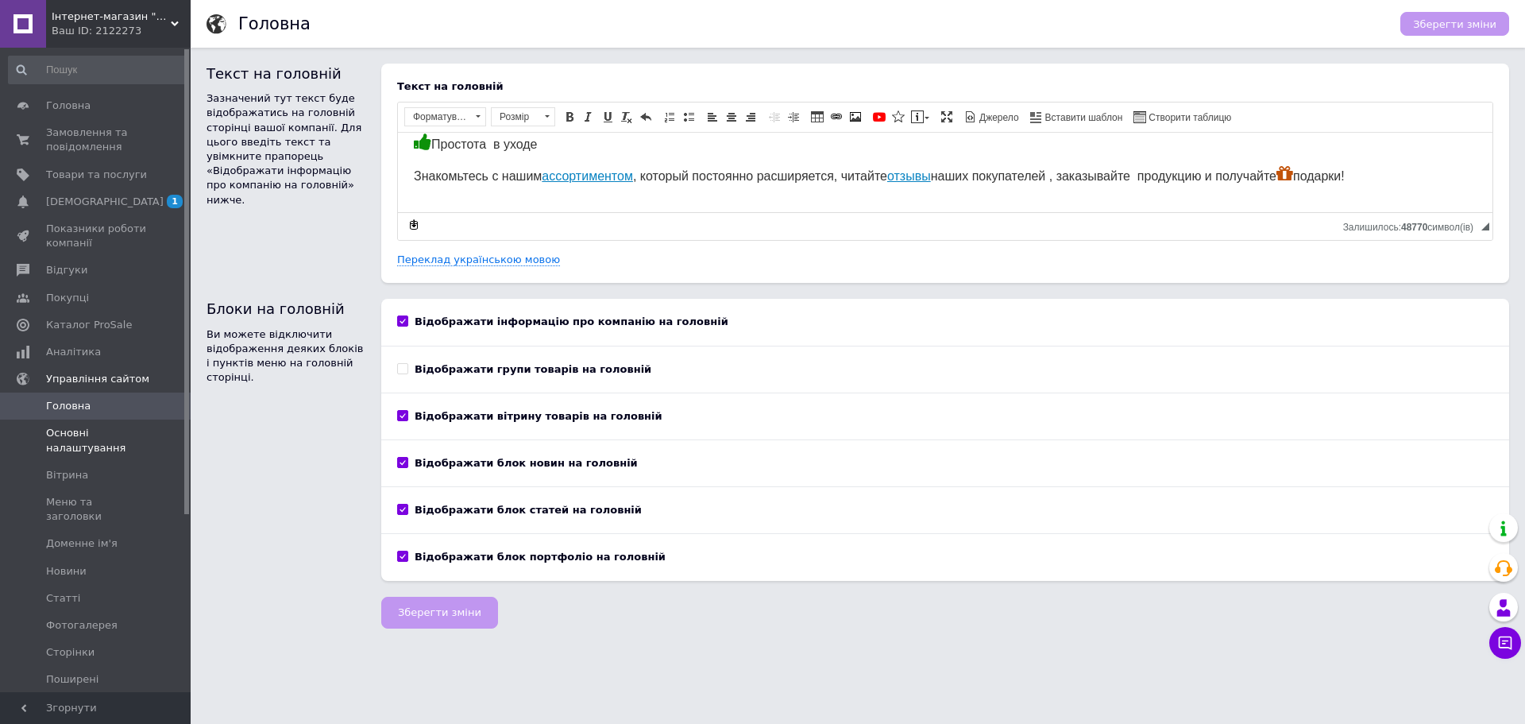
click at [71, 434] on span "Основні налаштування" at bounding box center [96, 440] width 101 height 29
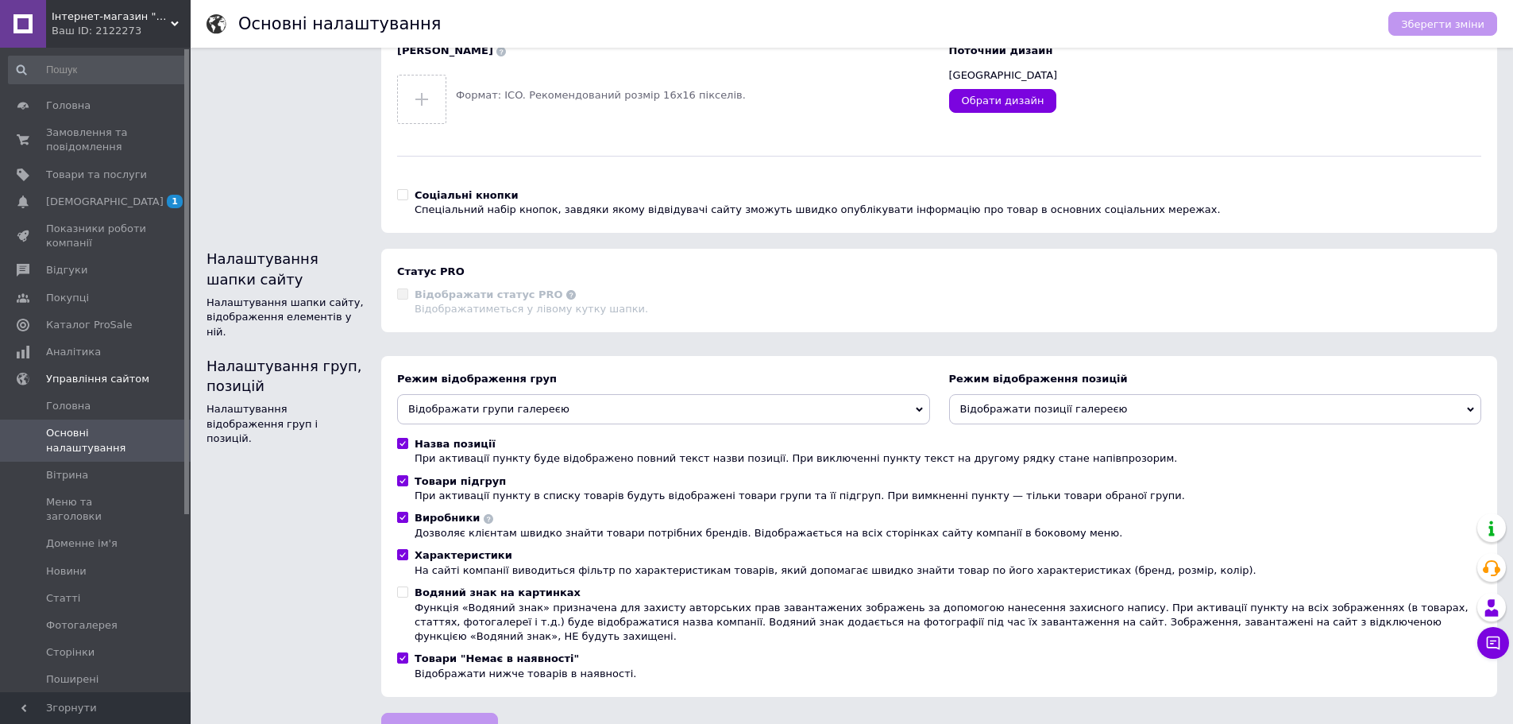
scroll to position [147, 0]
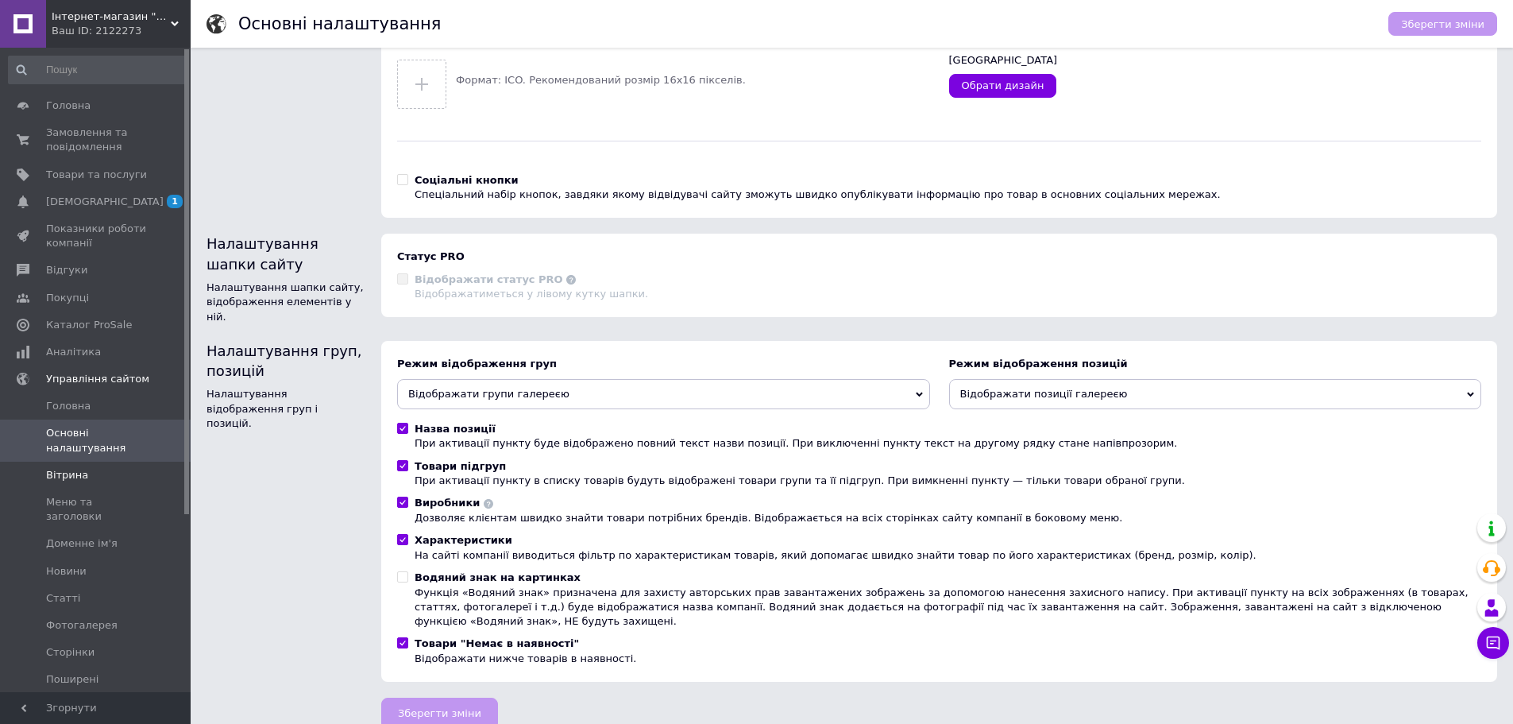
click at [70, 469] on span "Вітрина" at bounding box center [67, 475] width 42 height 14
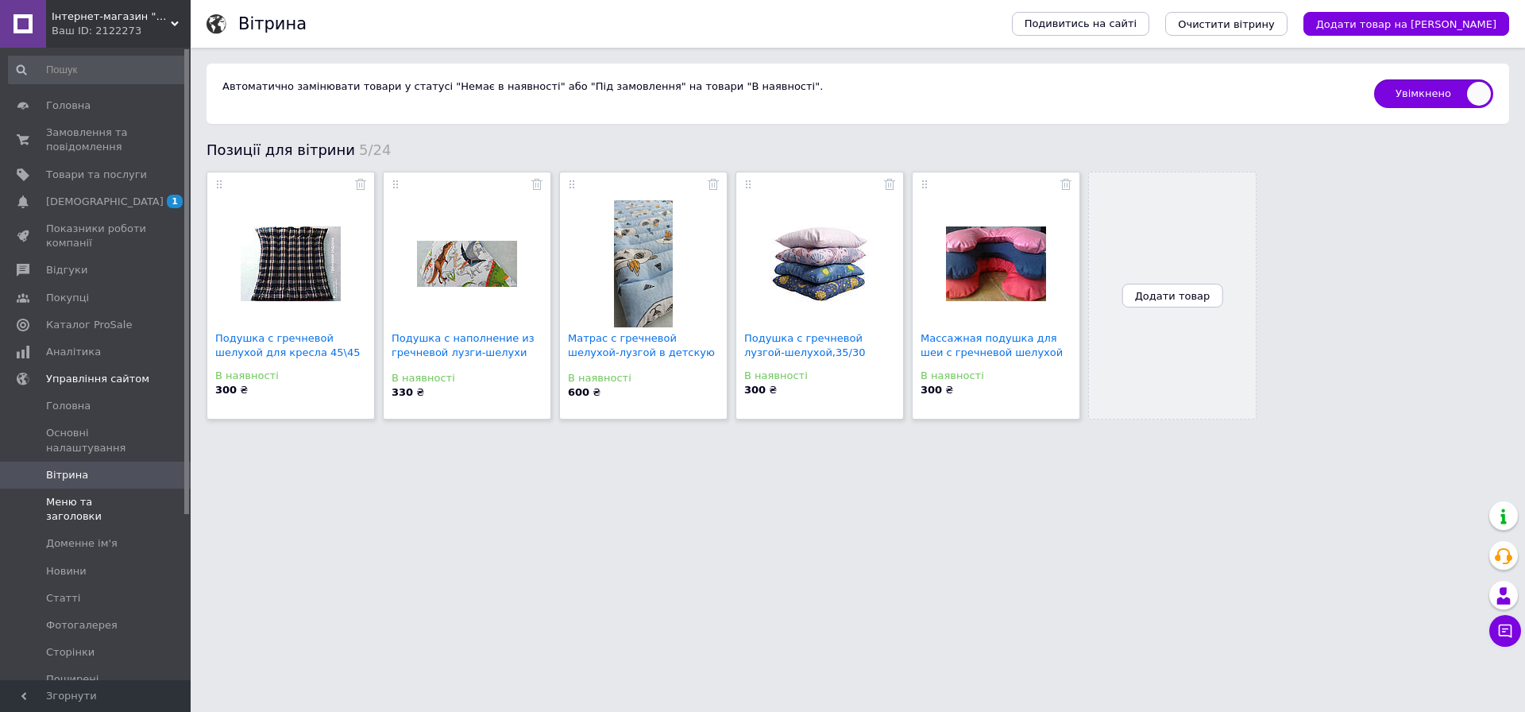
click at [95, 507] on span "Меню та заголовки" at bounding box center [96, 509] width 101 height 29
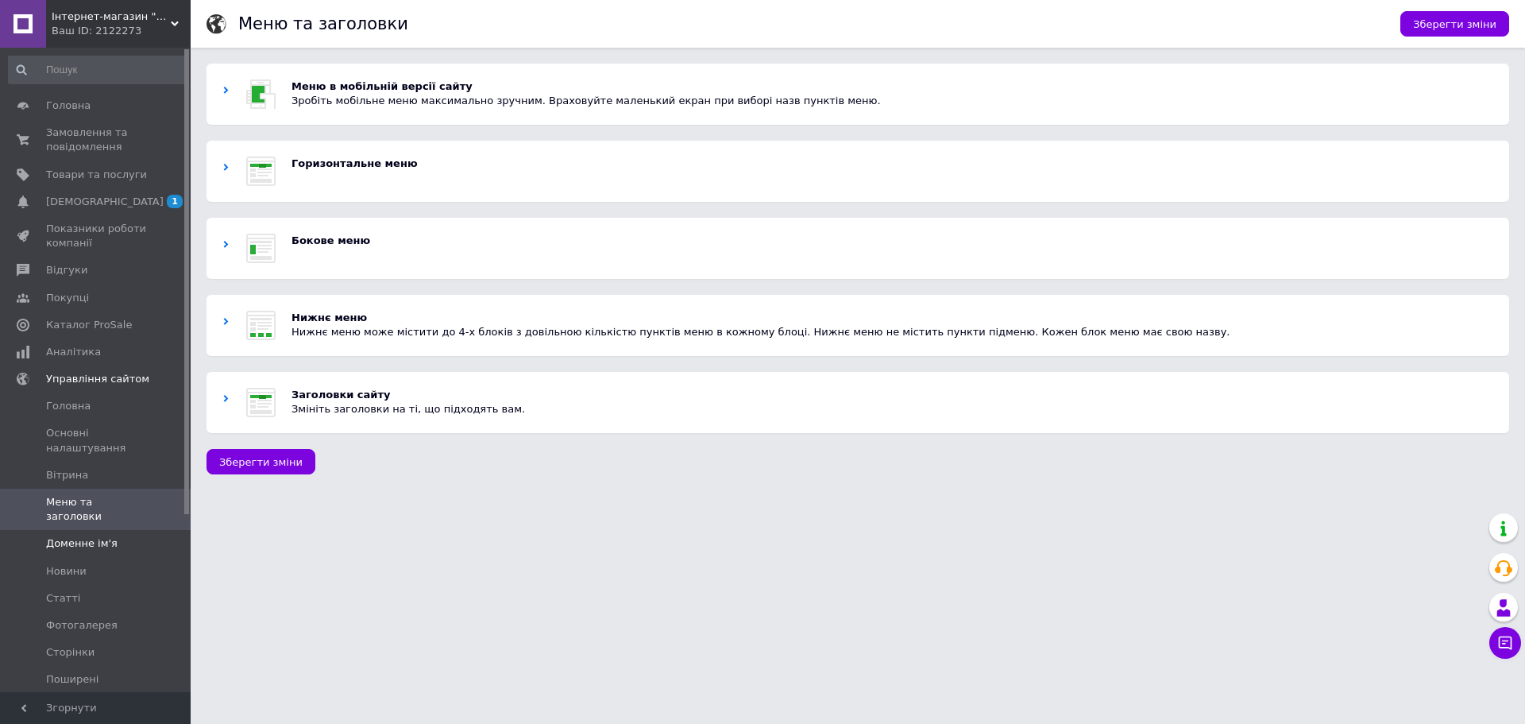
click at [95, 536] on span "Доменне ім'я" at bounding box center [81, 543] width 71 height 14
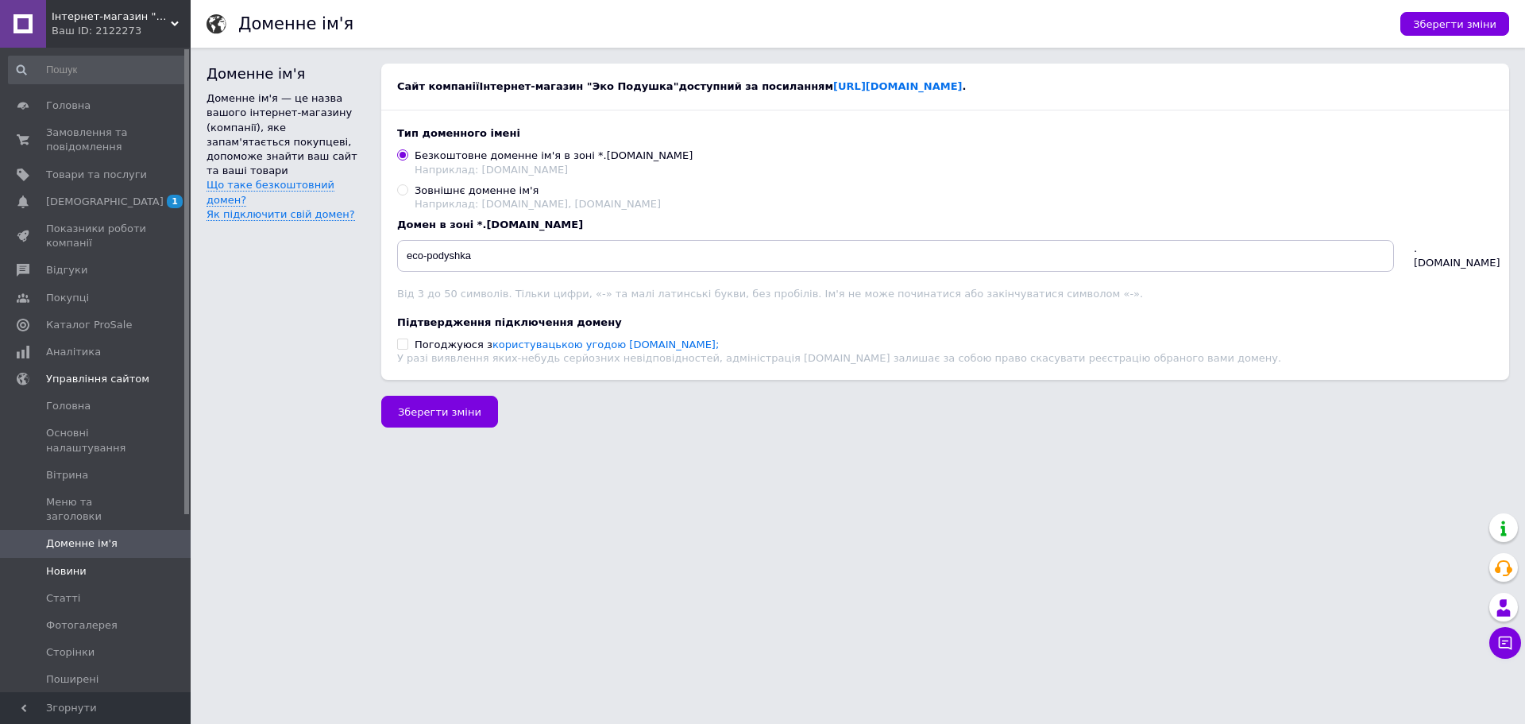
click at [69, 564] on span "Новини" at bounding box center [66, 571] width 41 height 14
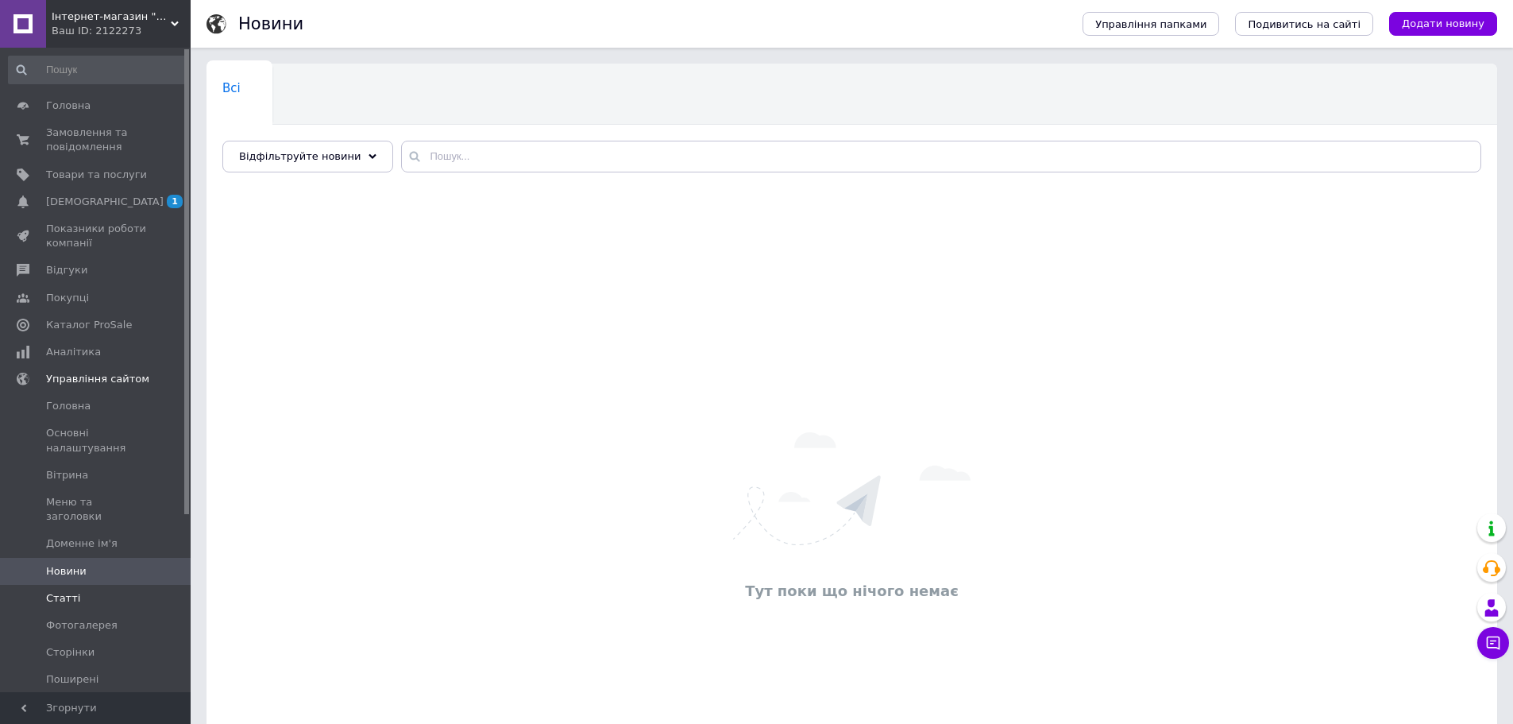
click at [67, 591] on span "Статті" at bounding box center [63, 598] width 34 height 14
click at [84, 618] on span "Фотогалерея" at bounding box center [81, 625] width 71 height 14
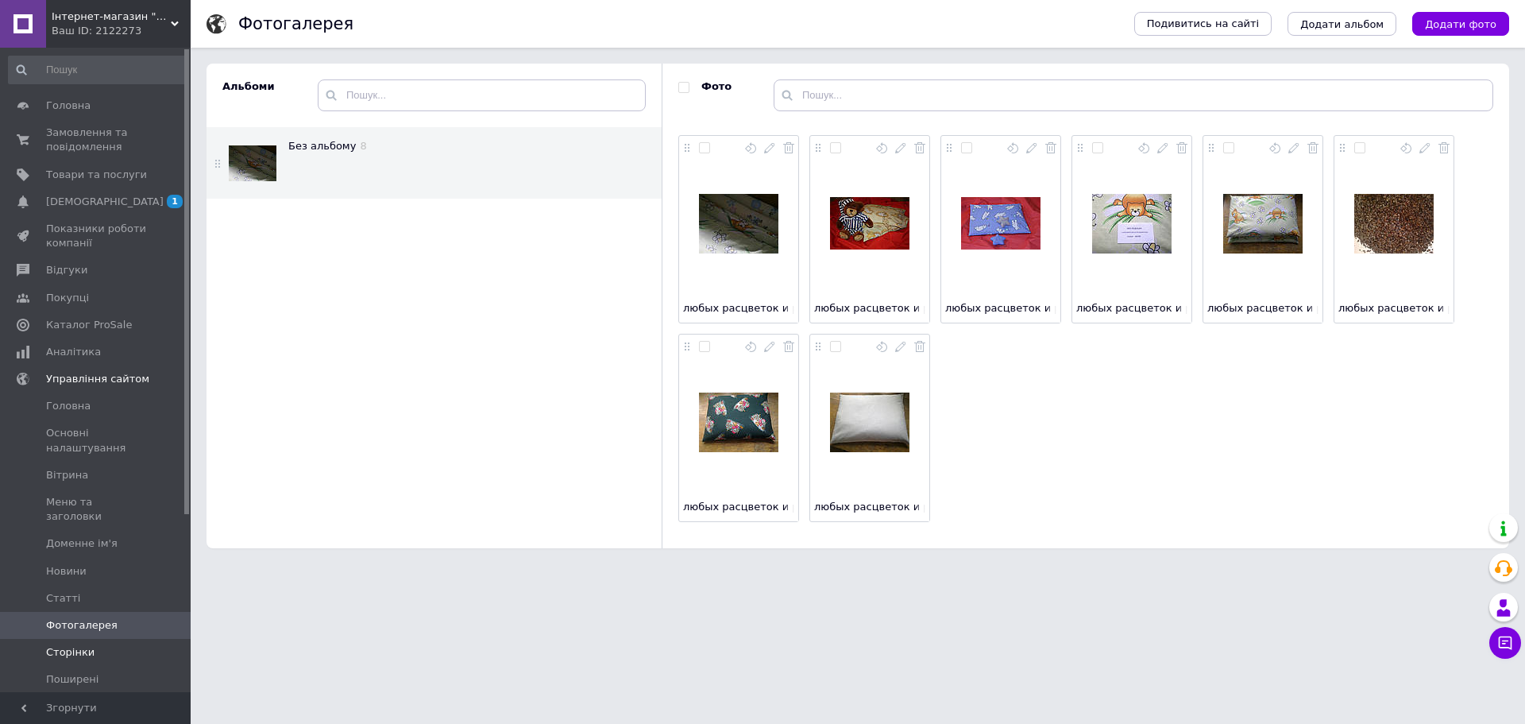
click at [84, 645] on span "Сторінки" at bounding box center [70, 652] width 48 height 14
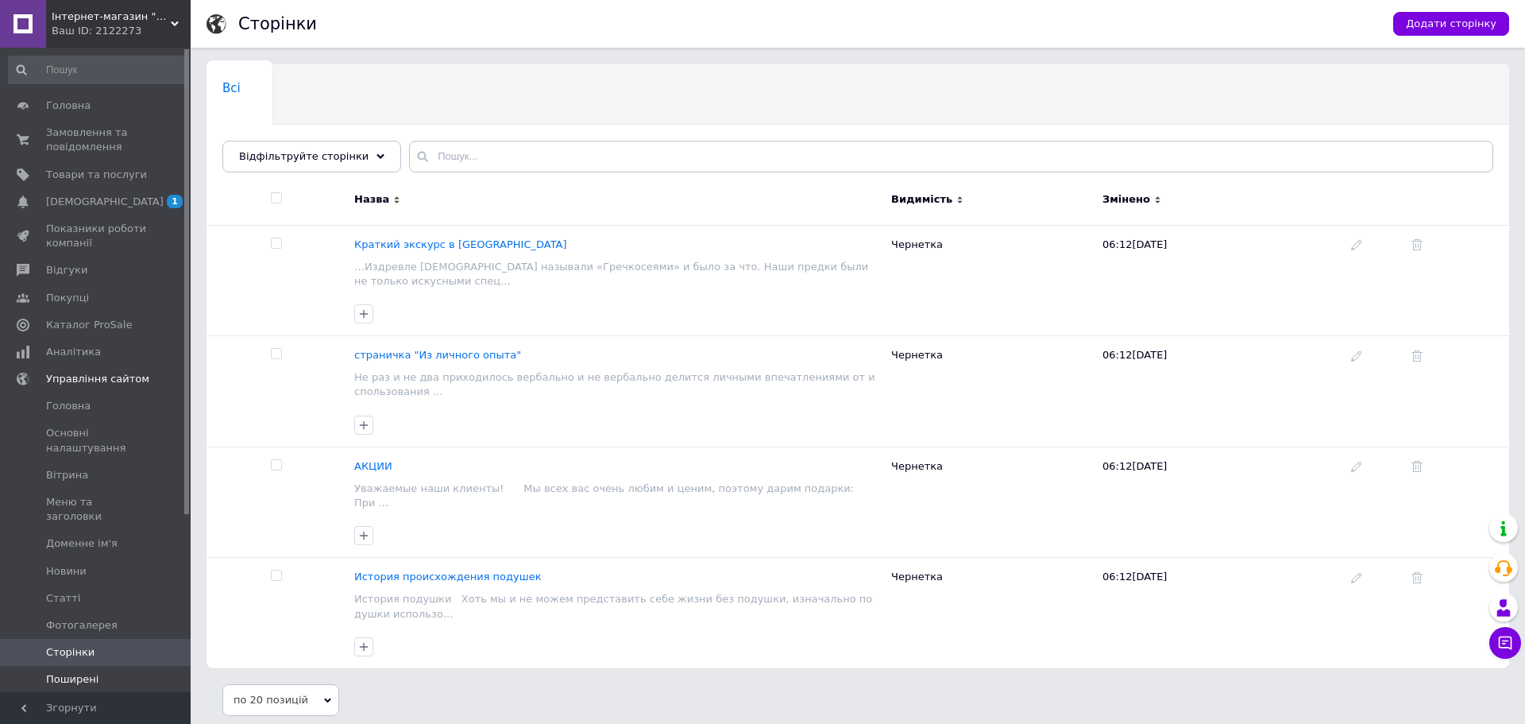
click at [110, 672] on span "Поширені питання" at bounding box center [96, 686] width 101 height 29
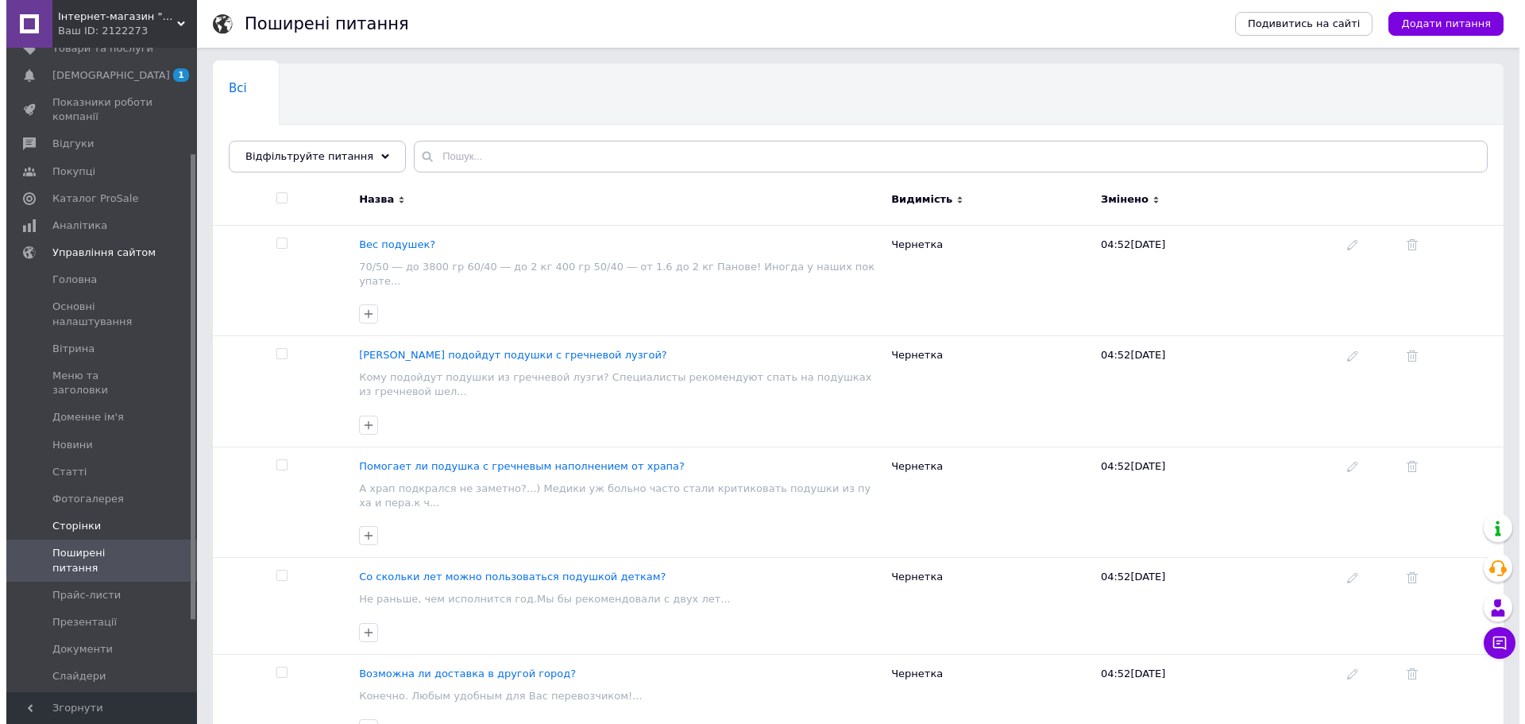
scroll to position [159, 0]
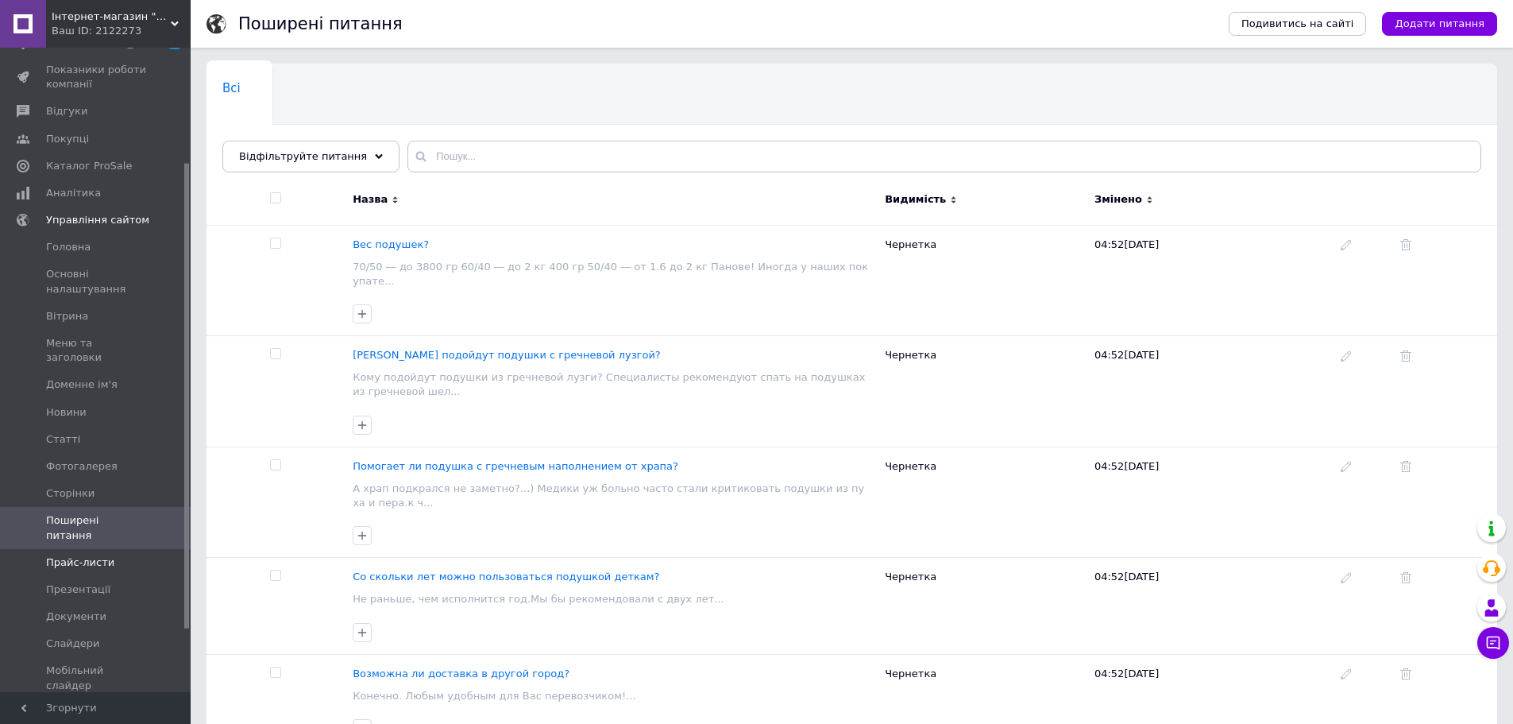
click at [83, 555] on span "Прайс-листи" at bounding box center [80, 562] width 68 height 14
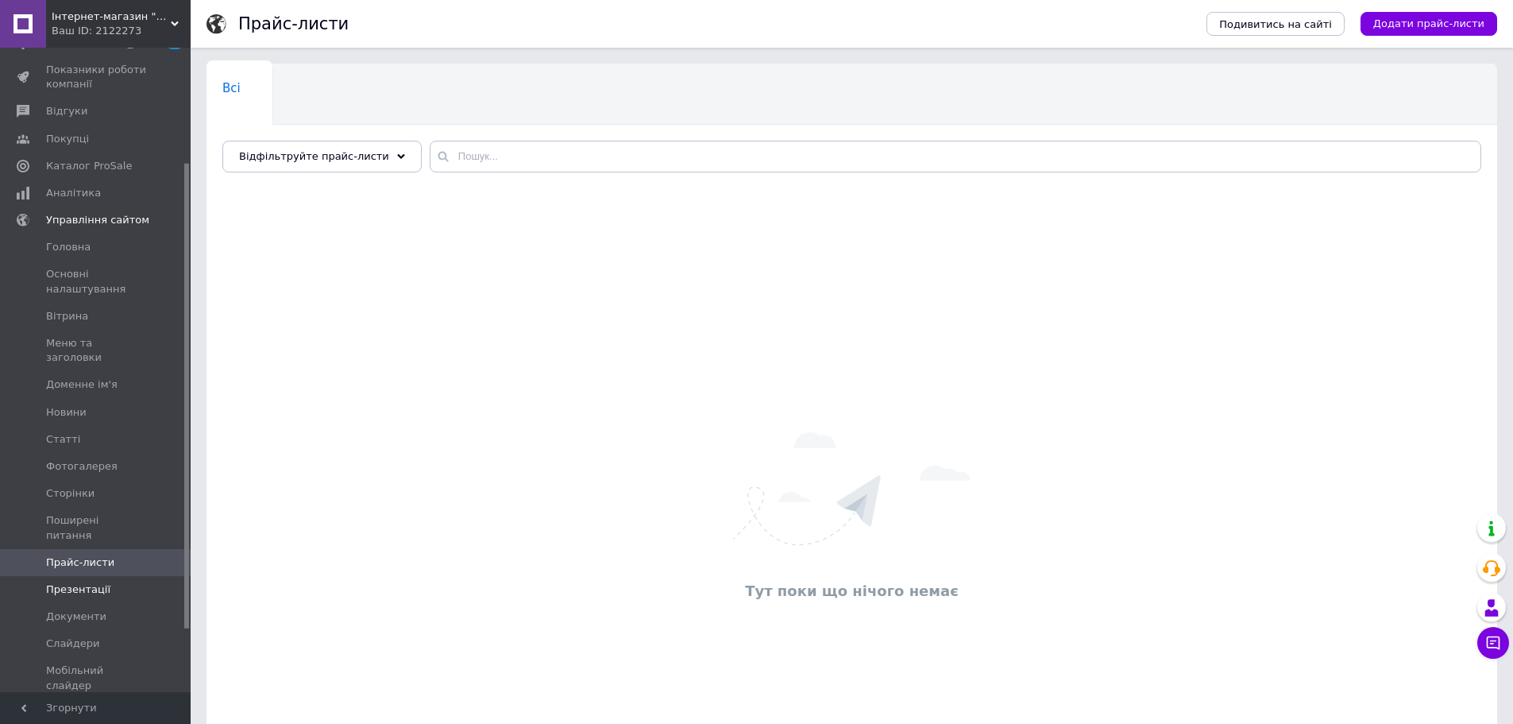
click at [72, 582] on span "Презентації" at bounding box center [78, 589] width 64 height 14
click at [87, 609] on span "Документи" at bounding box center [76, 616] width 60 height 14
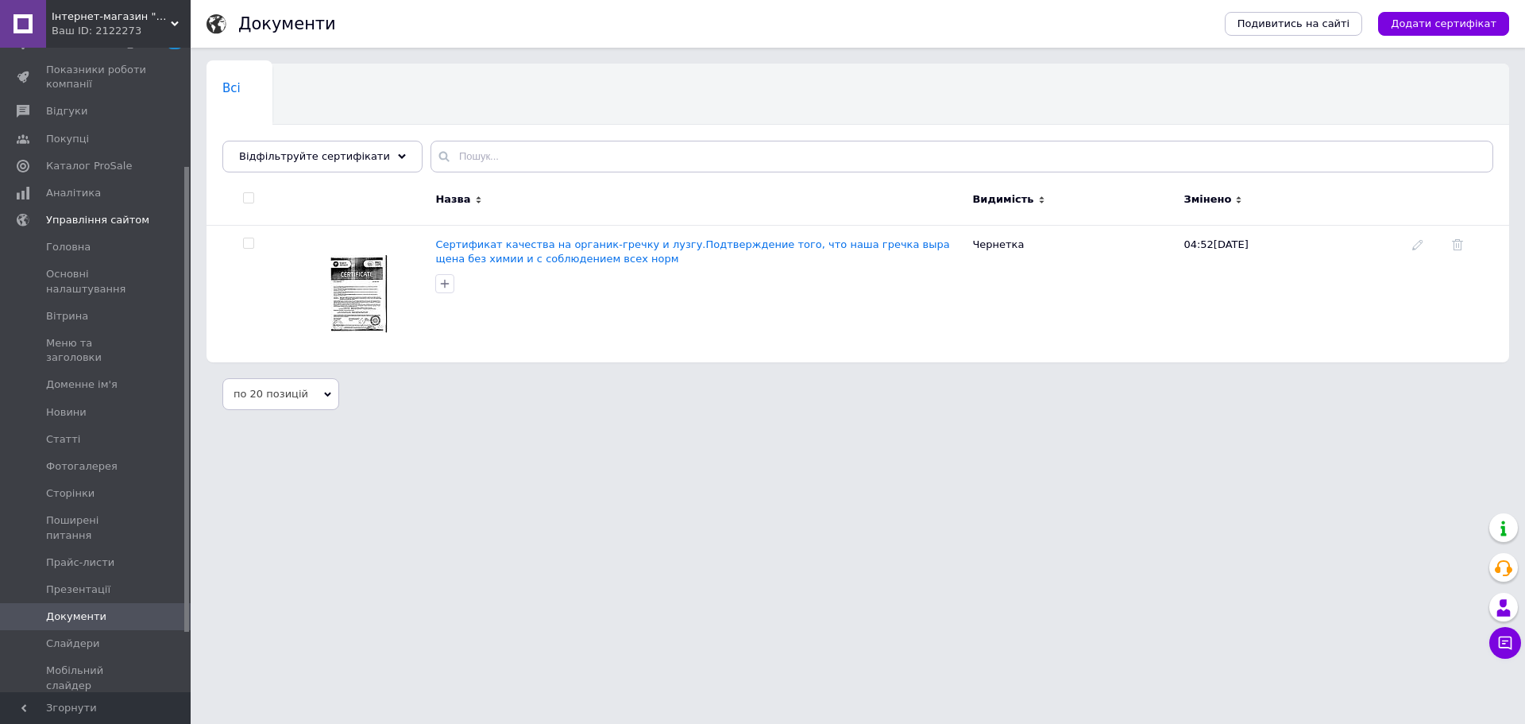
scroll to position [238, 0]
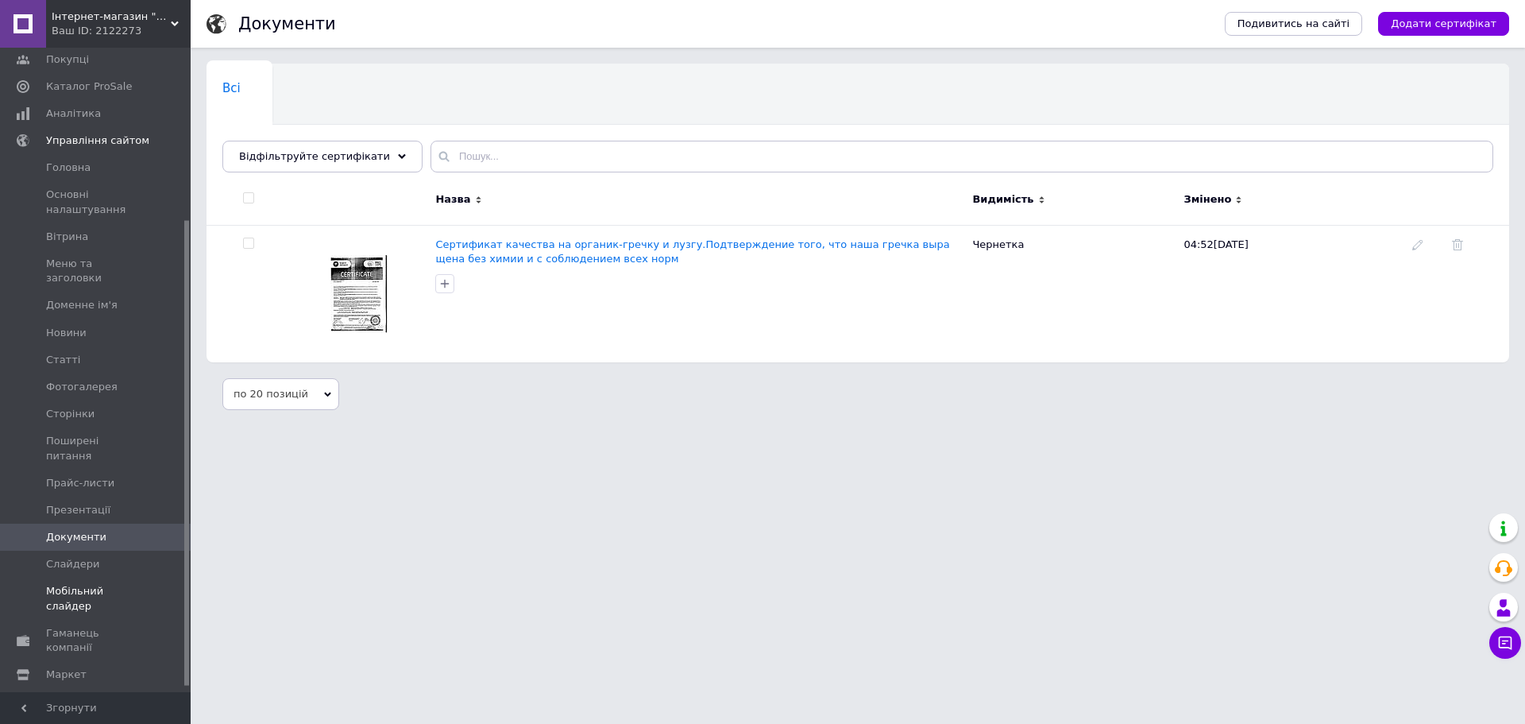
click at [95, 584] on span "Мобільний слайдер" at bounding box center [96, 598] width 101 height 29
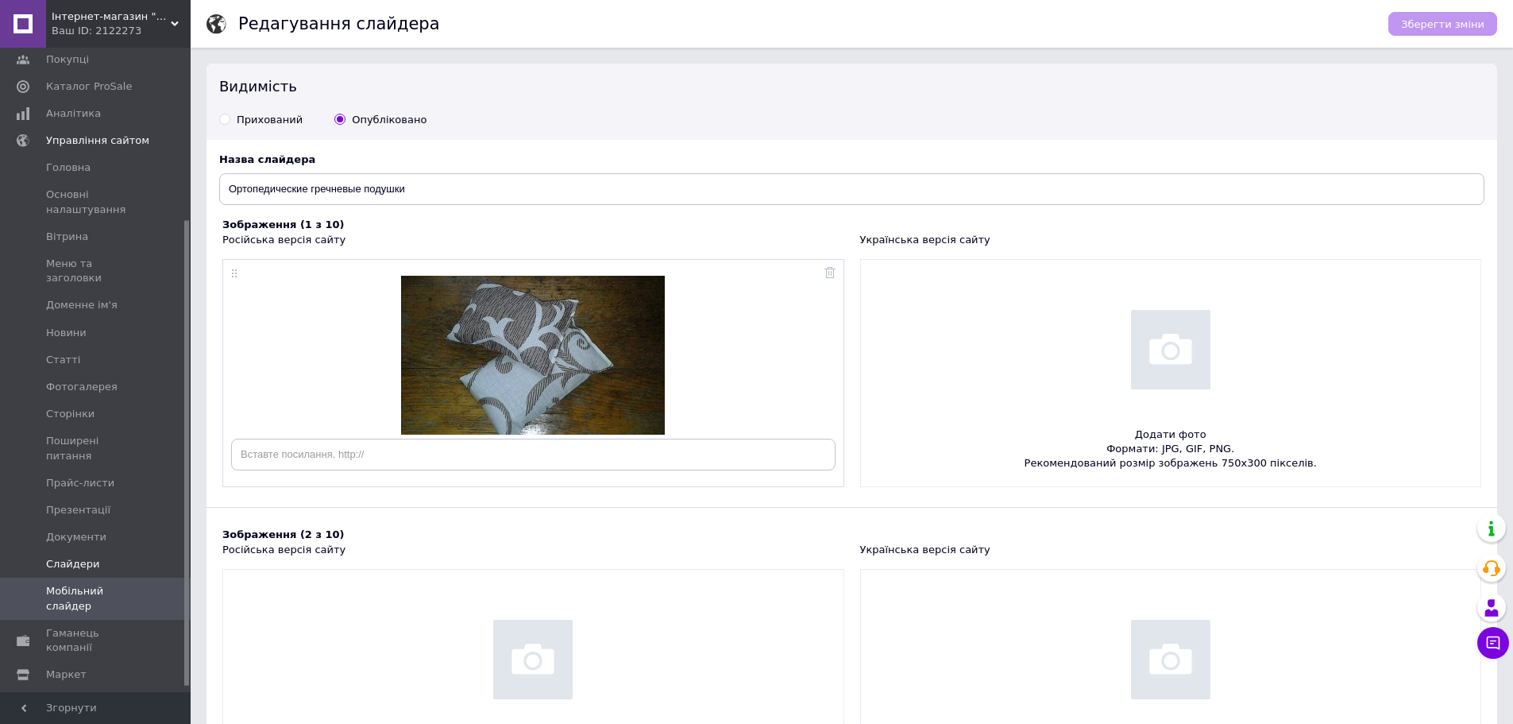
click at [79, 557] on span "Слайдери" at bounding box center [73, 564] width 54 height 14
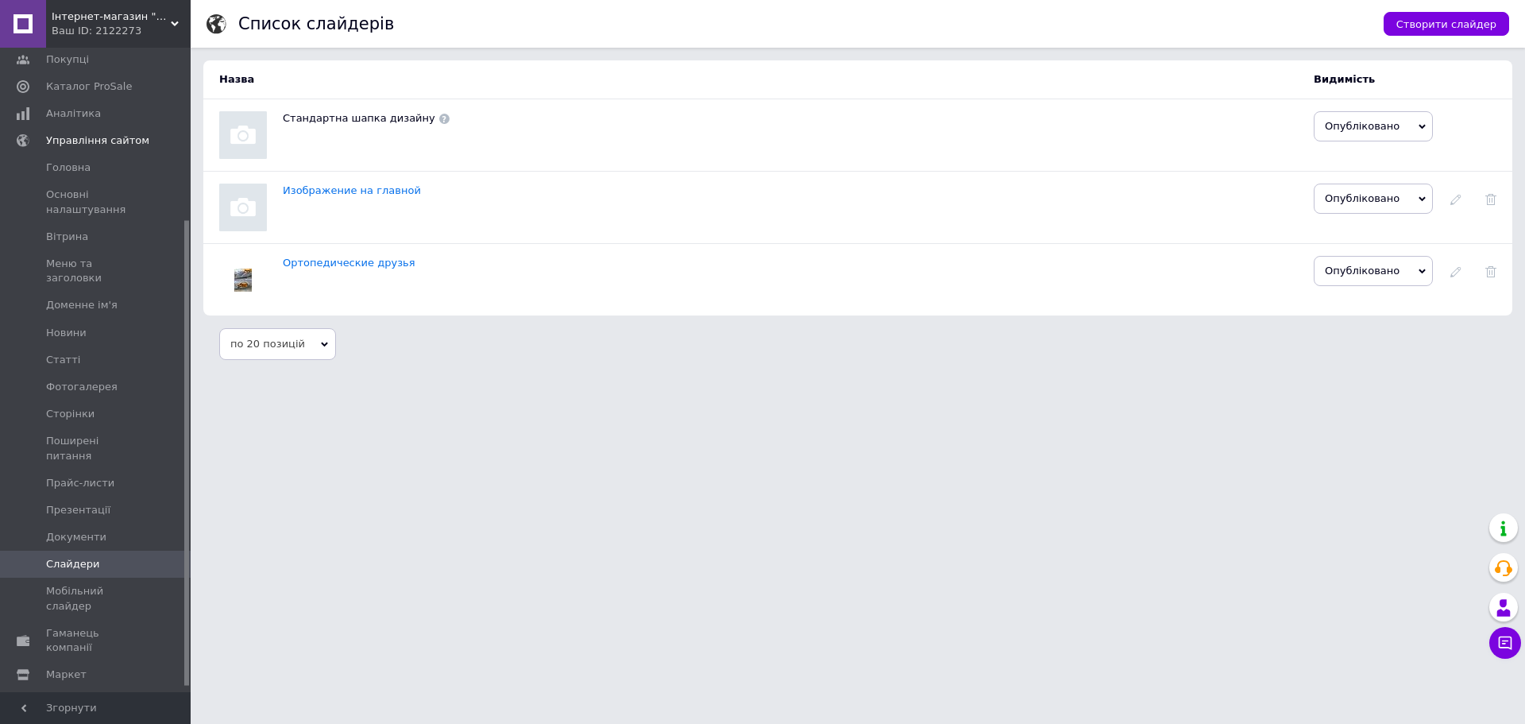
click at [159, 17] on span "Інтернет-магазин "Эко Подушка"" at bounding box center [111, 17] width 119 height 14
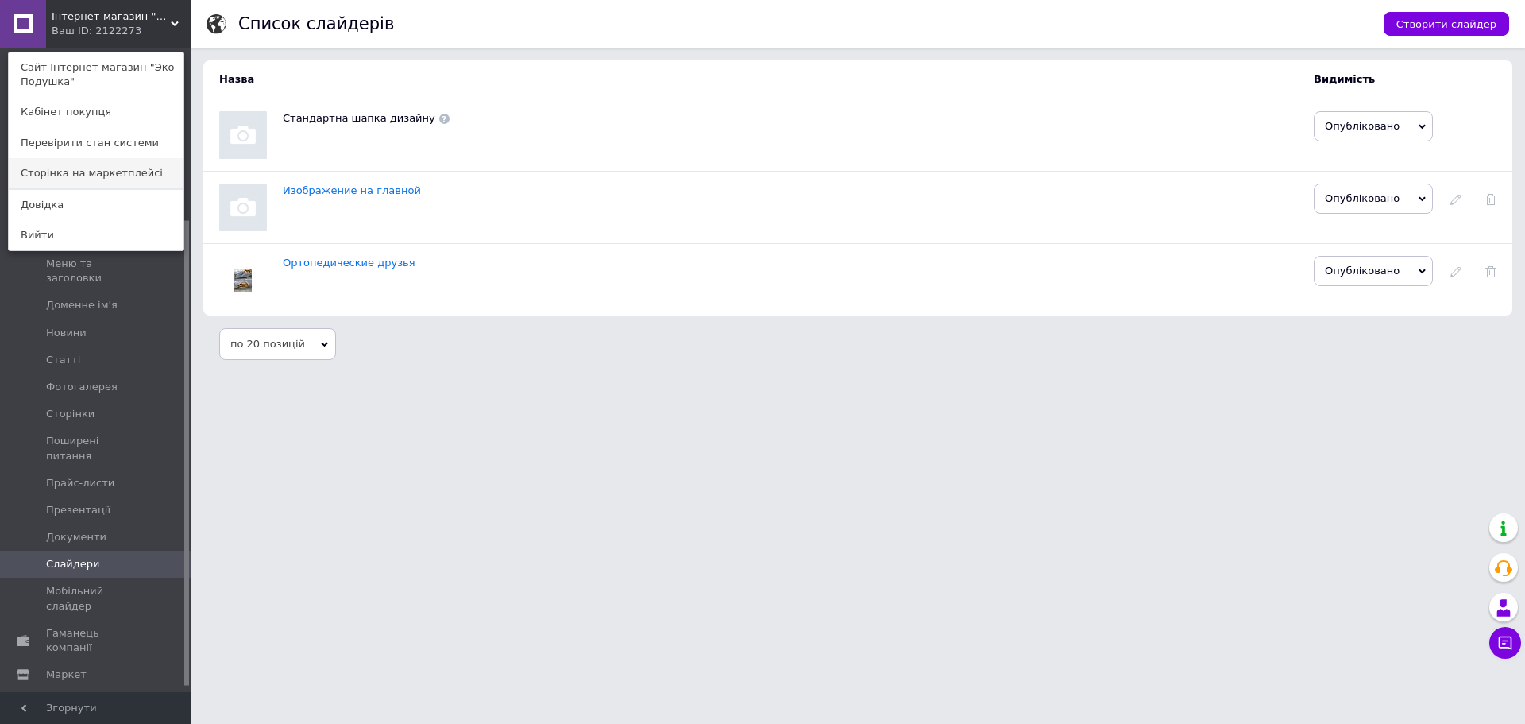
click at [101, 174] on link "Сторінка на маркетплейсі" at bounding box center [96, 173] width 175 height 30
